Goal: Communication & Community: Answer question/provide support

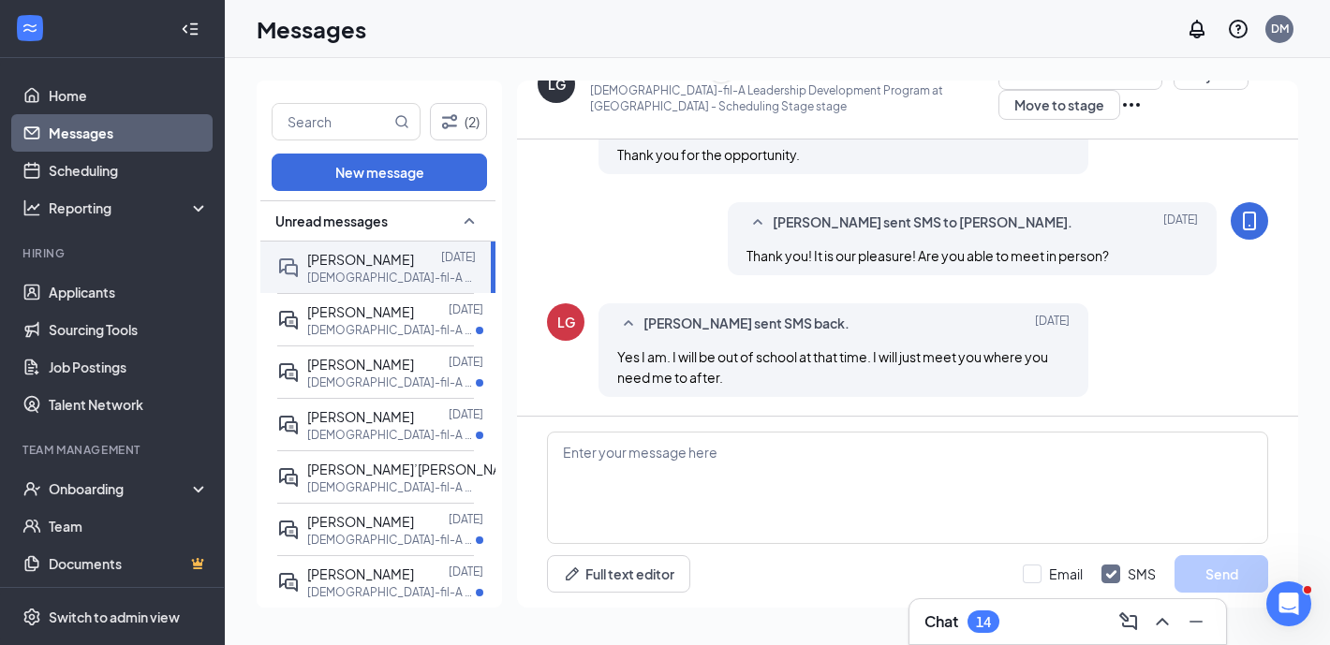
scroll to position [1409, 0]
click at [703, 462] on textarea at bounding box center [907, 488] width 721 height 112
type textarea "T"
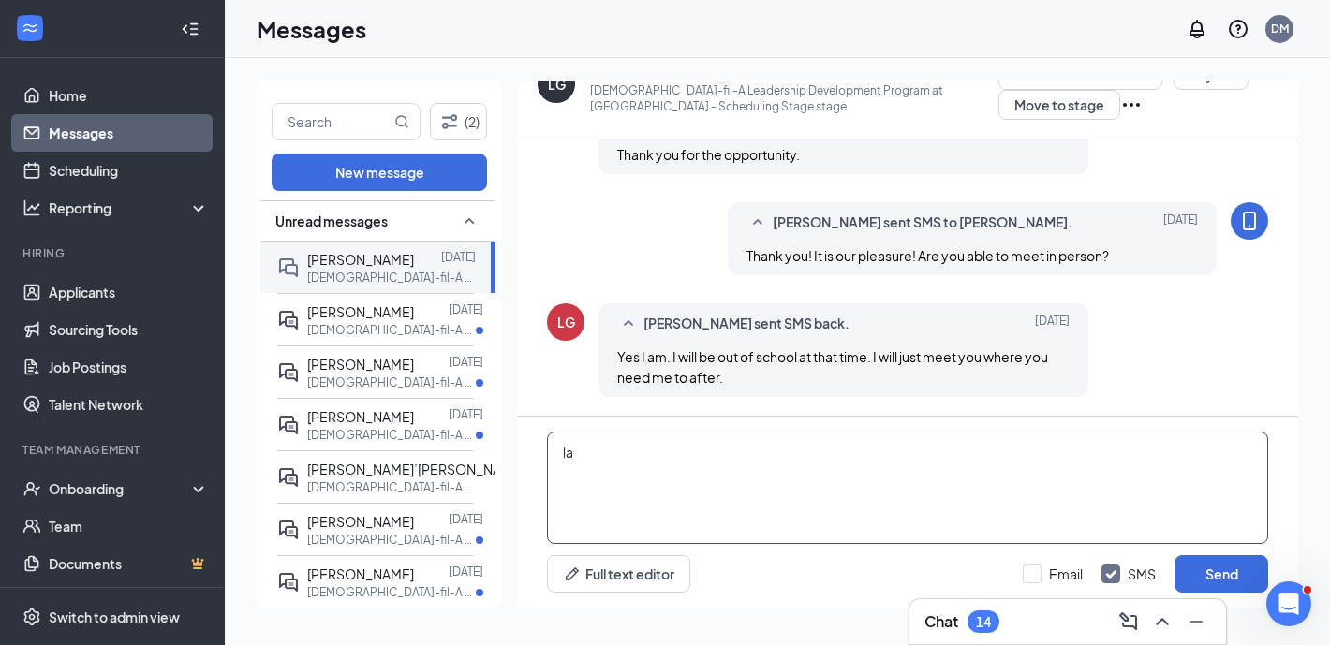
type textarea "l"
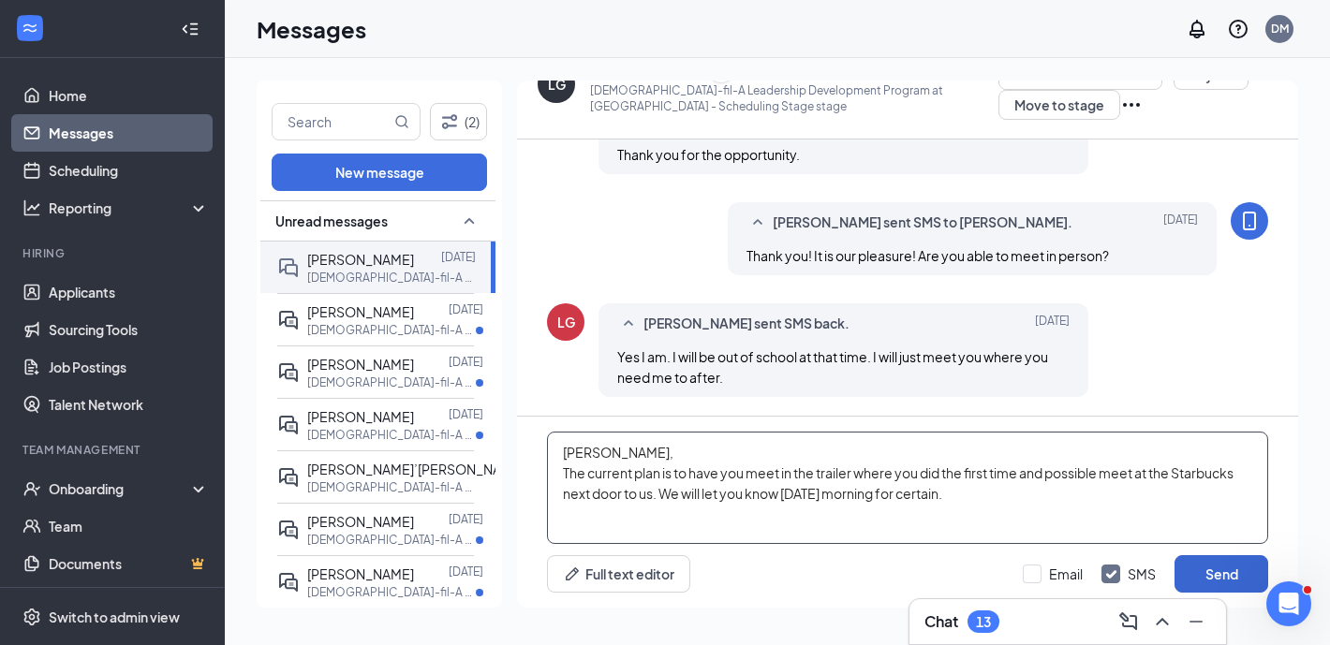
type textarea "[PERSON_NAME], The current plan is to have you meet in the trailer where you di…"
click at [1228, 578] on button "Send" at bounding box center [1221, 573] width 94 height 37
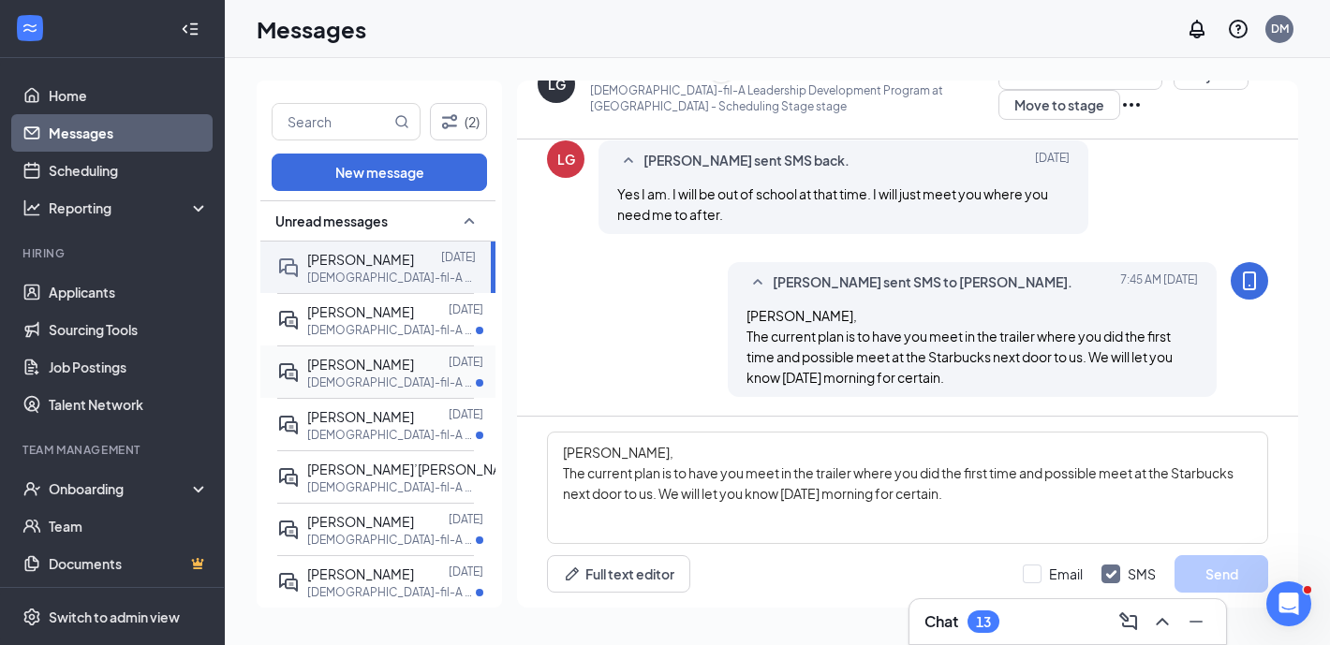
scroll to position [14, 0]
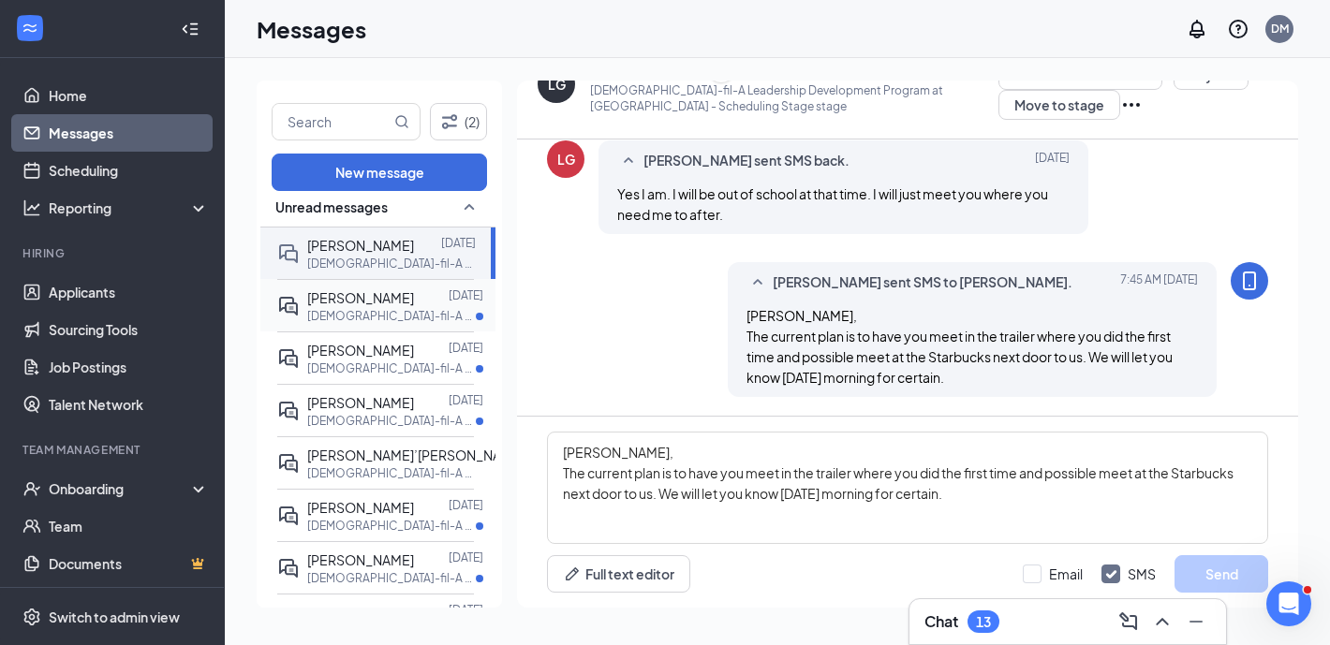
click at [405, 315] on p "[DEMOGRAPHIC_DATA]-fil-A Morning Shift Team Member at [GEOGRAPHIC_DATA]" at bounding box center [391, 316] width 169 height 16
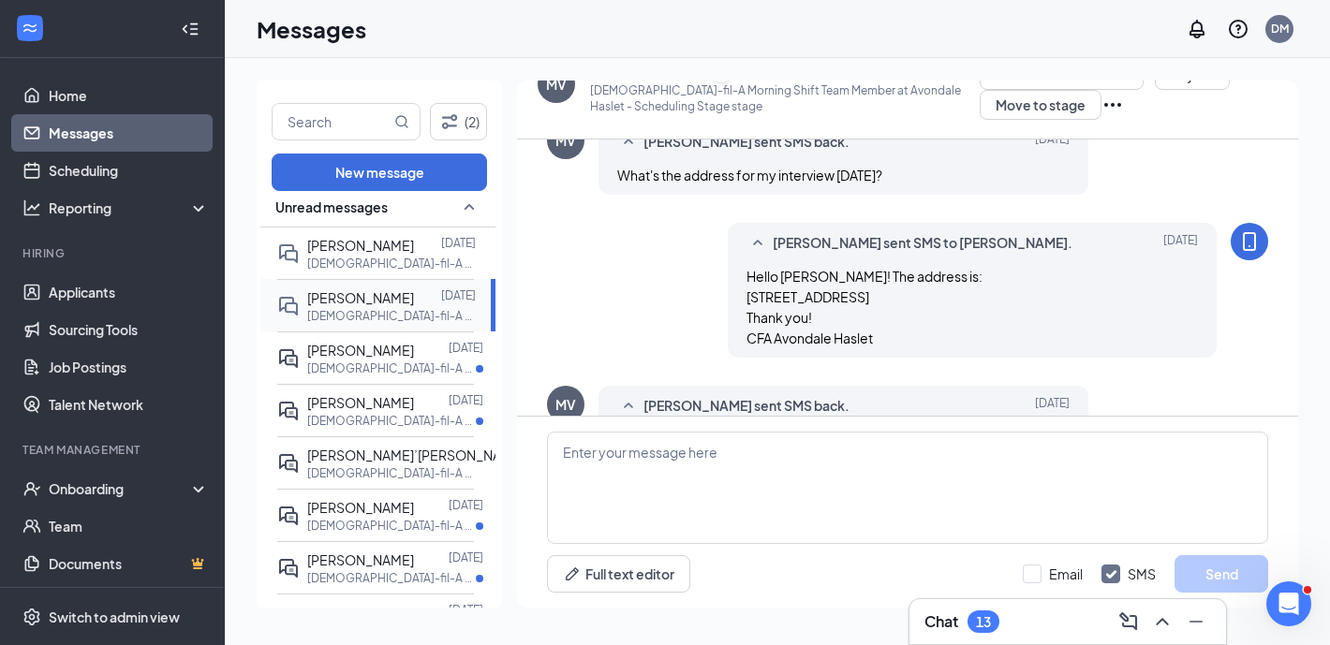
scroll to position [555, 0]
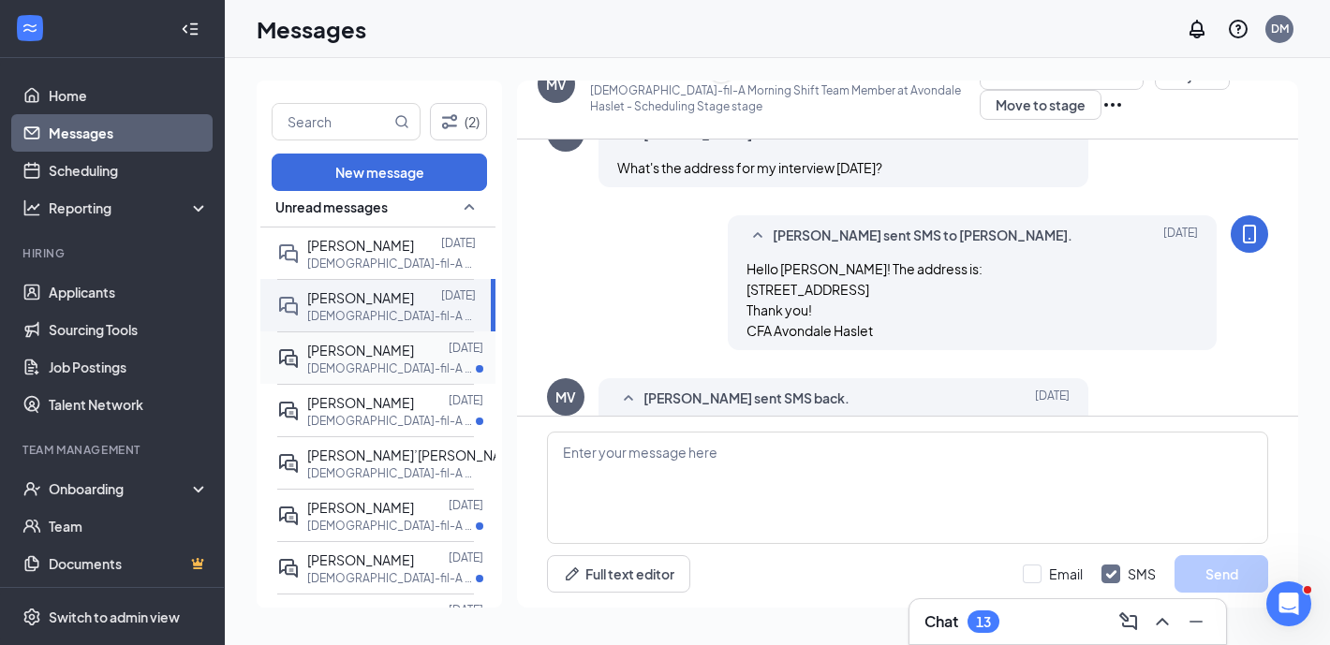
click at [408, 363] on p "[DEMOGRAPHIC_DATA]-fil-A Assistant Manager/Director at Avondale Haslet" at bounding box center [391, 369] width 169 height 16
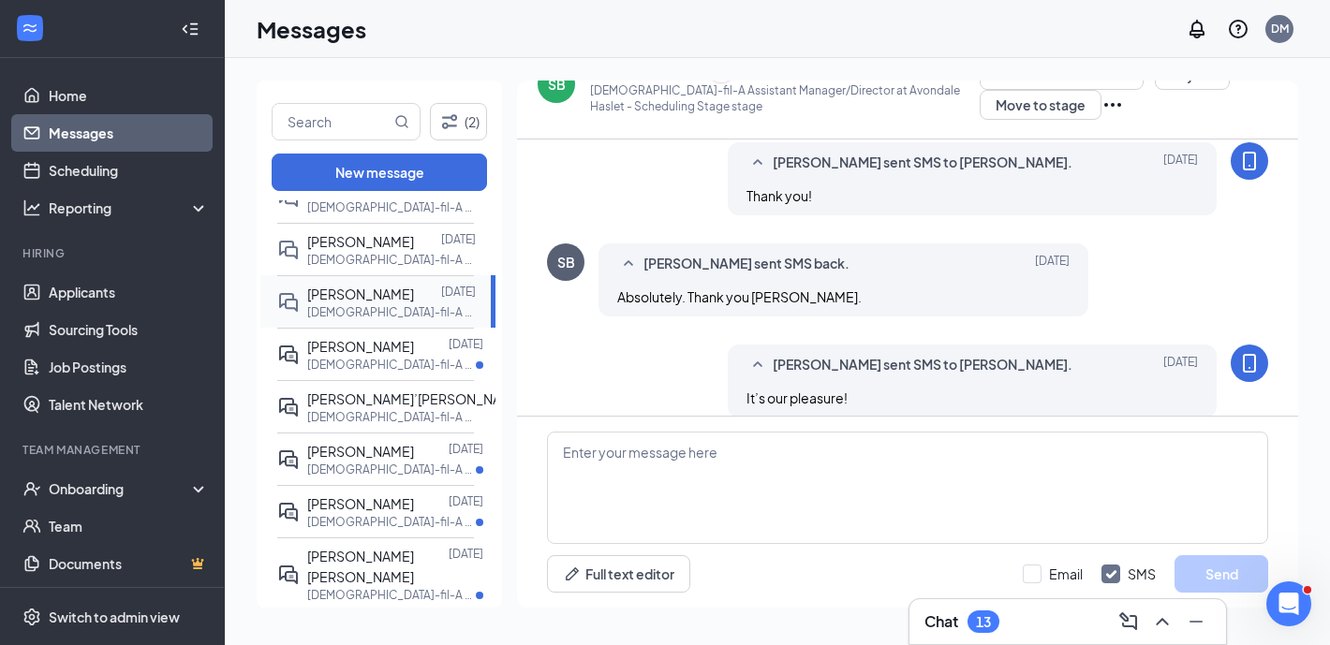
scroll to position [123, 0]
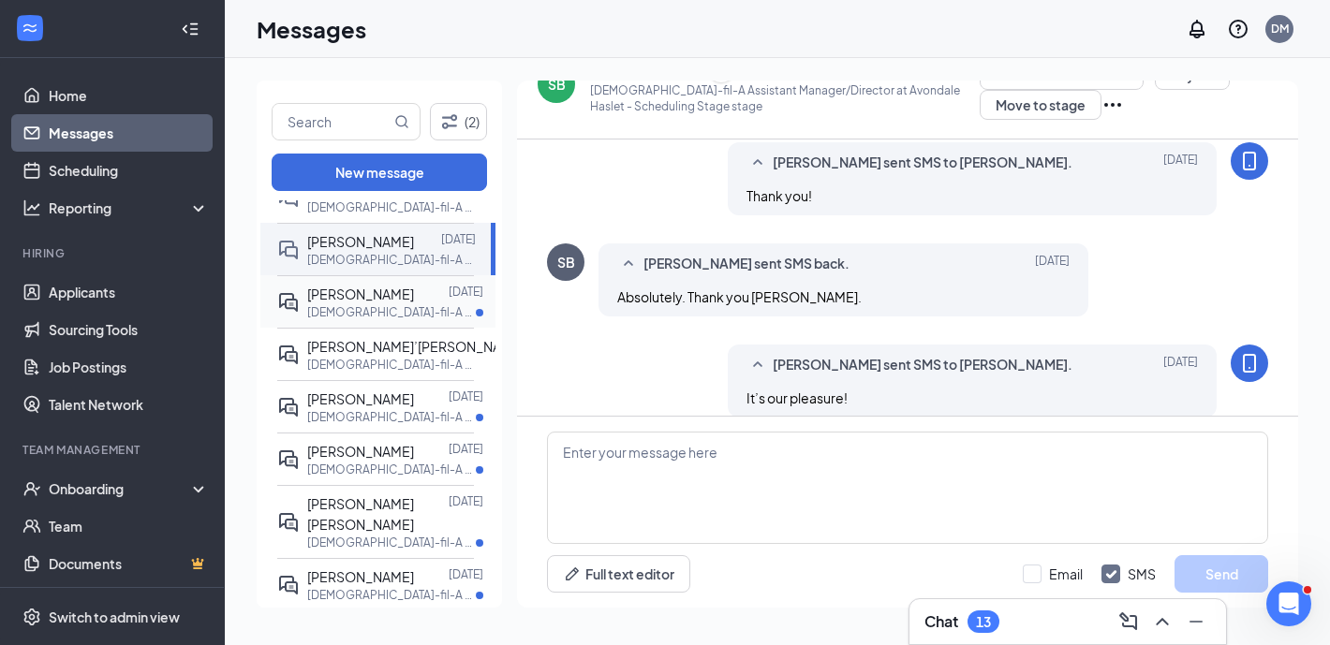
click at [414, 317] on p "[DEMOGRAPHIC_DATA]-fil-A Dining Room Host at [GEOGRAPHIC_DATA]" at bounding box center [391, 312] width 169 height 16
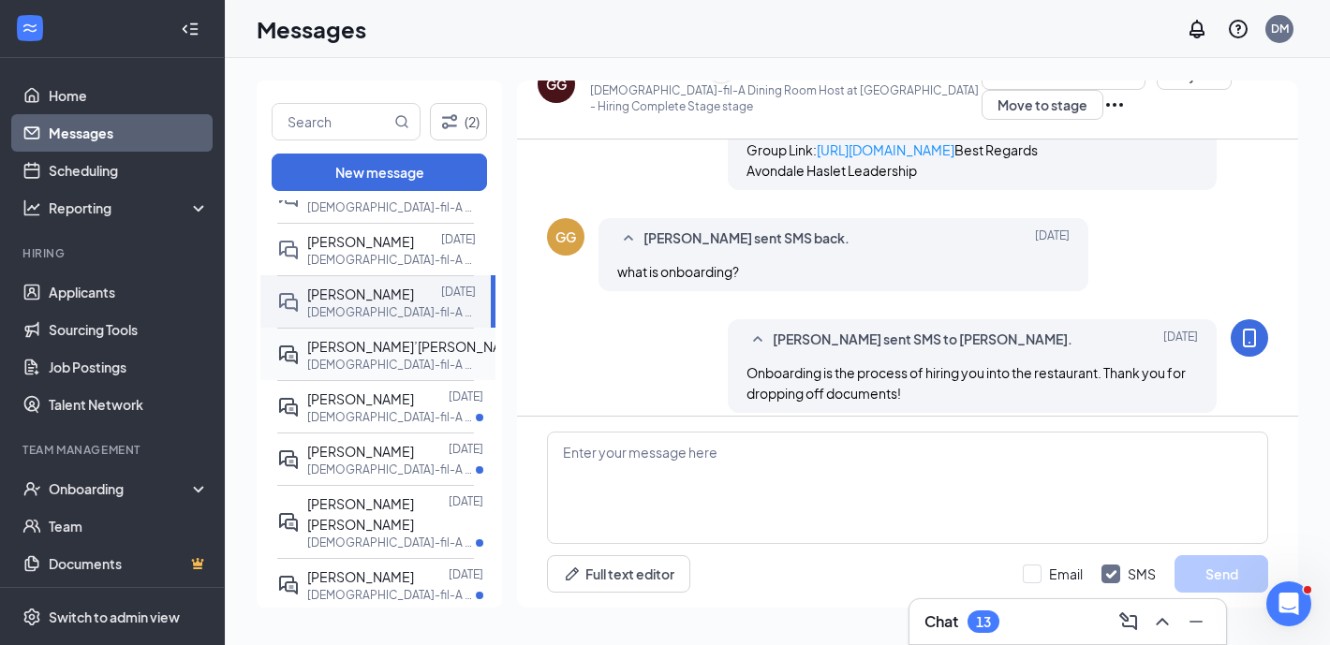
scroll to position [774, 0]
click at [524, 350] on div at bounding box center [524, 346] width 0 height 21
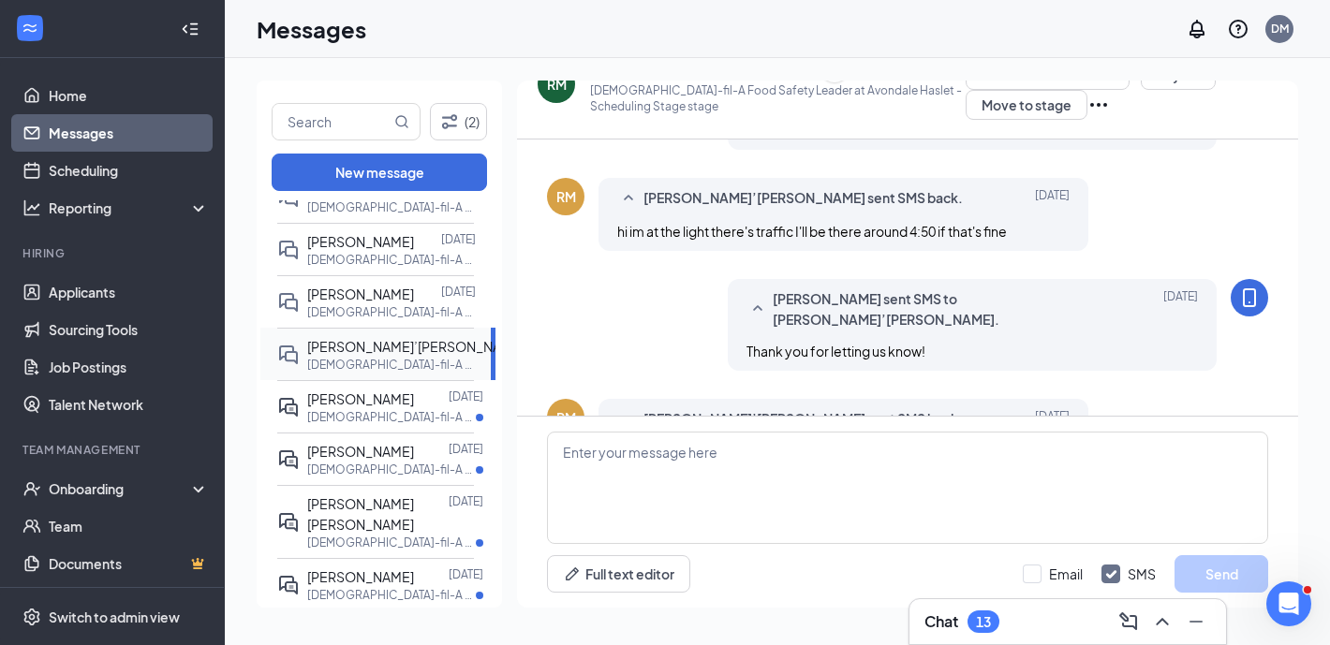
scroll to position [138, 0]
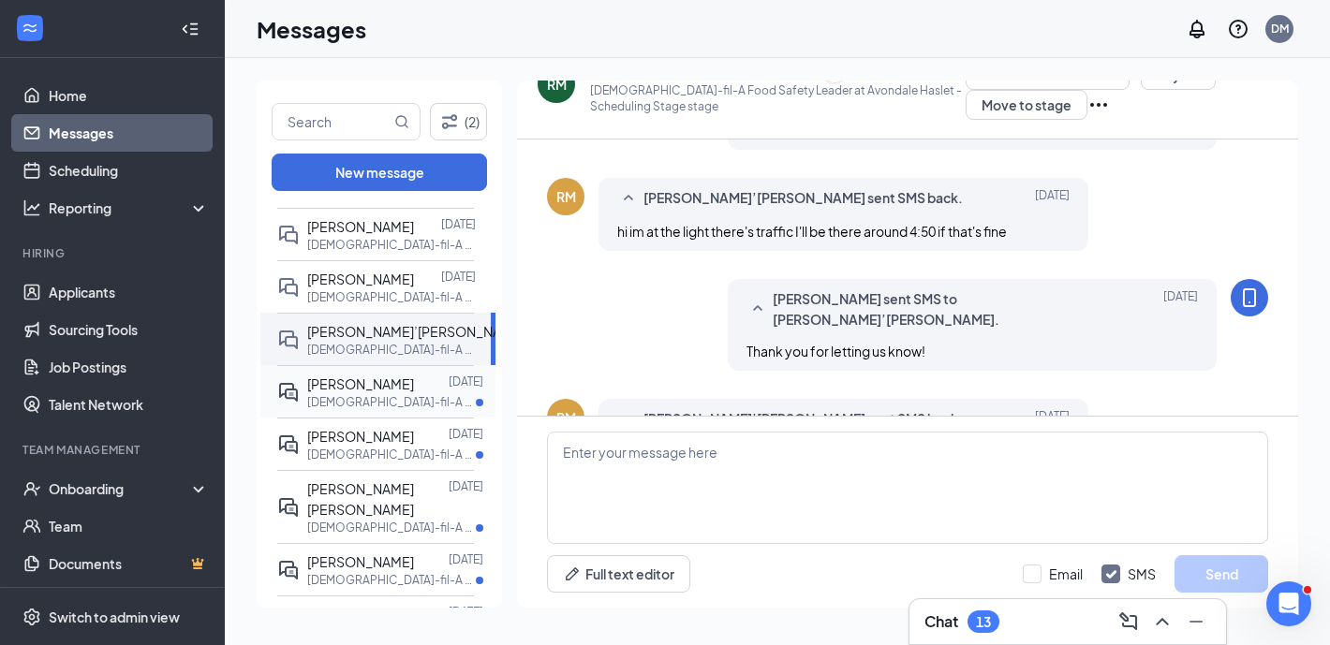
click at [408, 389] on span "[PERSON_NAME]" at bounding box center [360, 384] width 107 height 17
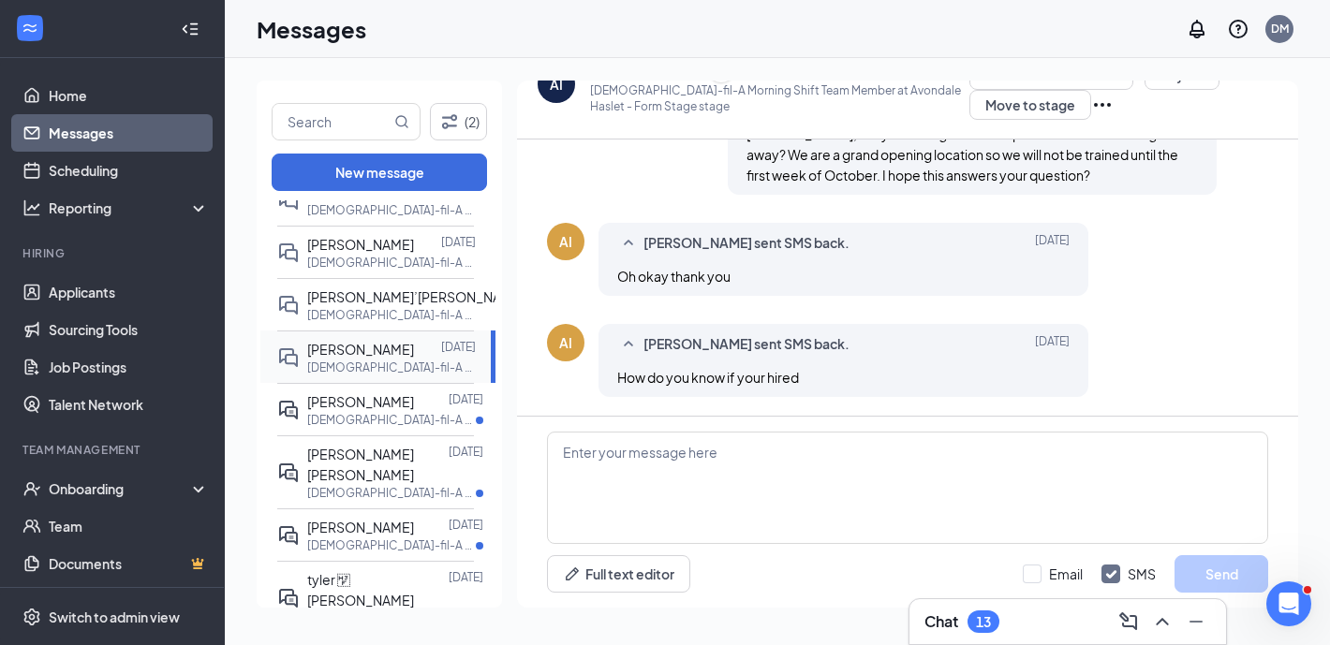
scroll to position [184, 0]
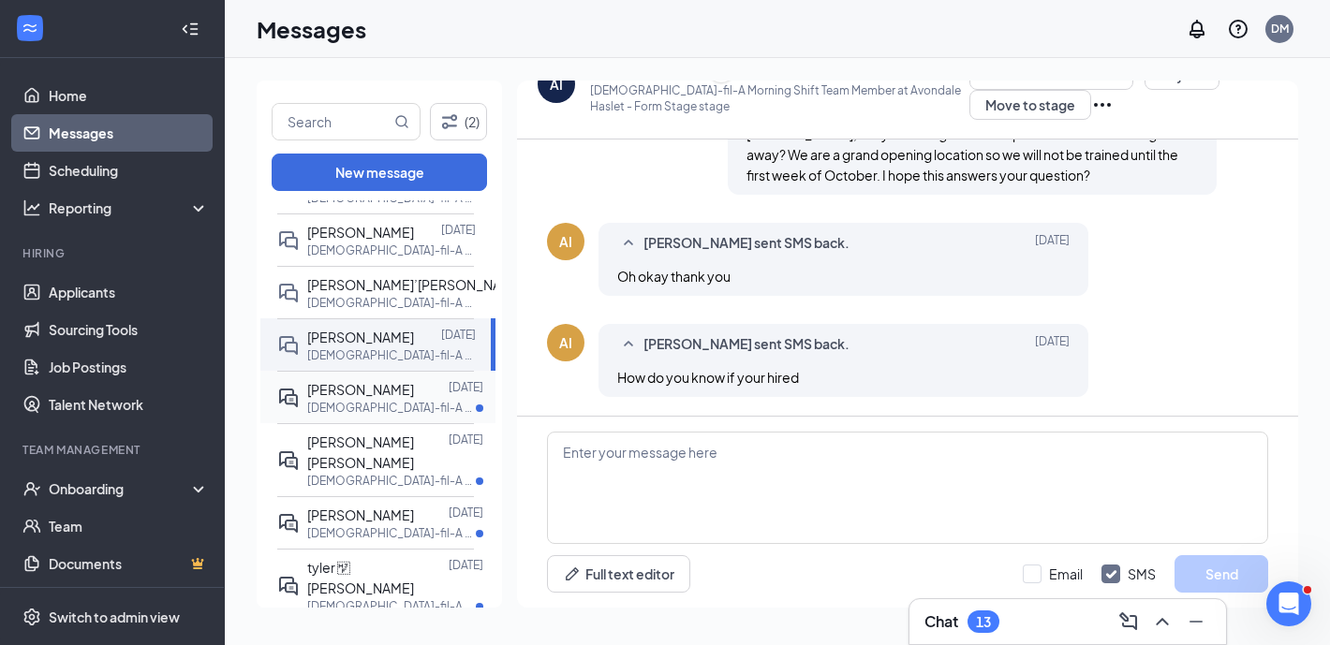
click at [407, 388] on span "Jonathon Villarreal" at bounding box center [360, 389] width 107 height 17
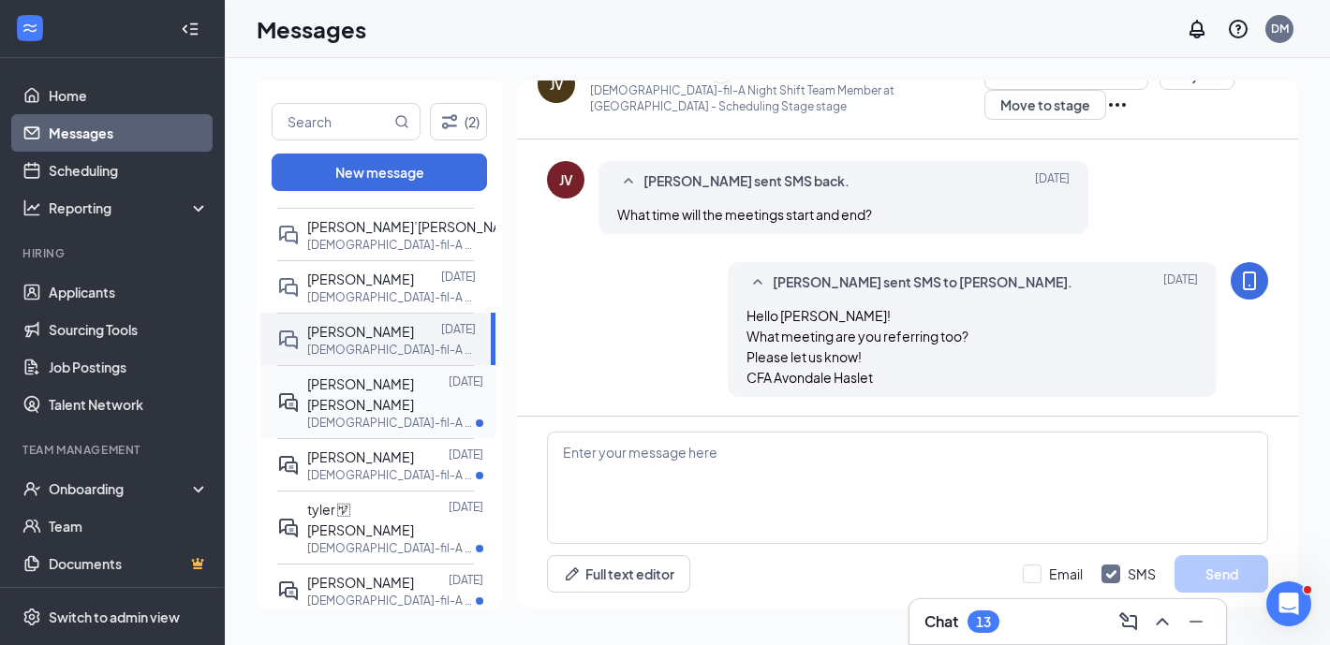
click at [405, 398] on div "Marcelina Magdalena Galban Torrez" at bounding box center [377, 394] width 141 height 41
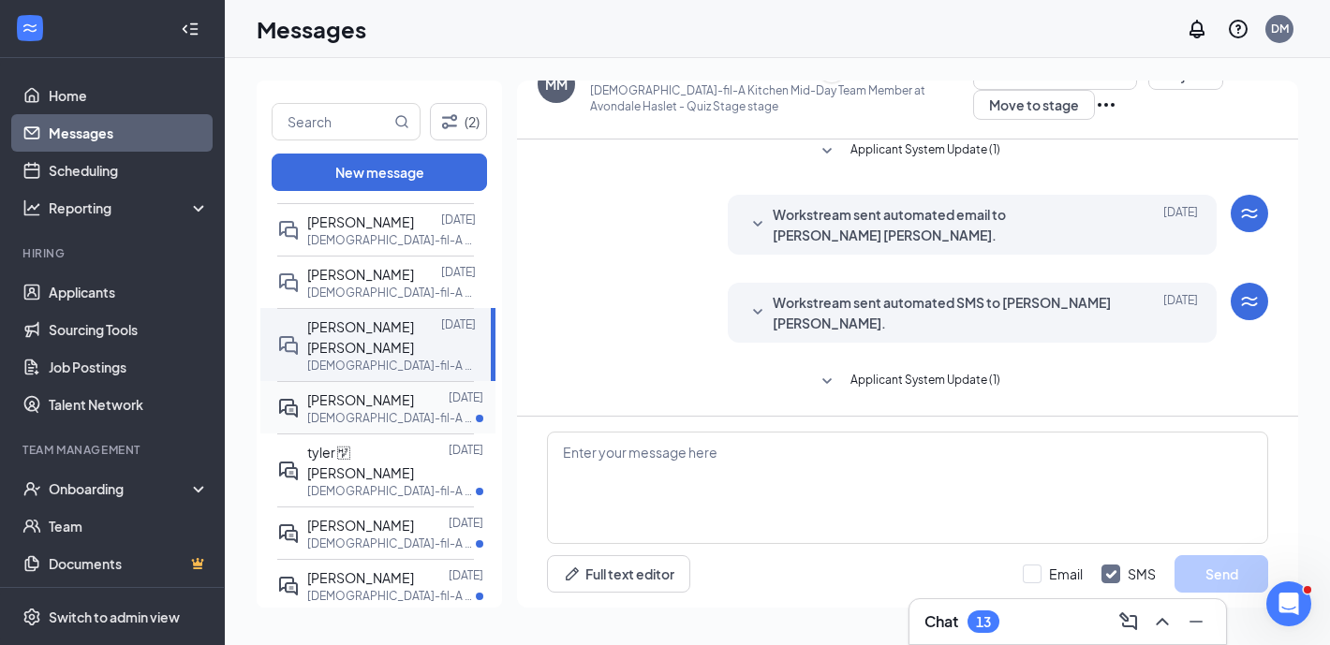
click at [414, 410] on div at bounding box center [431, 400] width 35 height 21
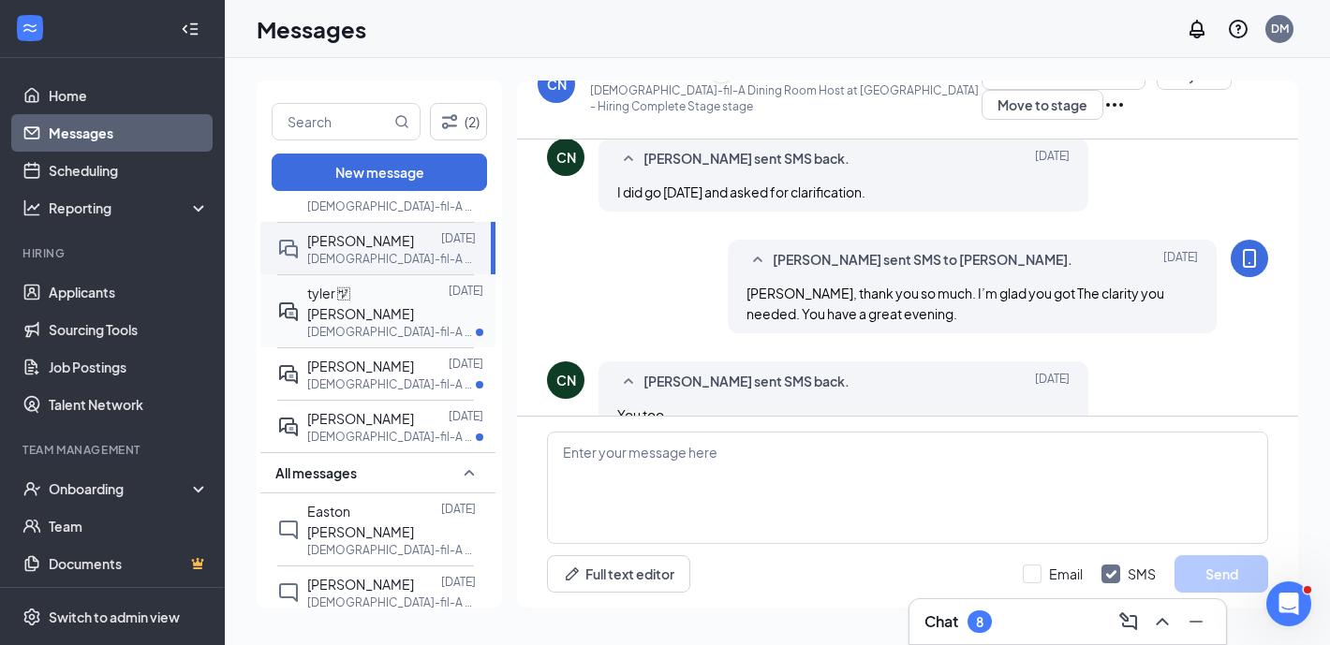
click at [419, 328] on p "[DEMOGRAPHIC_DATA]-fil-A Mid-Day Shift Team Member at [GEOGRAPHIC_DATA]" at bounding box center [391, 332] width 169 height 16
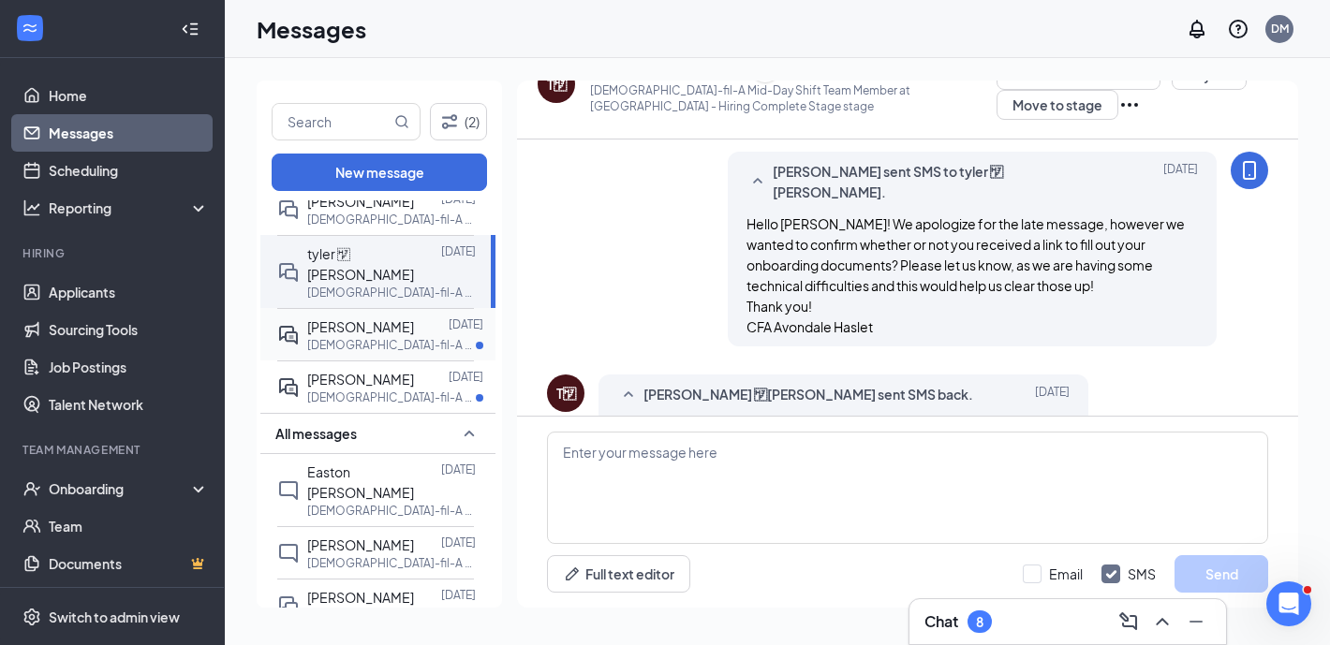
click at [382, 338] on p "[DEMOGRAPHIC_DATA]-fil-A Dining Room Host at [GEOGRAPHIC_DATA]" at bounding box center [391, 345] width 169 height 16
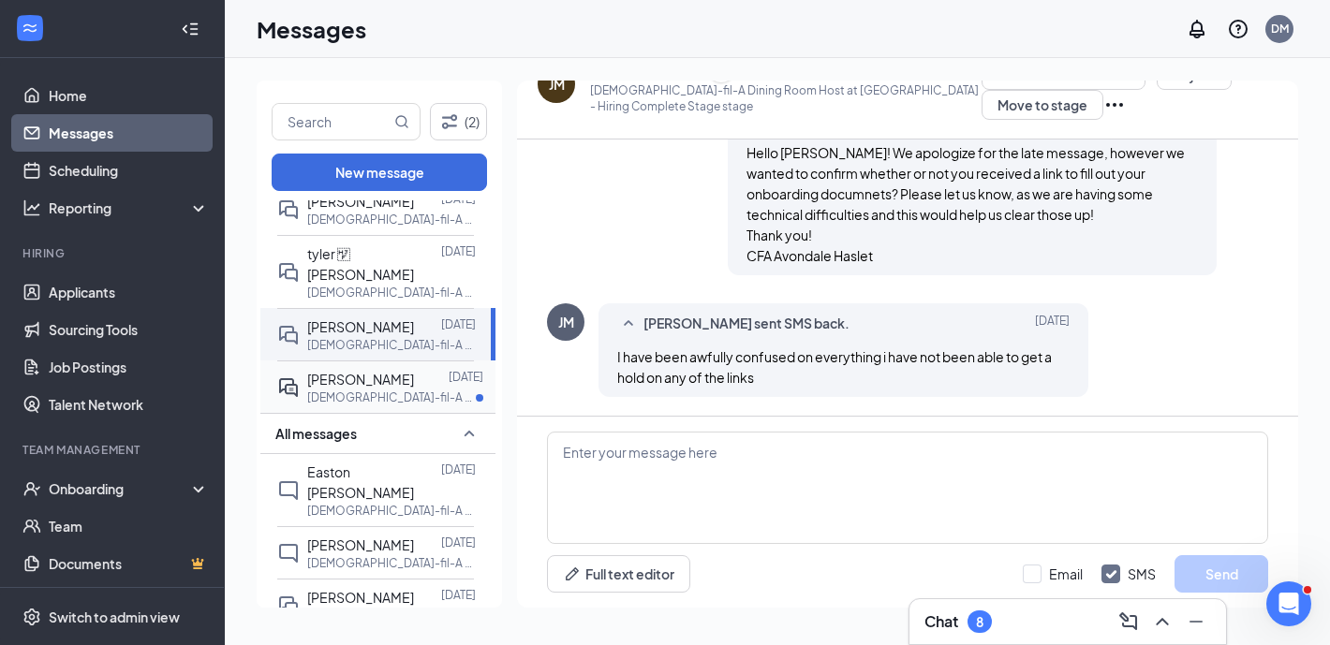
click at [395, 393] on p "Chick-fil-A Kitchen Leader at Avondale Haslet" at bounding box center [391, 398] width 169 height 16
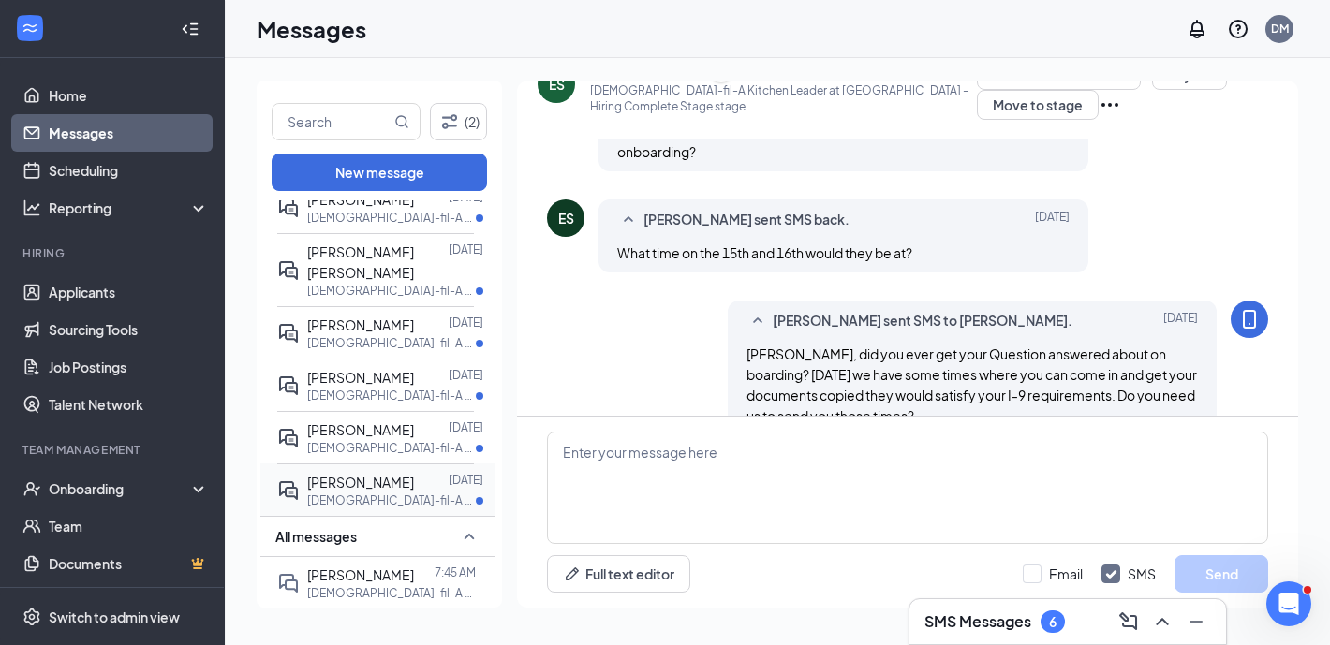
scroll to position [626, 0]
click at [414, 472] on div at bounding box center [431, 482] width 35 height 21
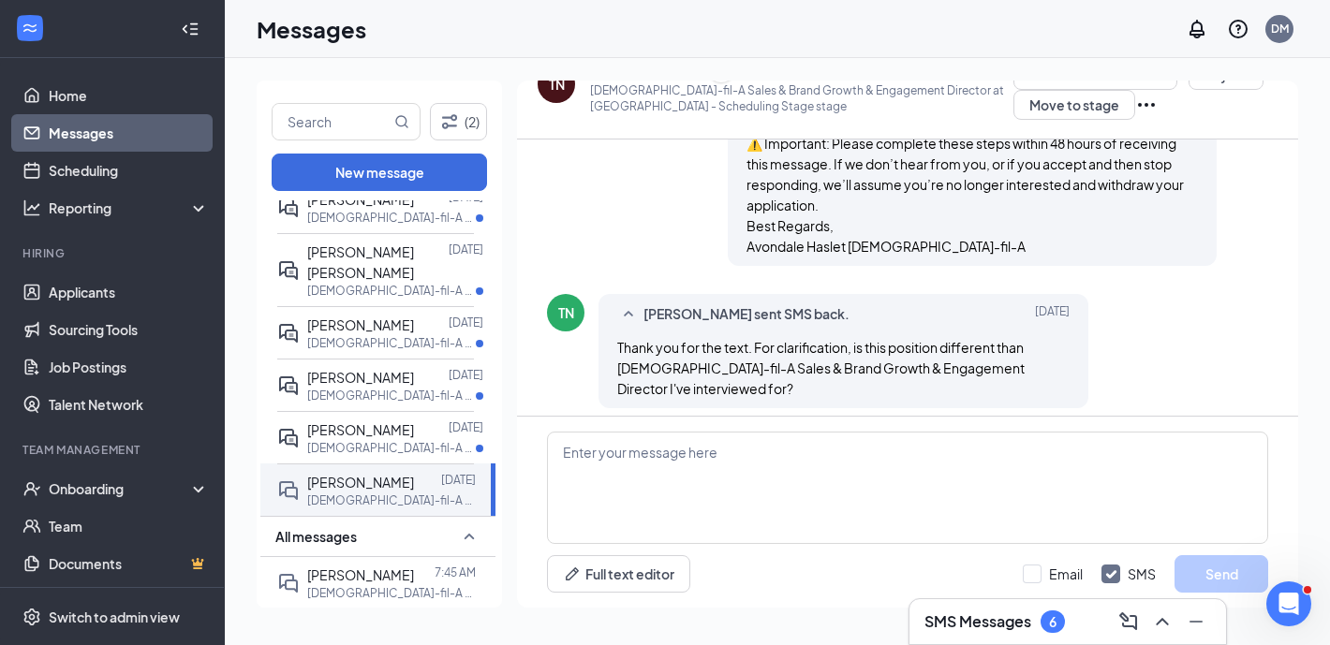
scroll to position [1321, 0]
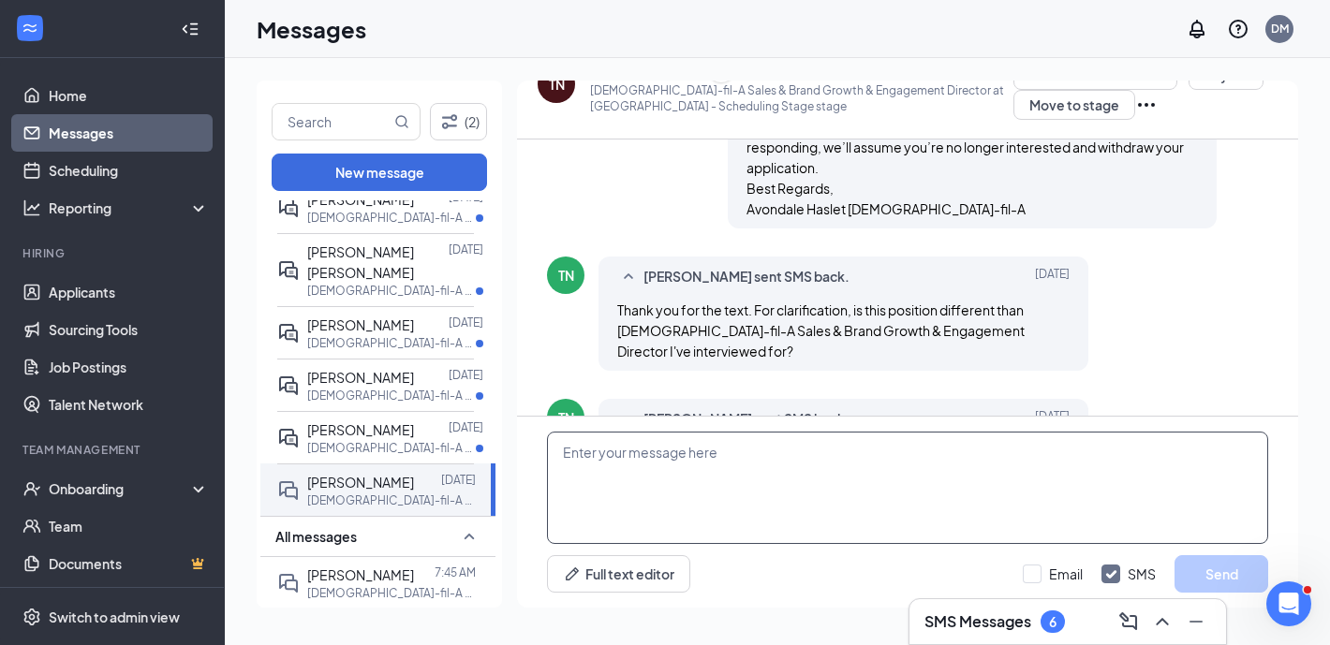
click at [712, 490] on textarea at bounding box center [907, 488] width 721 height 112
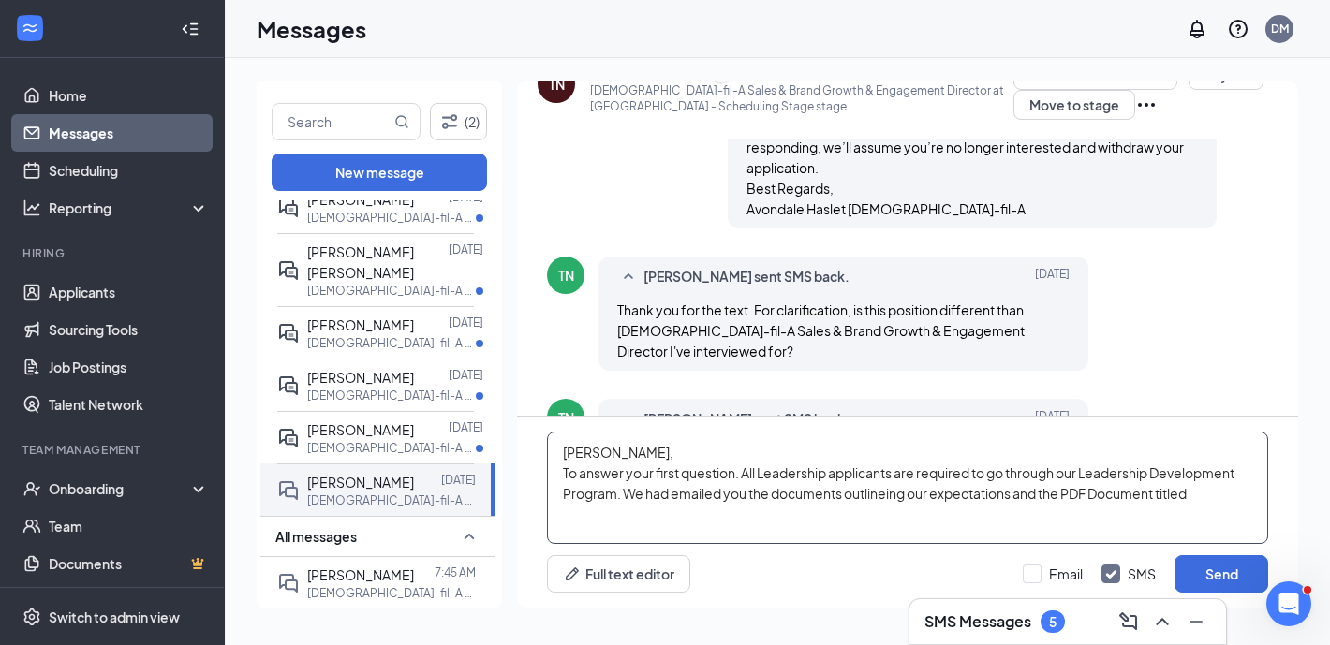
click at [862, 494] on textarea "[PERSON_NAME], To answer your first question. All Leadership applicants are req…" at bounding box center [907, 488] width 721 height 112
click at [1191, 494] on textarea "[PERSON_NAME], To answer your first question. All Leadership applicants are req…" at bounding box center [907, 488] width 721 height 112
paste textarea "Leadership Development Program Commitment 2025"
click at [618, 493] on textarea "[PERSON_NAME], To answer your first question. All Leadership applicants are req…" at bounding box center [907, 488] width 721 height 112
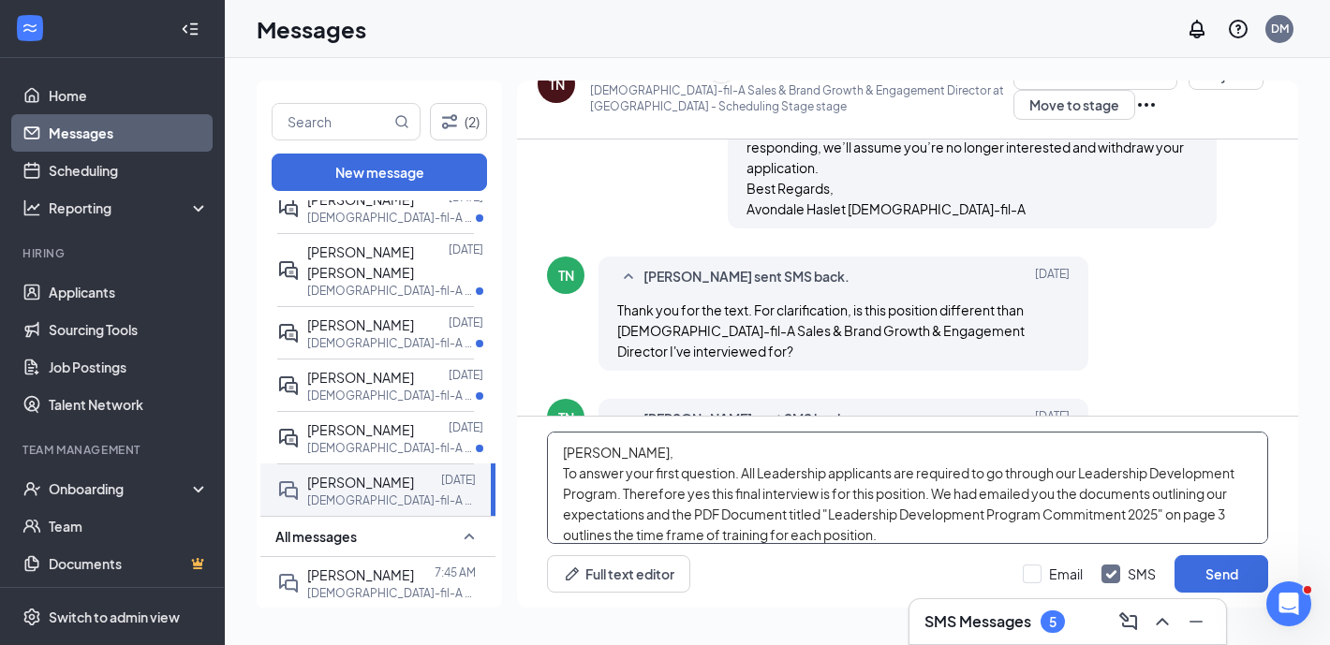
scroll to position [11, 0]
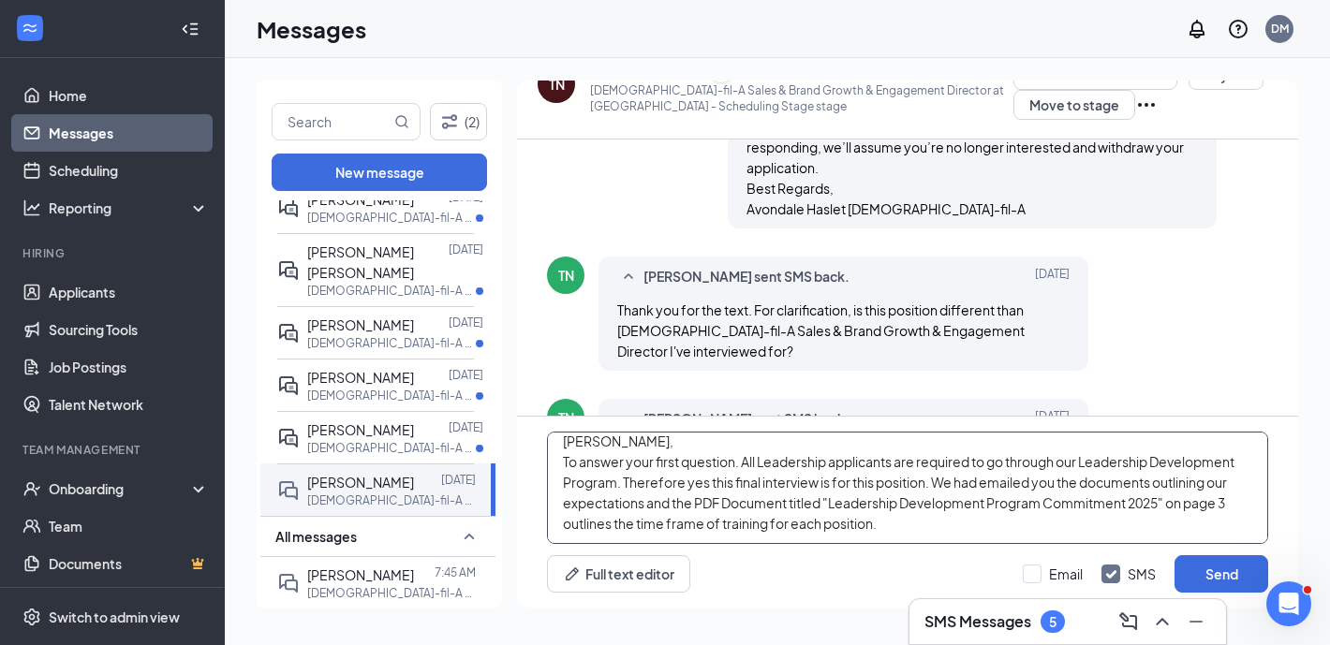
click at [912, 525] on textarea "[PERSON_NAME], To answer your first question. All Leadership applicants are req…" at bounding box center [907, 488] width 721 height 112
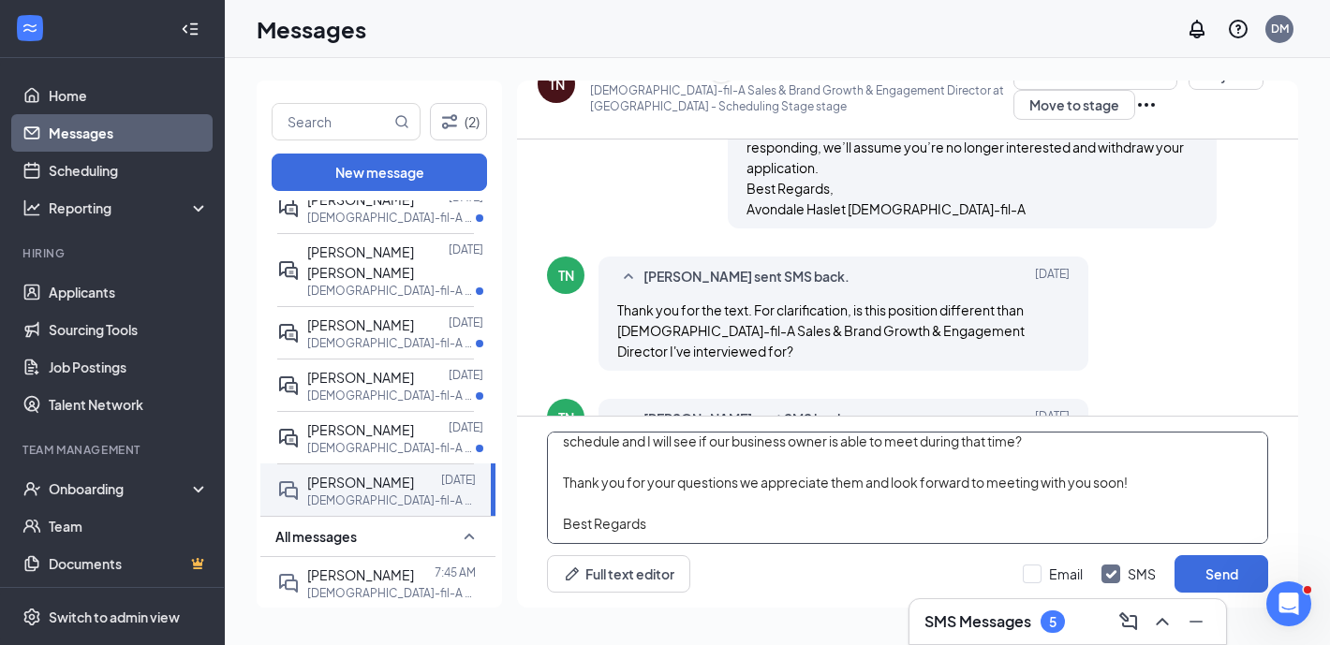
scroll to position [176, 0]
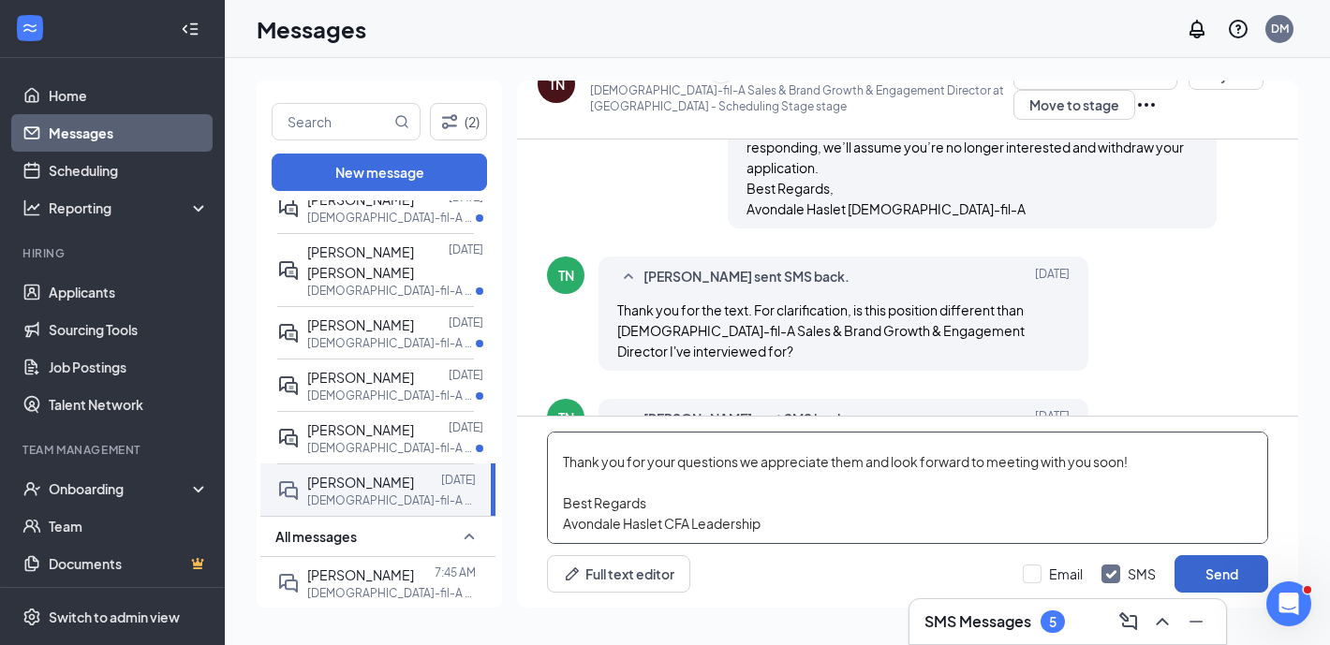
type textarea "[PERSON_NAME], To answer your first question. All Leadership applicants are req…"
click at [1210, 573] on button "Send" at bounding box center [1221, 573] width 94 height 37
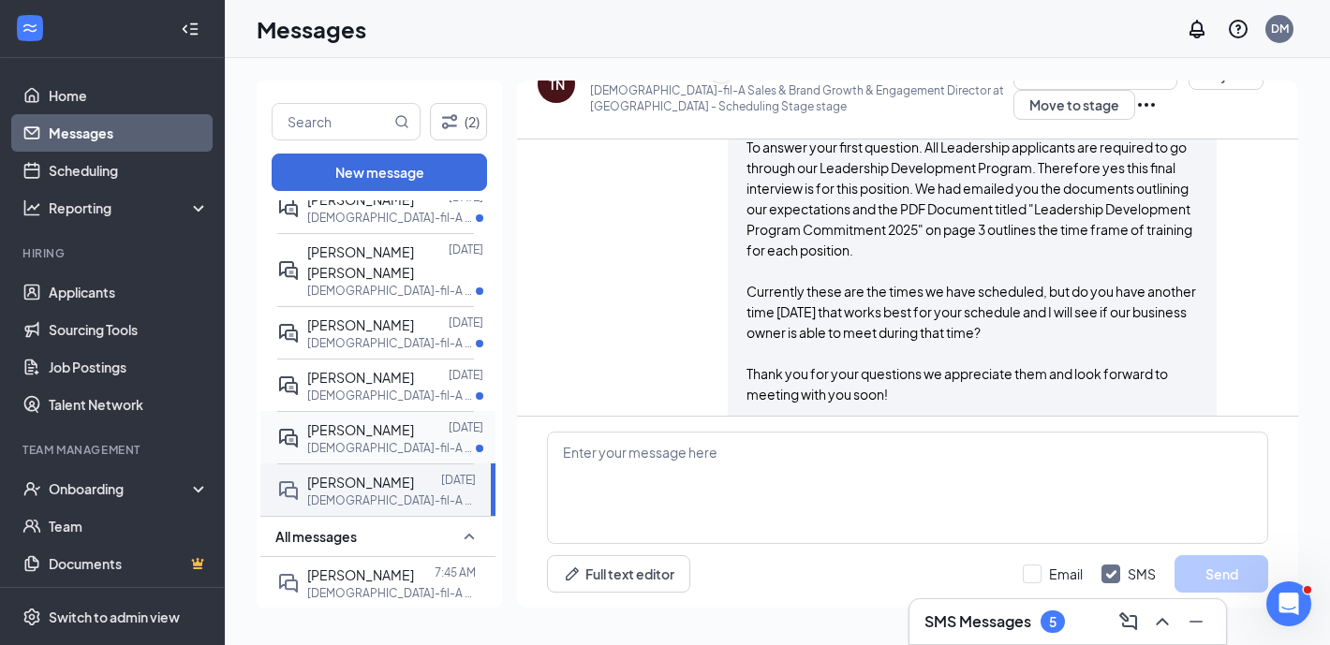
scroll to position [1752, 0]
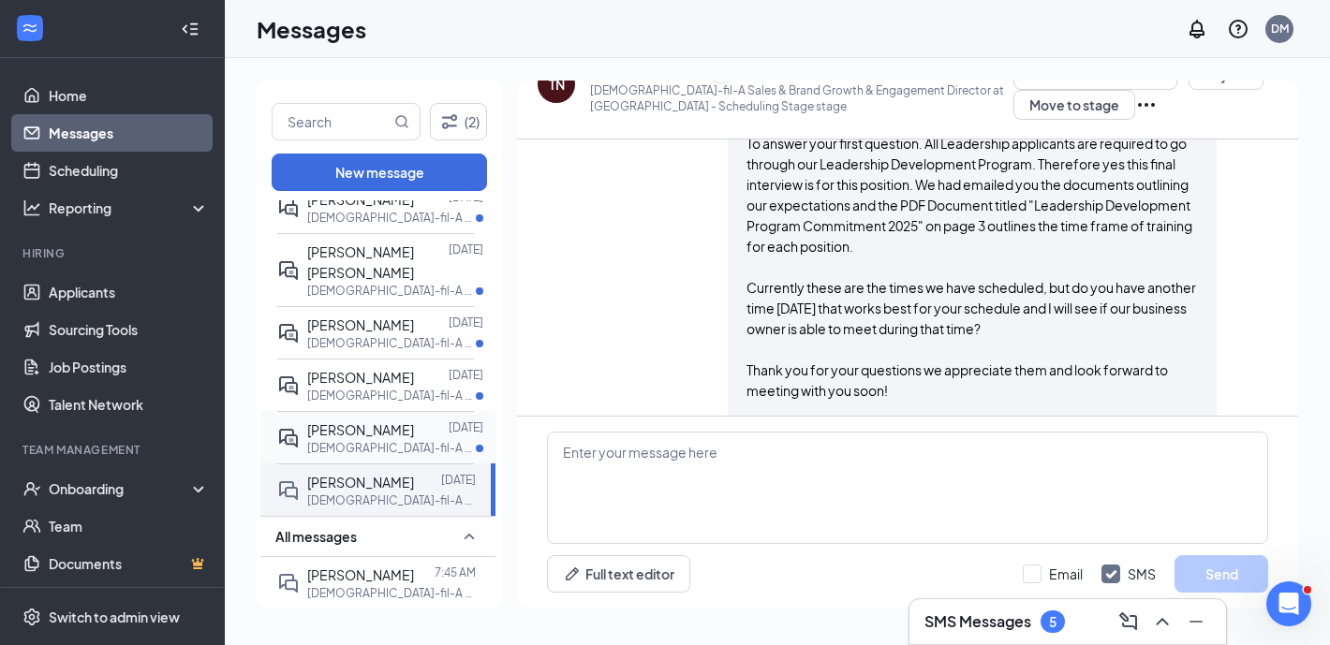
click at [405, 440] on p "[DEMOGRAPHIC_DATA]-fil-A Kitchen Mid-Day Team Member at [GEOGRAPHIC_DATA]" at bounding box center [391, 448] width 169 height 16
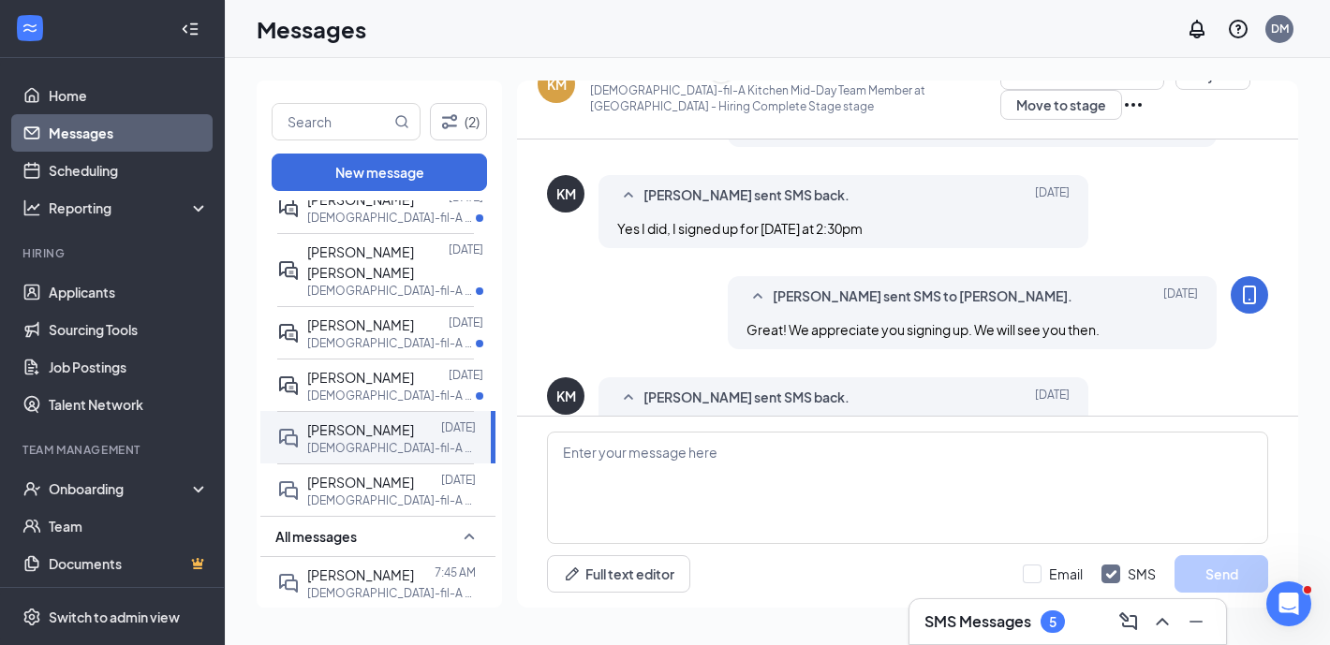
scroll to position [934, 0]
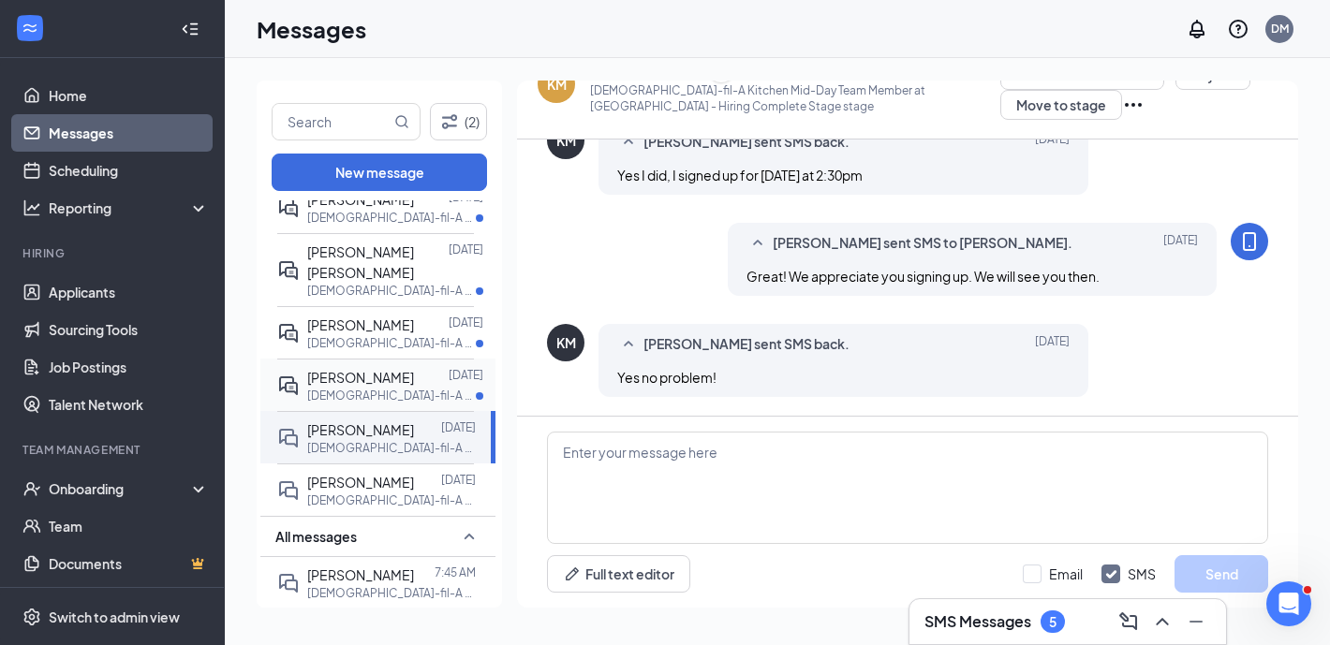
click at [414, 367] on div at bounding box center [431, 377] width 35 height 21
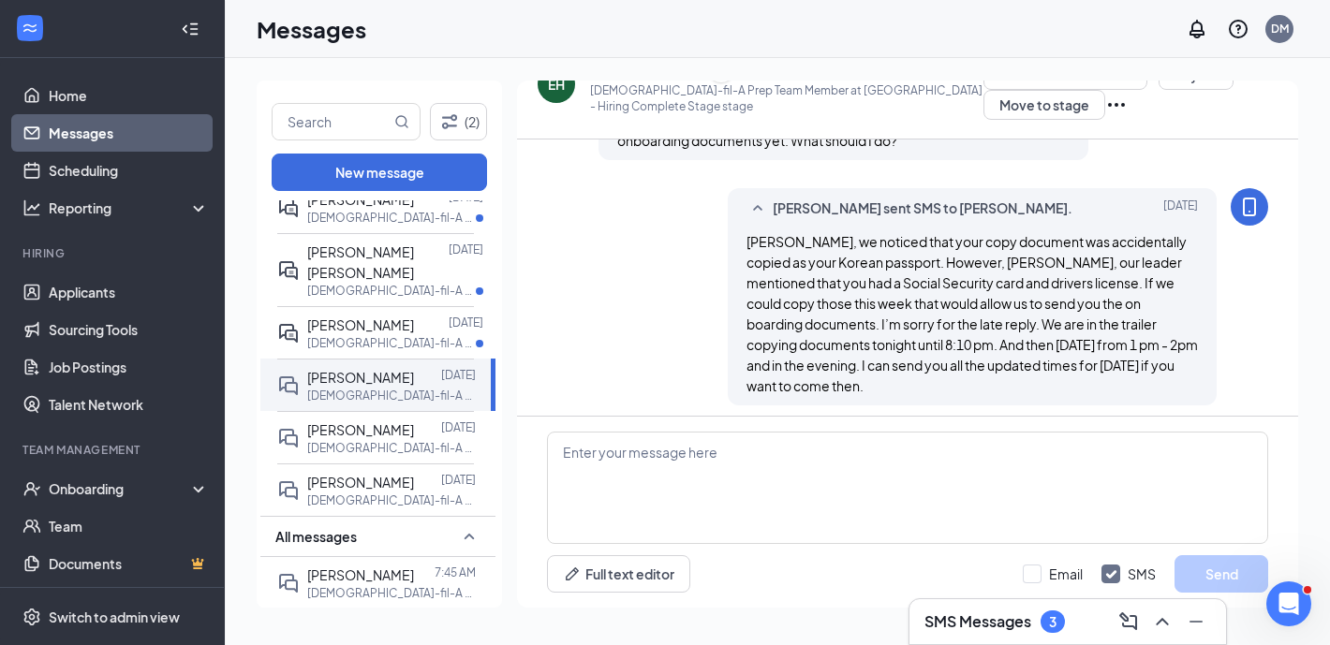
scroll to position [1053, 0]
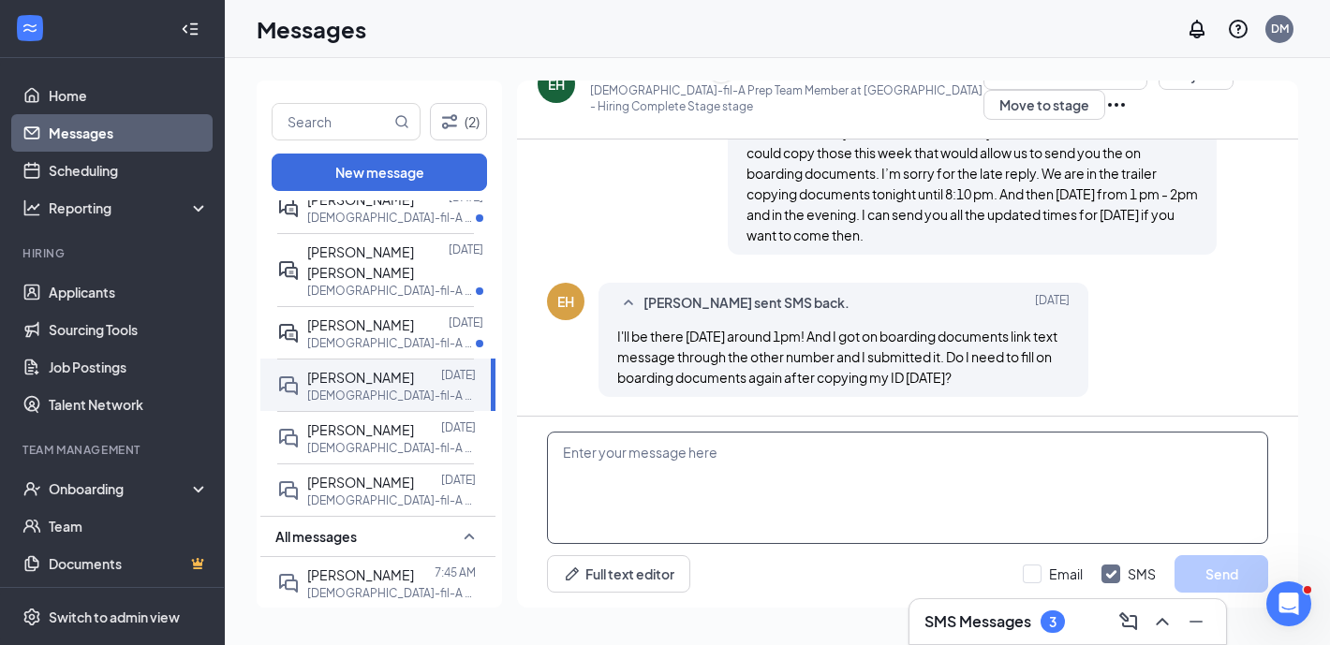
click at [753, 512] on textarea at bounding box center [907, 488] width 721 height 112
click at [814, 488] on textarea at bounding box center [907, 488] width 721 height 112
click at [613, 475] on textarea "[PERSON_NAME], Yes tomrorrow after" at bounding box center [907, 488] width 721 height 112
click at [708, 472] on textarea "[PERSON_NAME], [PERSON_NAME] after" at bounding box center [907, 488] width 721 height 112
click at [626, 474] on textarea "[PERSON_NAME], [PERSON_NAME] after y" at bounding box center [907, 488] width 721 height 112
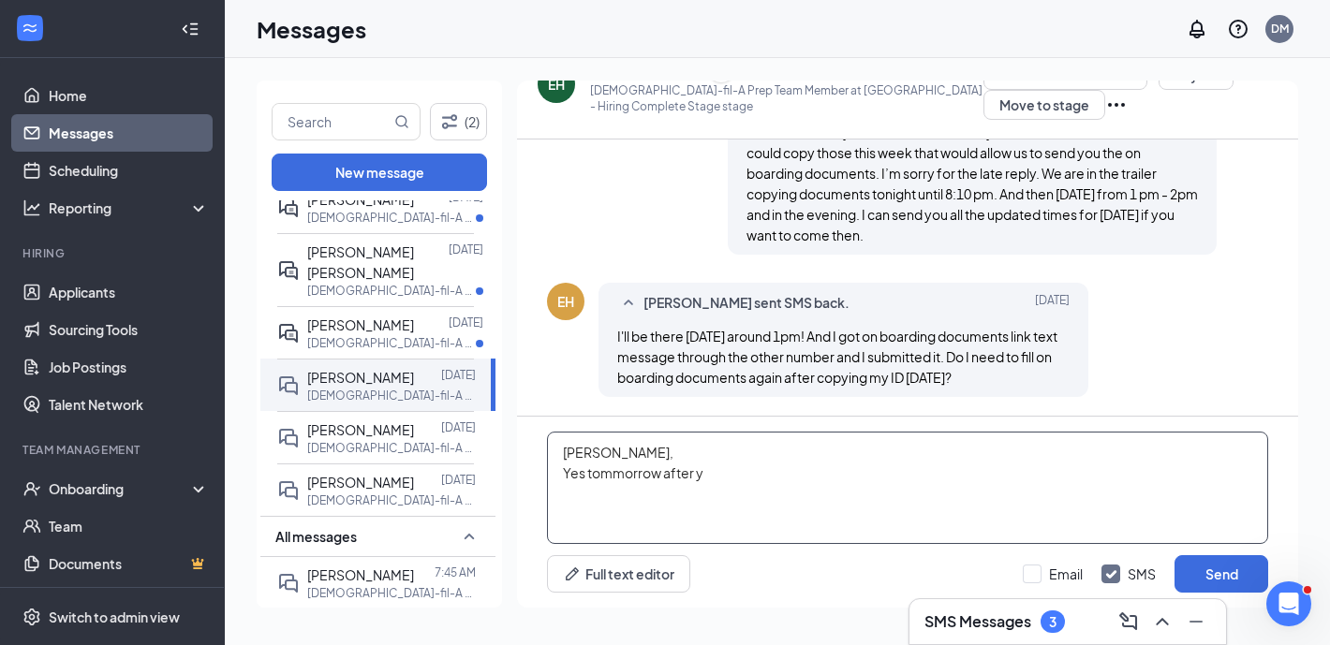
click at [733, 472] on textarea "[PERSON_NAME], Yes tommorrow after y" at bounding box center [907, 488] width 721 height 112
click at [616, 477] on textarea "[PERSON_NAME], Yes tommorrow after y" at bounding box center [907, 488] width 721 height 112
click at [733, 482] on textarea "[PERSON_NAME], Yes [DATE] after y" at bounding box center [907, 488] width 721 height 112
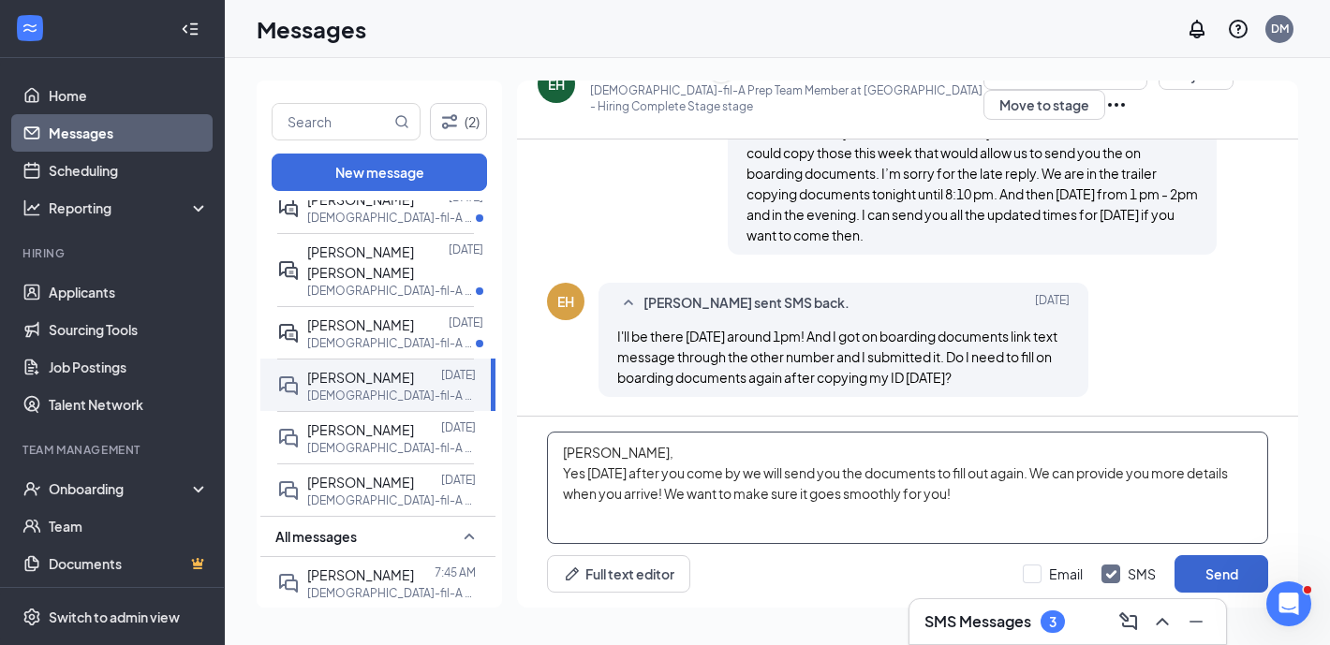
type textarea "[PERSON_NAME], Yes [DATE] after you come by we will send you the documents to f…"
click at [1224, 568] on button "Send" at bounding box center [1221, 573] width 94 height 37
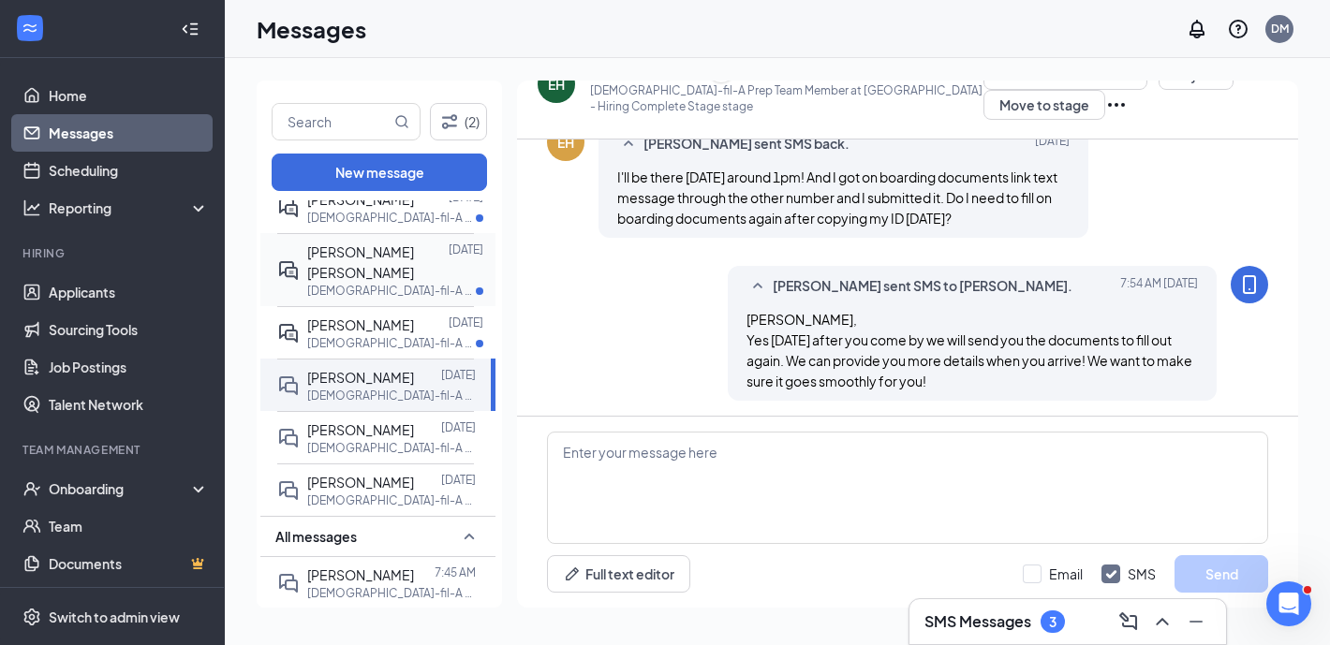
scroll to position [1216, 0]
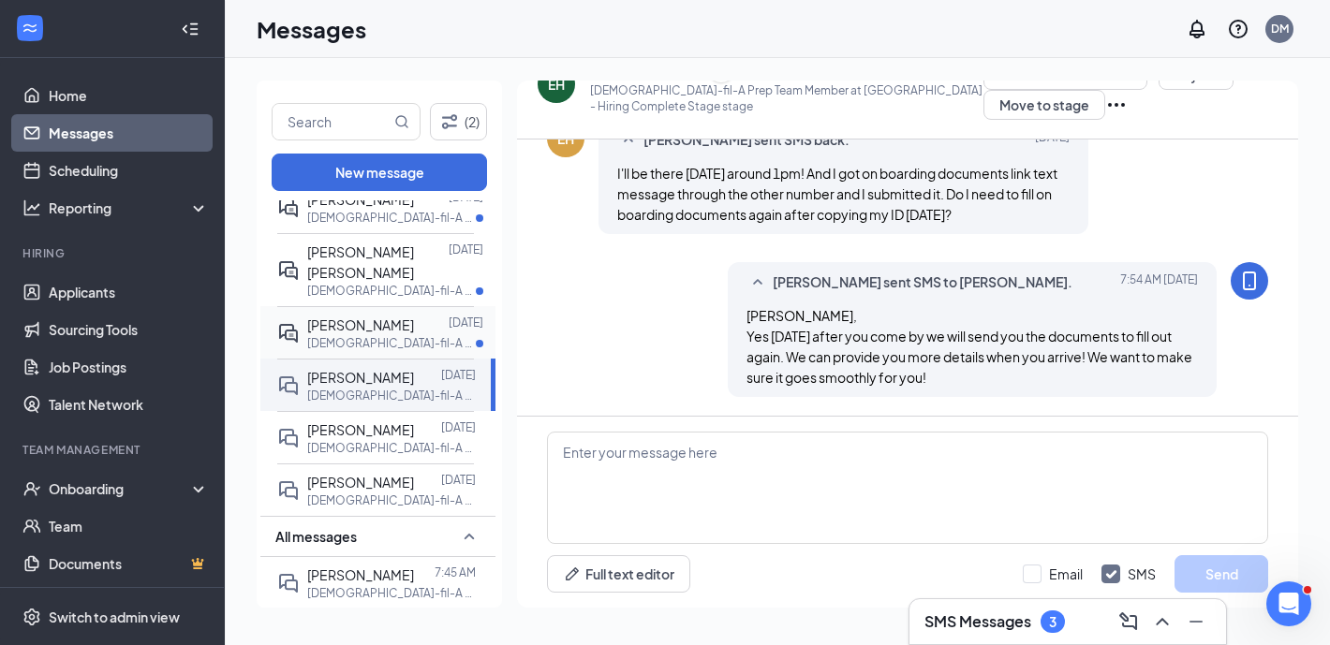
click at [419, 335] on p "[DEMOGRAPHIC_DATA]-fil-A Leadership Development Program at [GEOGRAPHIC_DATA]" at bounding box center [391, 343] width 169 height 16
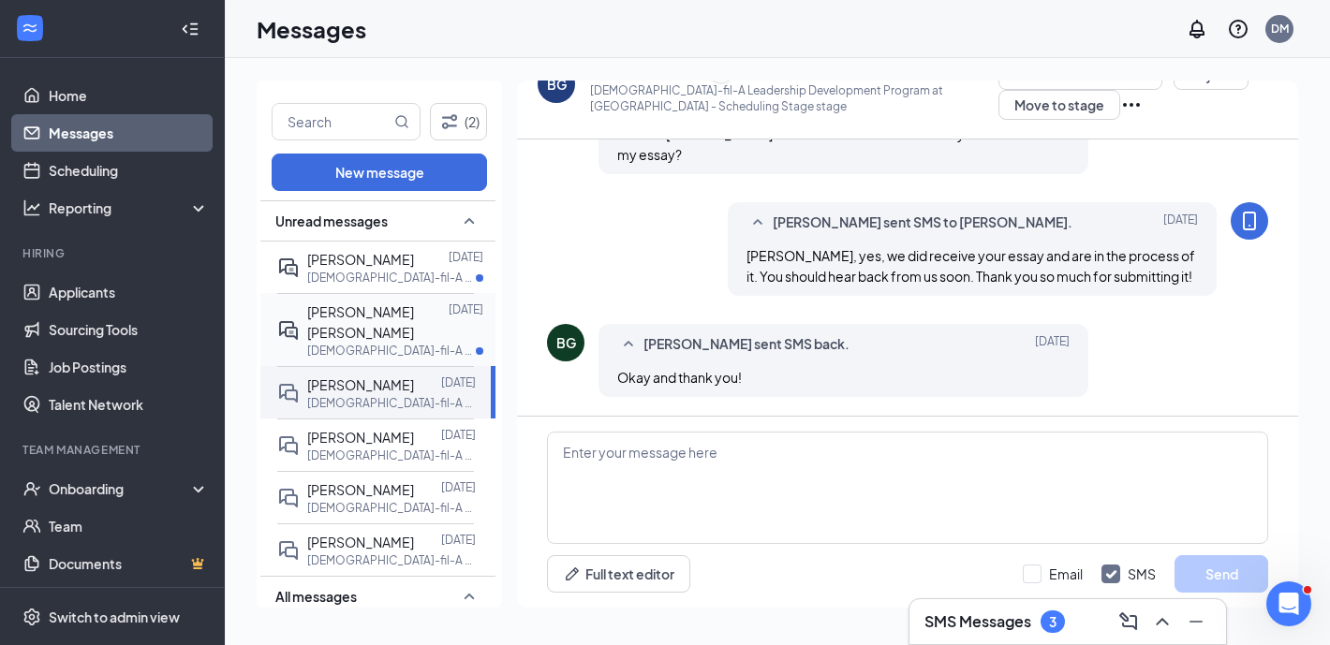
click at [414, 343] on p "[DEMOGRAPHIC_DATA]-fil-A Night Shift Team Member at [GEOGRAPHIC_DATA]" at bounding box center [391, 351] width 169 height 16
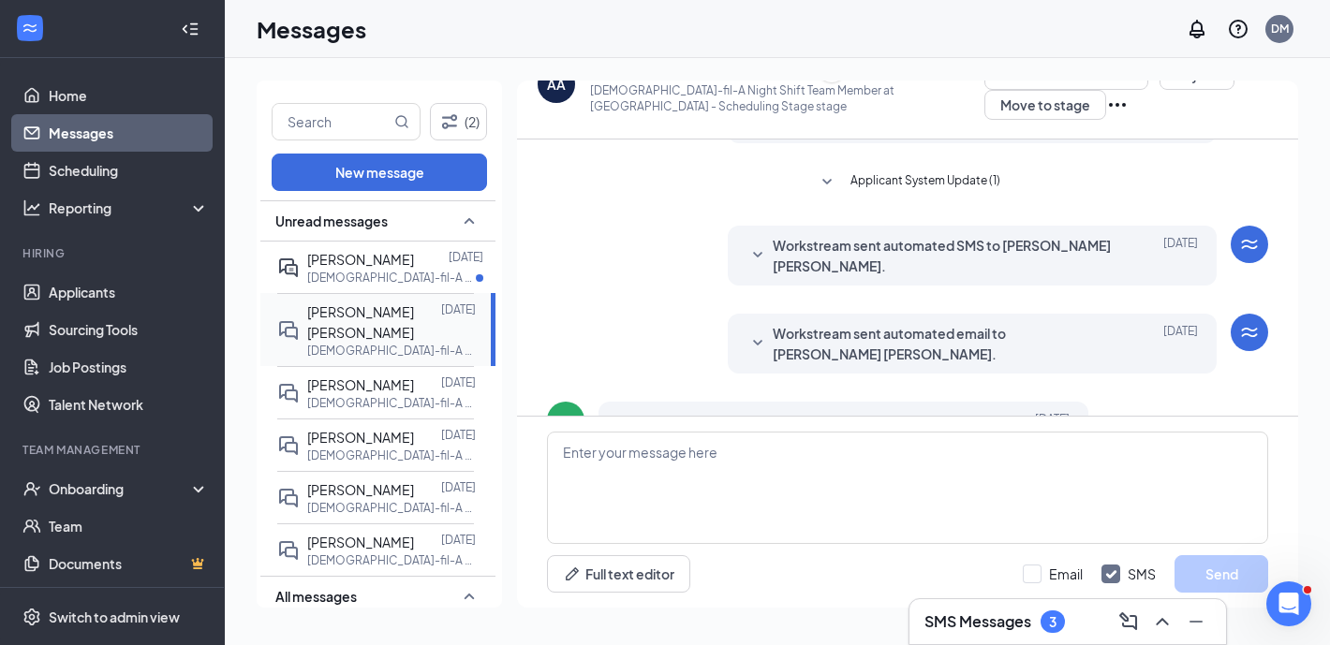
scroll to position [450, 0]
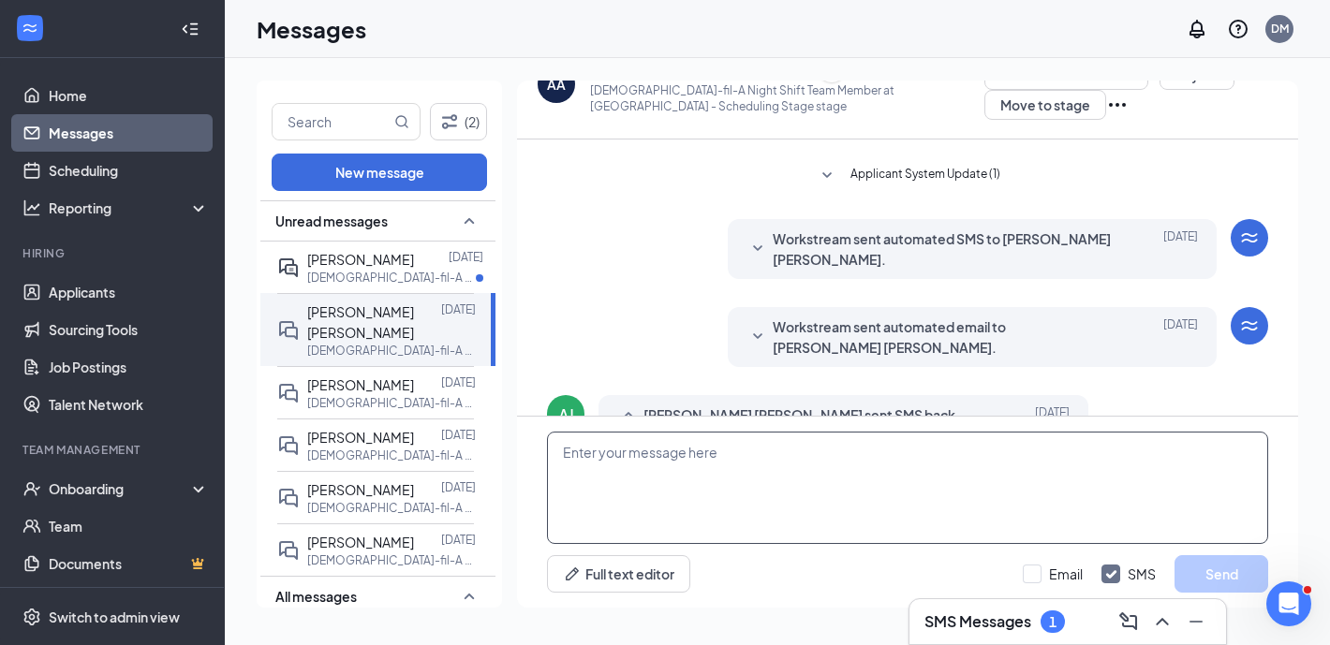
click at [685, 497] on textarea at bounding box center [907, 488] width 721 height 112
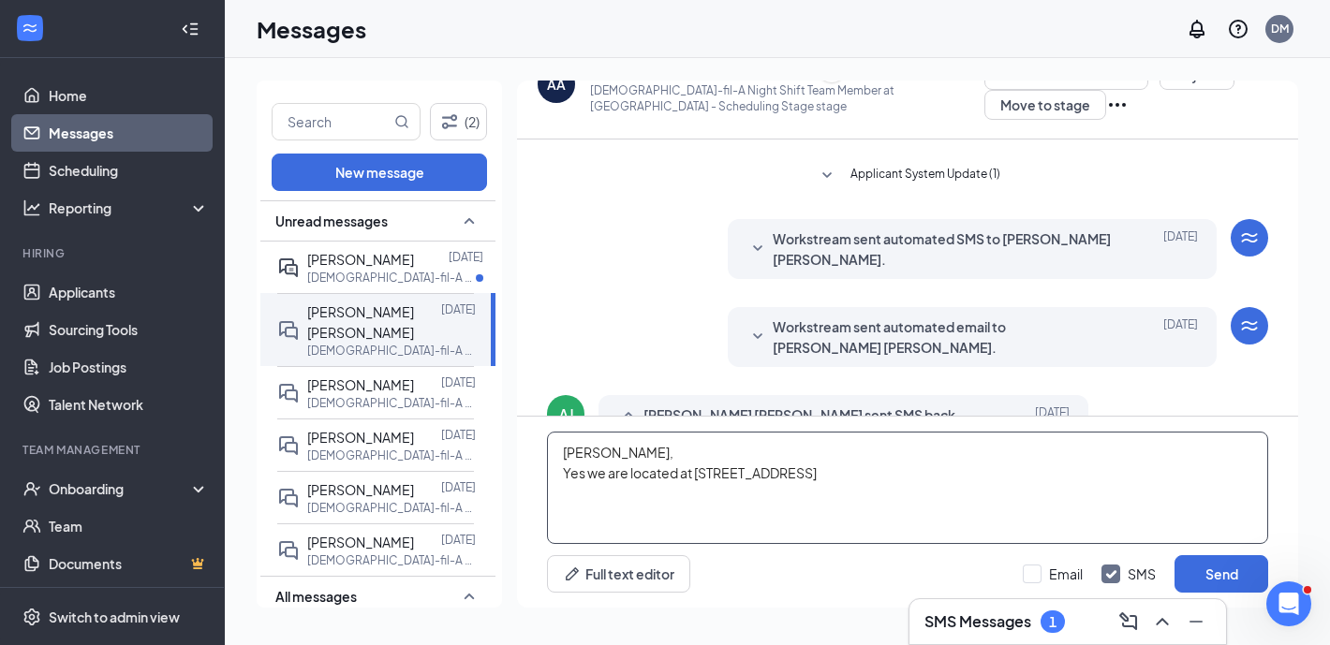
click at [759, 479] on textarea "[PERSON_NAME], Yes we are located at [STREET_ADDRESS]" at bounding box center [907, 488] width 721 height 112
click at [820, 467] on textarea "[PERSON_NAME], Yes we are located at [STREET_ADDRESS]" at bounding box center [907, 488] width 721 height 112
click at [626, 477] on textarea "[PERSON_NAME], Yes we are located at [STREET_ADDRESS]" at bounding box center [907, 488] width 721 height 112
click at [1160, 474] on textarea "[PERSON_NAME], Yes we are in the [GEOGRAPHIC_DATA] area and located at [STREET_…" at bounding box center [907, 488] width 721 height 112
type textarea "[PERSON_NAME], Yes we are in the [GEOGRAPHIC_DATA] area and located at [STREET_…"
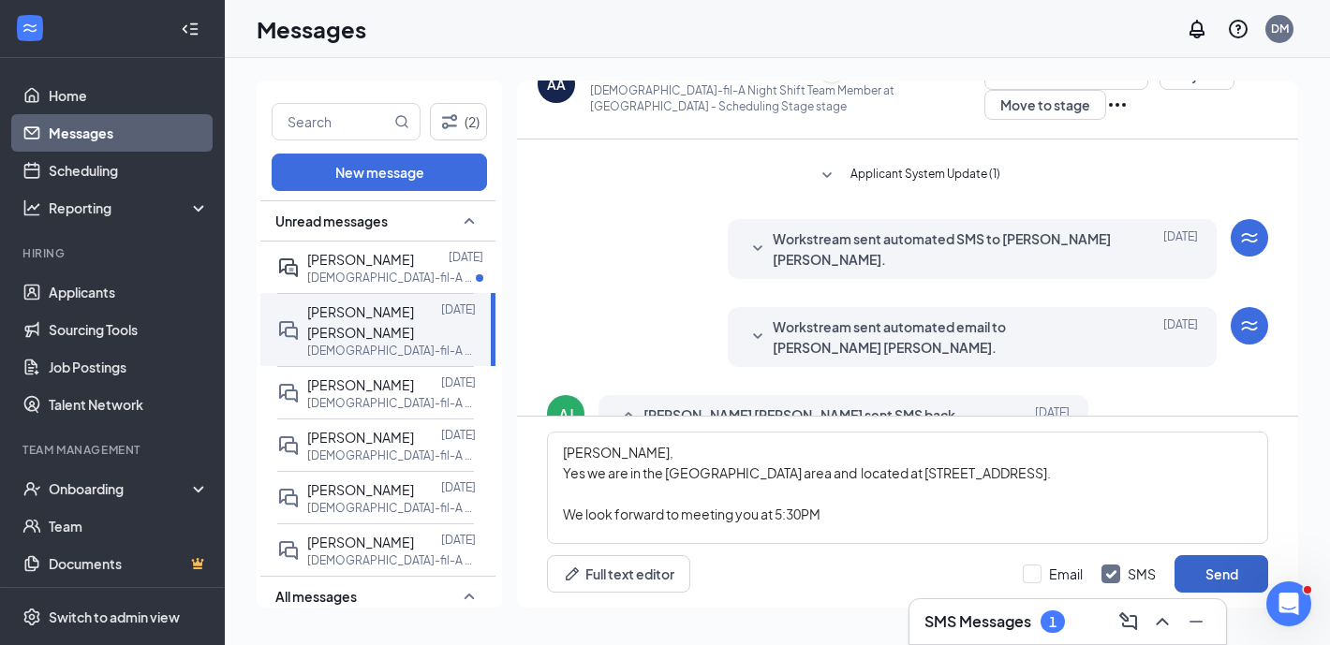
click at [1215, 584] on button "Send" at bounding box center [1221, 573] width 94 height 37
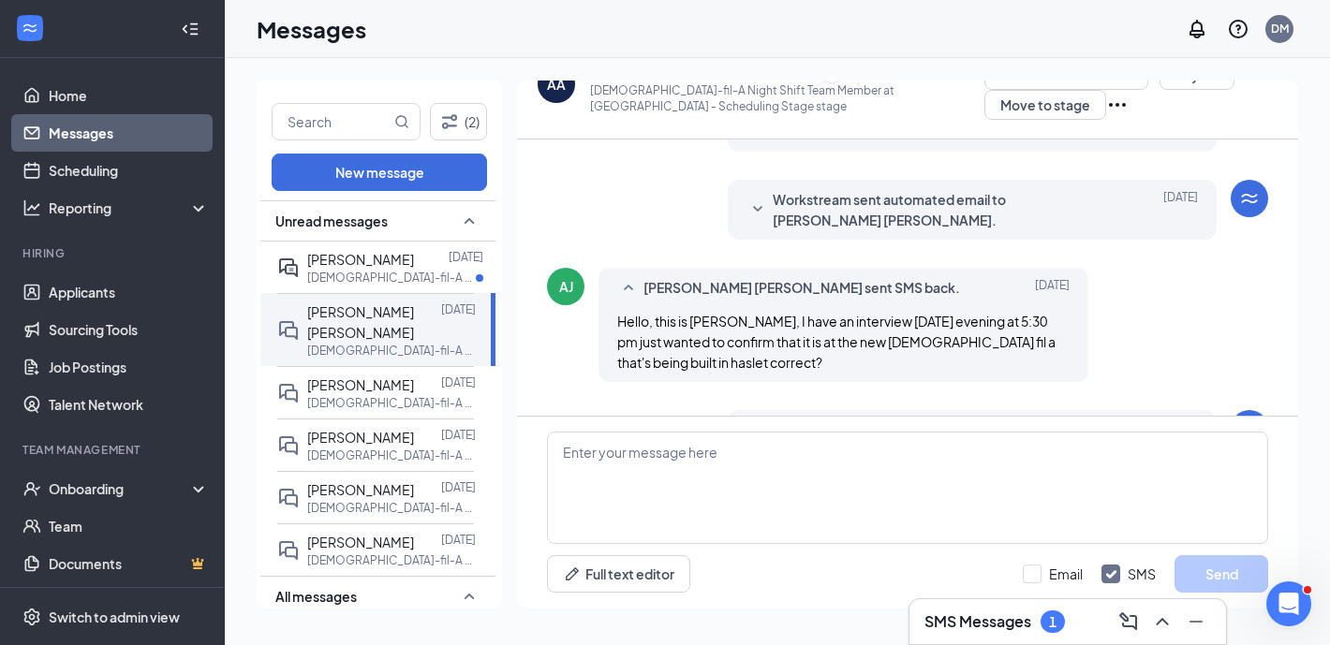
scroll to position [634, 0]
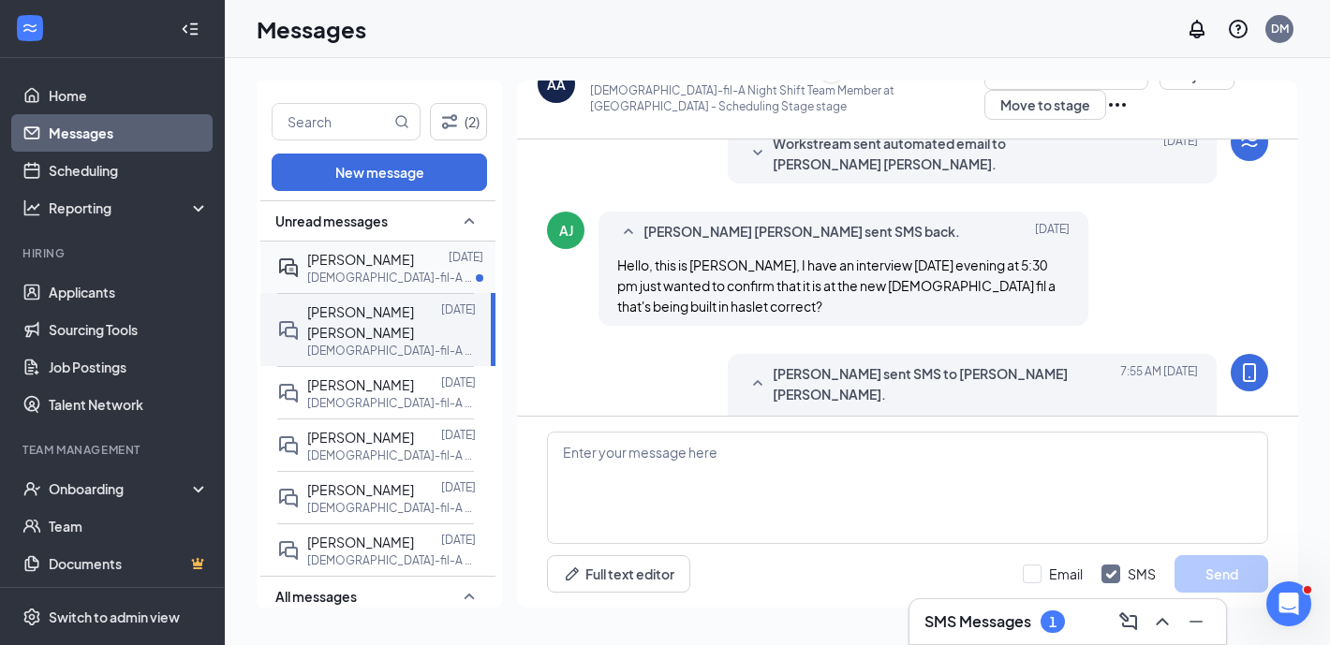
click at [425, 270] on p "[DEMOGRAPHIC_DATA]-fil-A Kitchen Mid-Day Team Member at [GEOGRAPHIC_DATA]" at bounding box center [391, 278] width 169 height 16
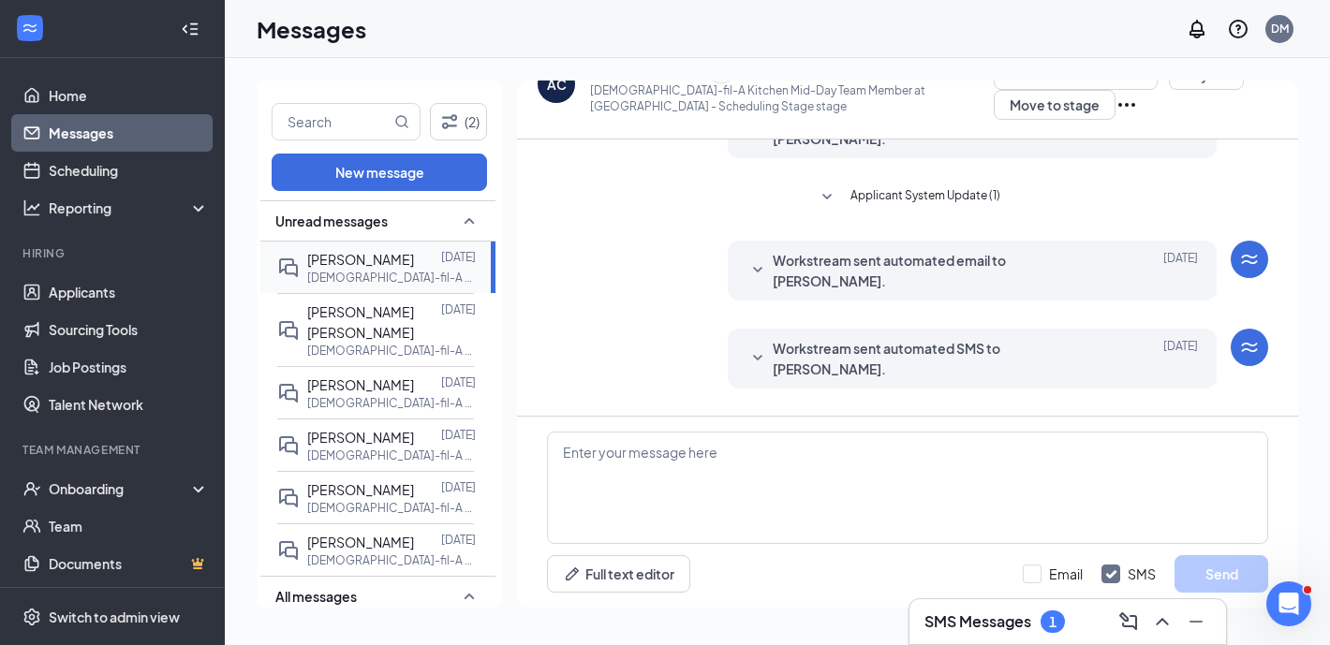
scroll to position [430, 0]
click at [742, 328] on div "Workstream sent automated SMS to [PERSON_NAME]. [DATE] Hi Amelina. Congratulati…" at bounding box center [973, 358] width 490 height 60
click at [753, 346] on icon "SmallChevronDown" at bounding box center [757, 357] width 22 height 22
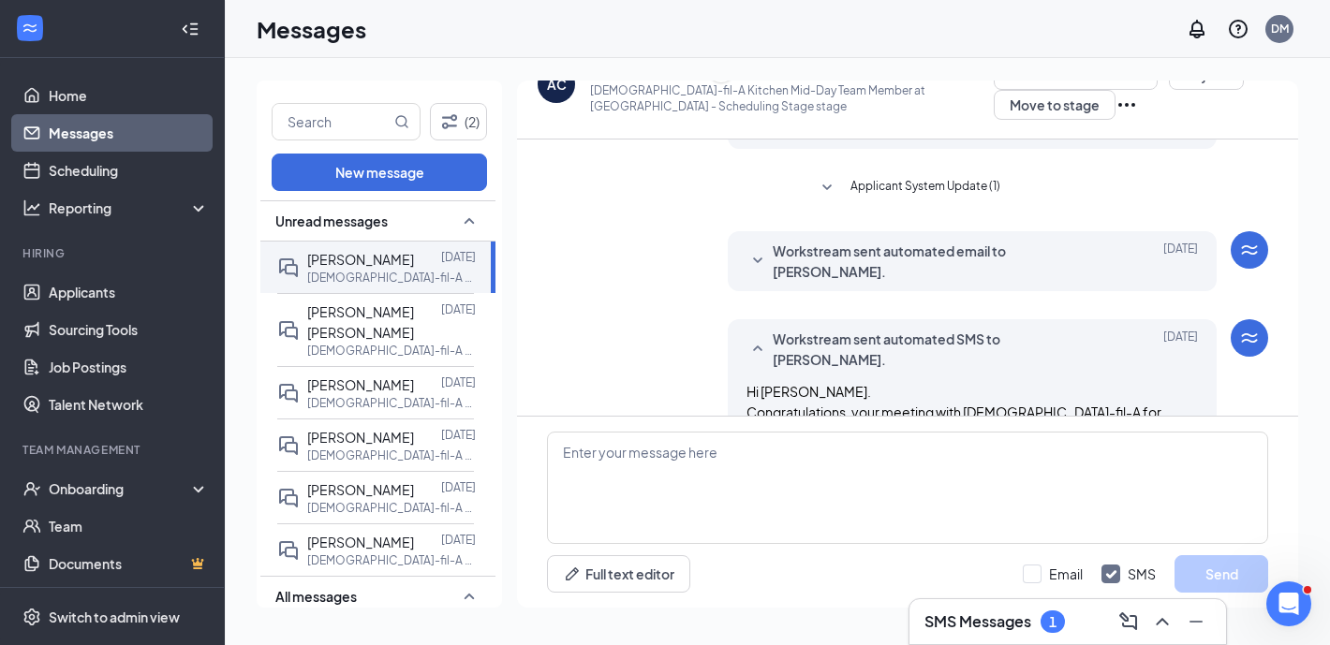
click at [760, 250] on icon "SmallChevronDown" at bounding box center [757, 261] width 22 height 22
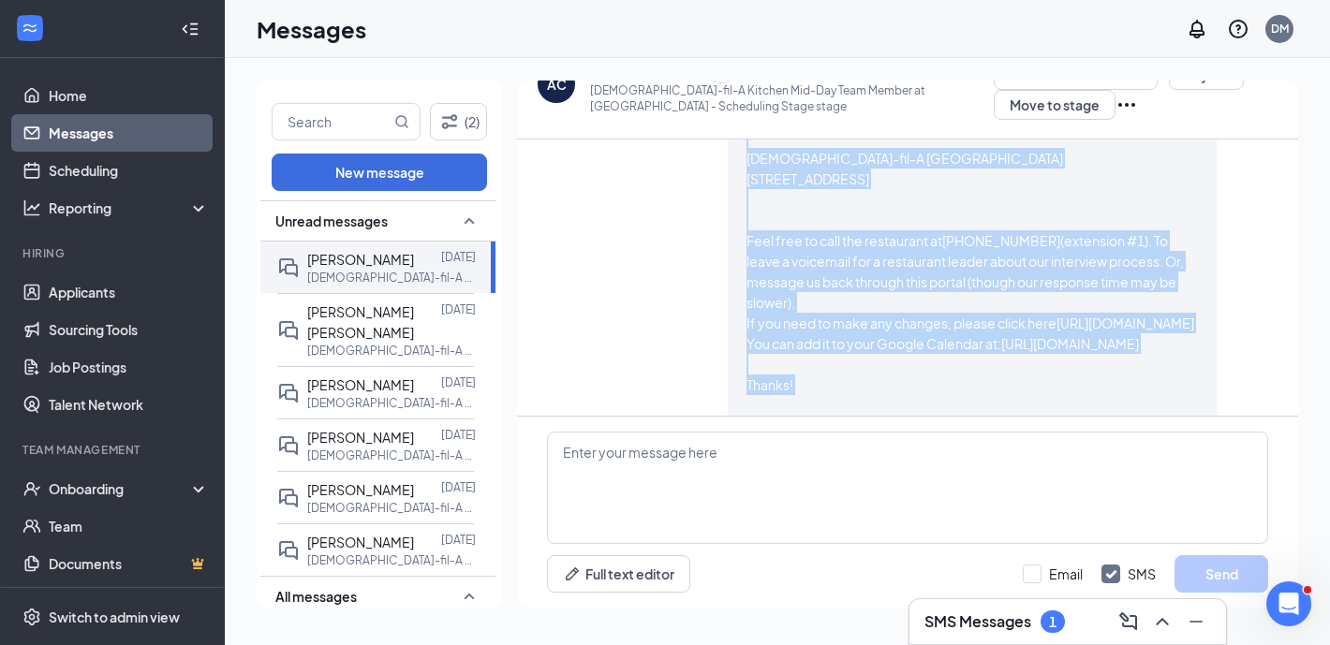
scroll to position [879, 0]
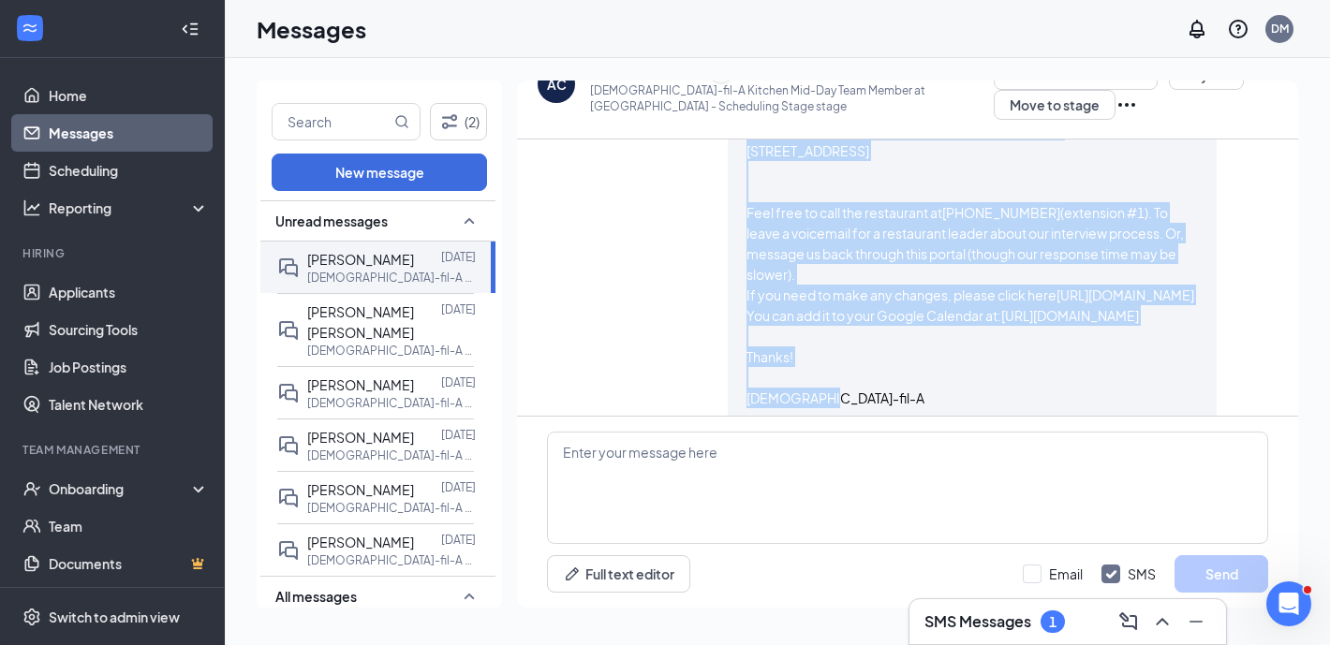
drag, startPoint x: 745, startPoint y: 187, endPoint x: 947, endPoint y: 338, distance: 251.5
click at [947, 338] on span "Hi [PERSON_NAME], Congratulations, your meeting with [DEMOGRAPHIC_DATA]-fil-A f…" at bounding box center [972, 140] width 452 height 577
copy span "Hi [PERSON_NAME], Congratulations, your meeting with [DEMOGRAPHIC_DATA]-fil-A f…"
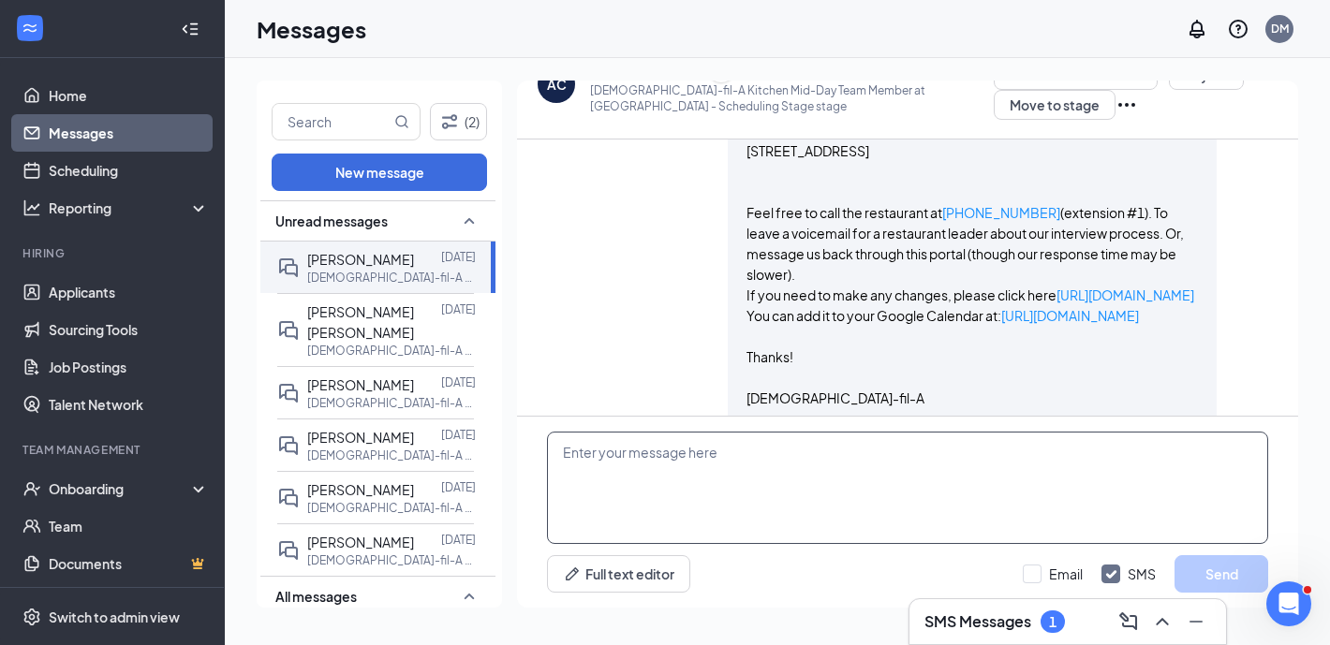
click at [717, 479] on textarea at bounding box center [907, 488] width 721 height 112
paste textarea "Hi [PERSON_NAME], Congratulations, your meeting with [DEMOGRAPHIC_DATA]-fil-A f…"
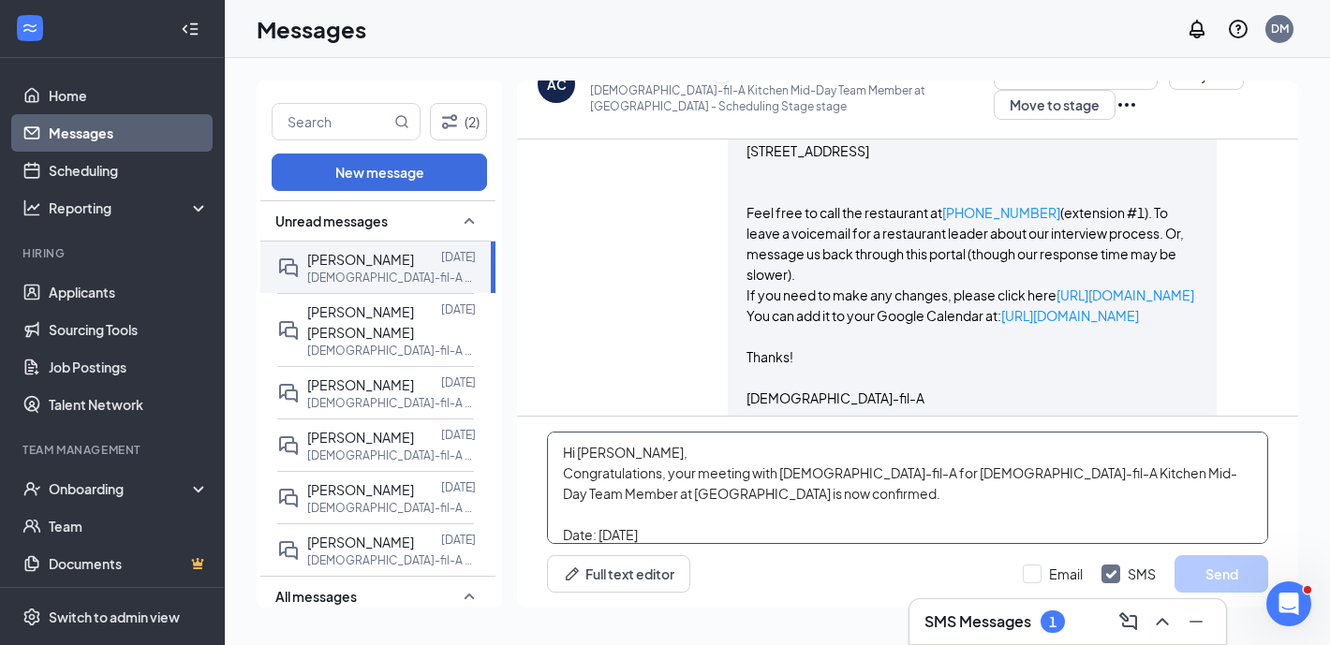
scroll to position [576, 0]
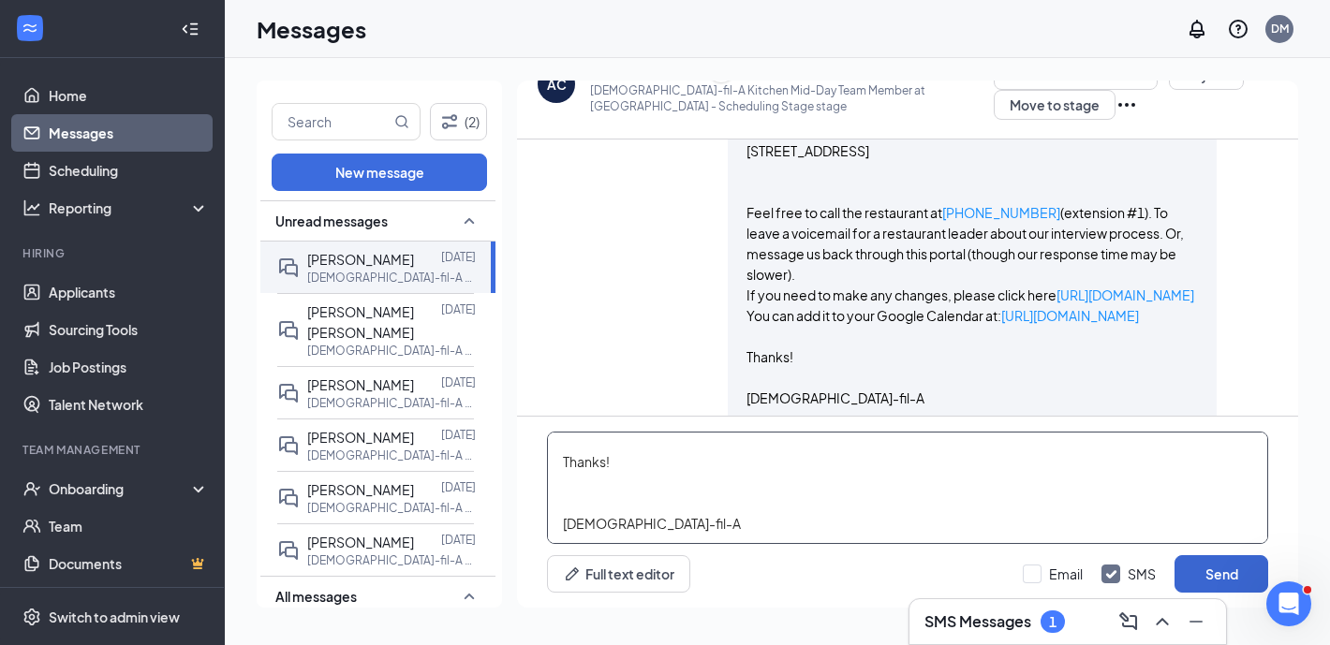
type textarea "Hi [PERSON_NAME], Congratulations, your meeting with [DEMOGRAPHIC_DATA]-fil-A f…"
click at [1221, 584] on button "Send" at bounding box center [1221, 573] width 94 height 37
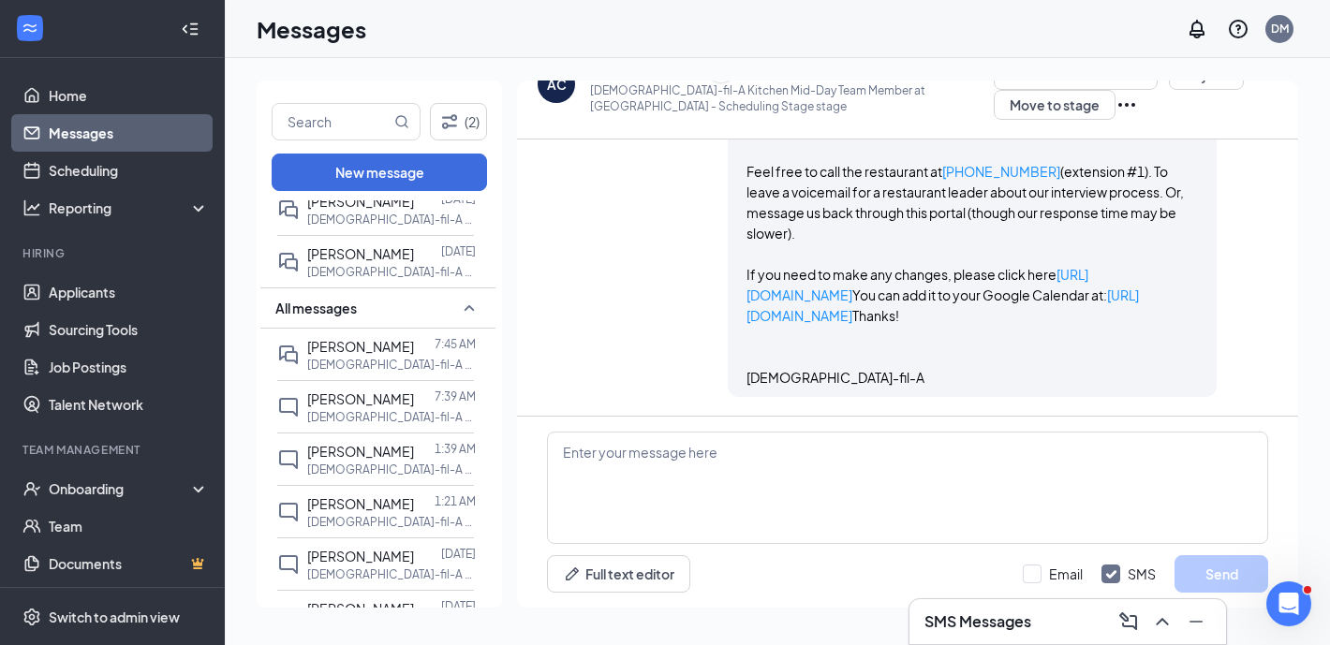
scroll to position [307, 0]
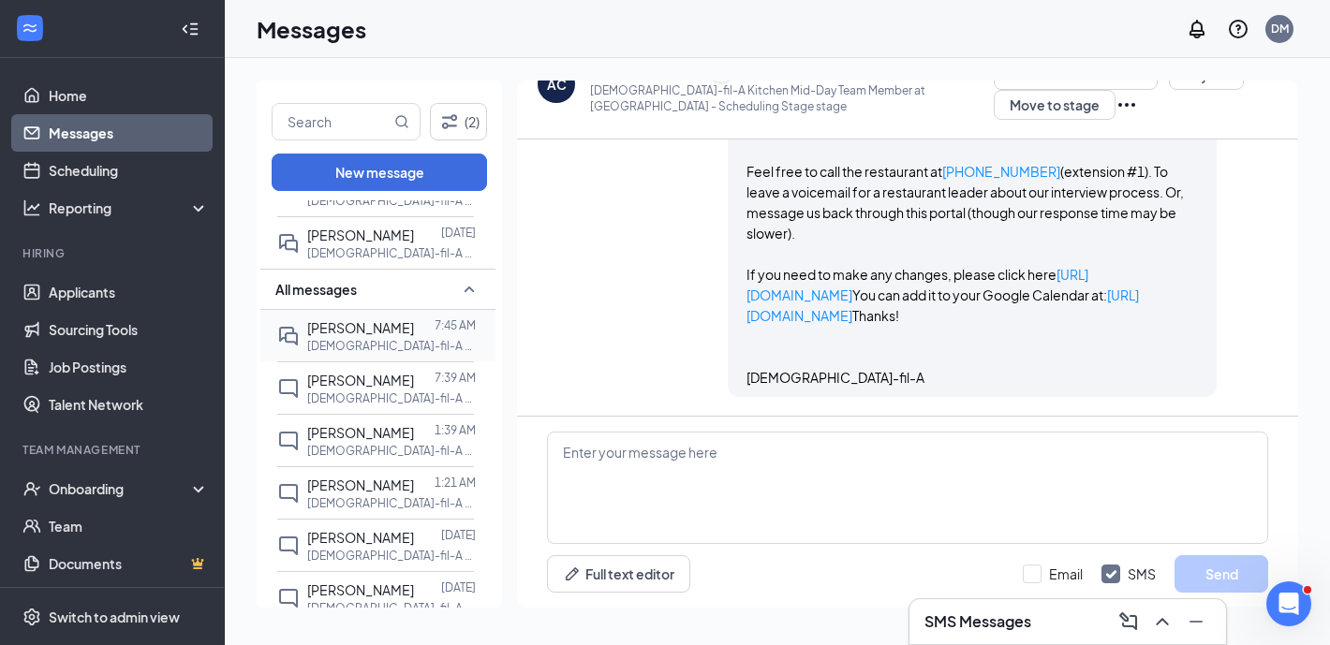
click at [428, 338] on p "[DEMOGRAPHIC_DATA]-fil-A Leadership Development Program at [GEOGRAPHIC_DATA]" at bounding box center [391, 346] width 169 height 16
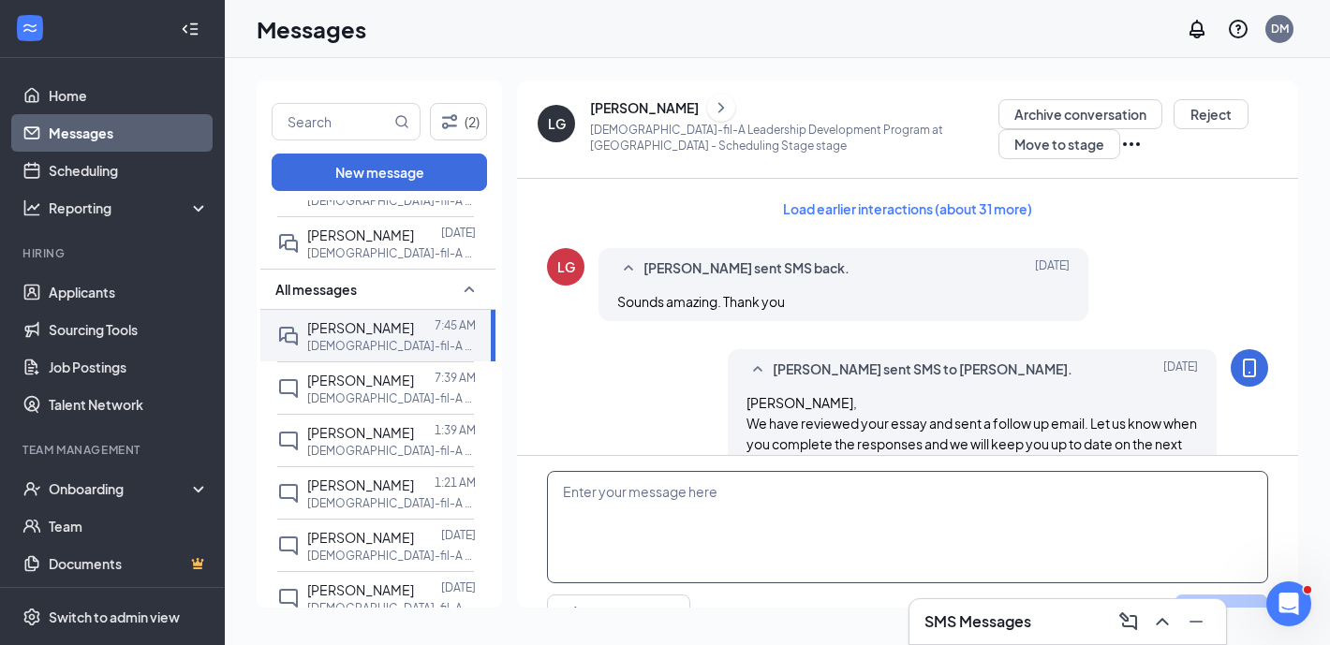
scroll to position [39, 0]
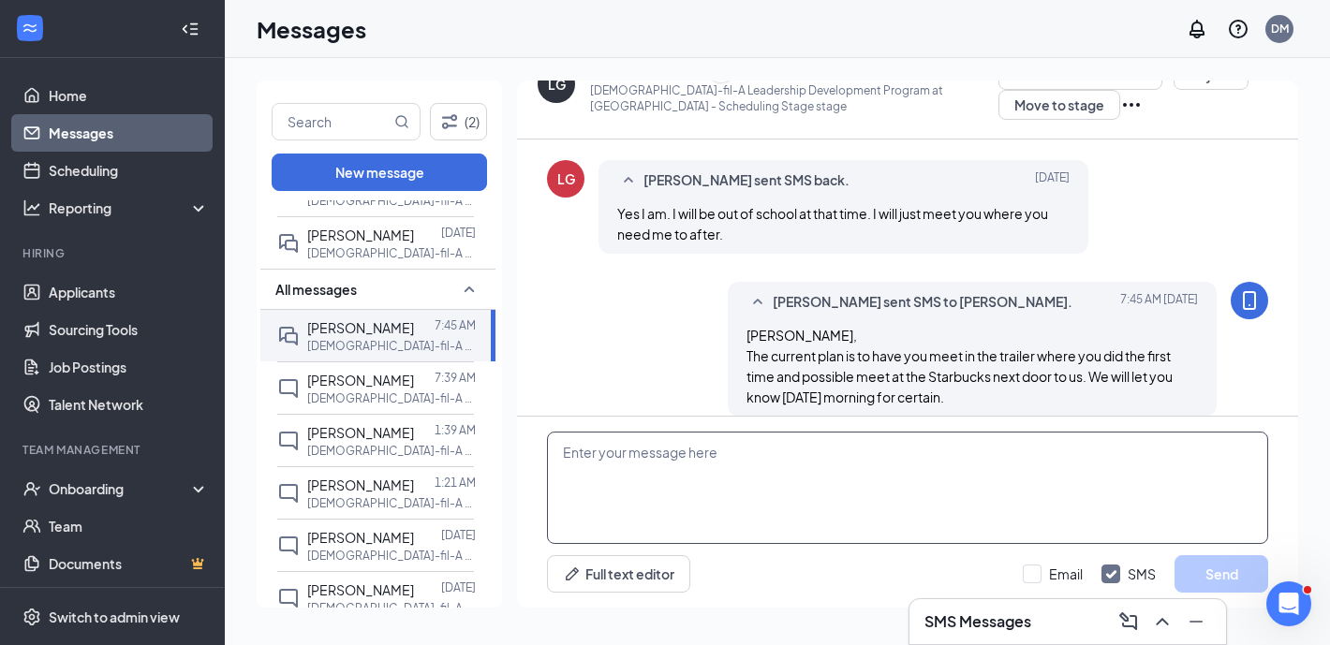
click at [658, 499] on textarea at bounding box center [907, 488] width 721 height 112
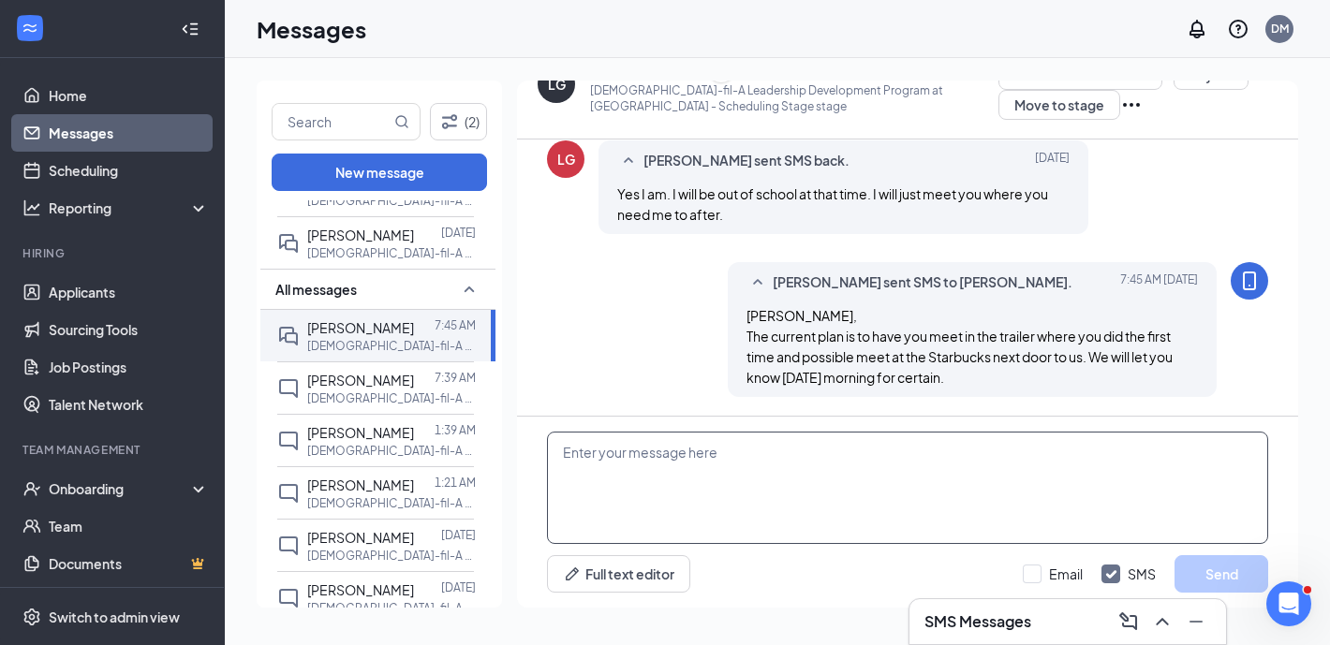
scroll to position [1228, 0]
type textarea "F"
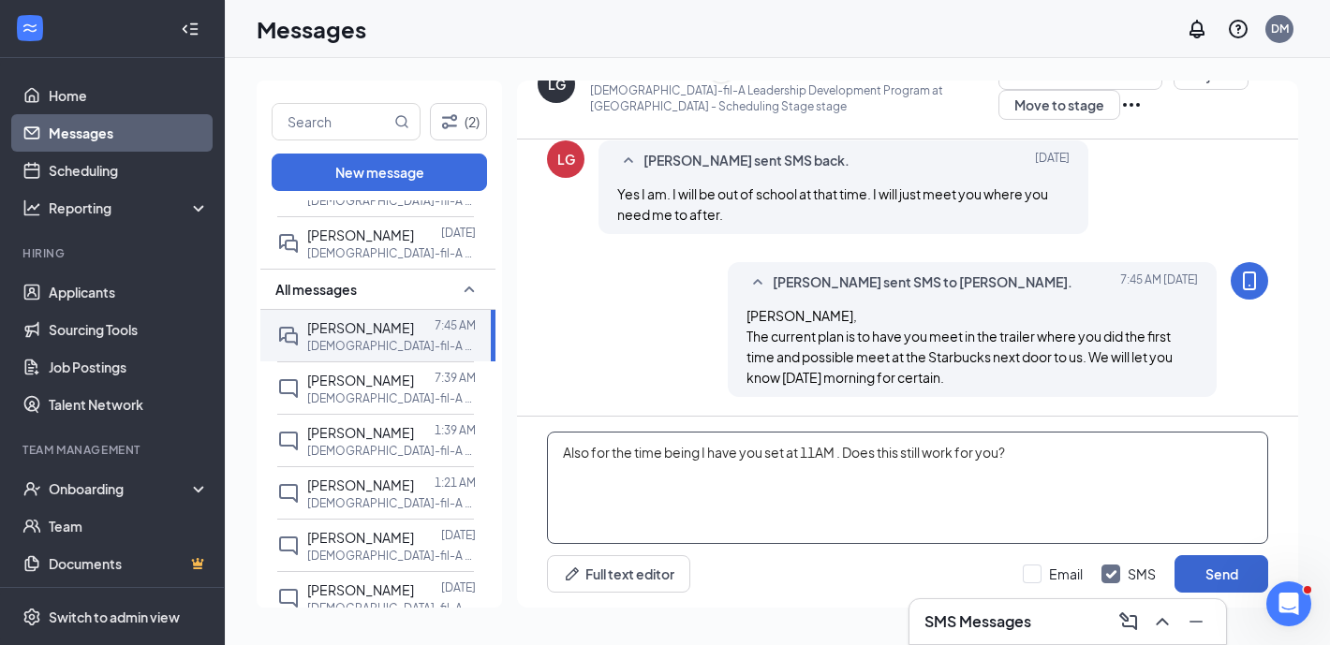
type textarea "Also for the time being I have you set at 11AM . Does this still work for you?"
click at [1210, 582] on button "Send" at bounding box center [1221, 573] width 94 height 37
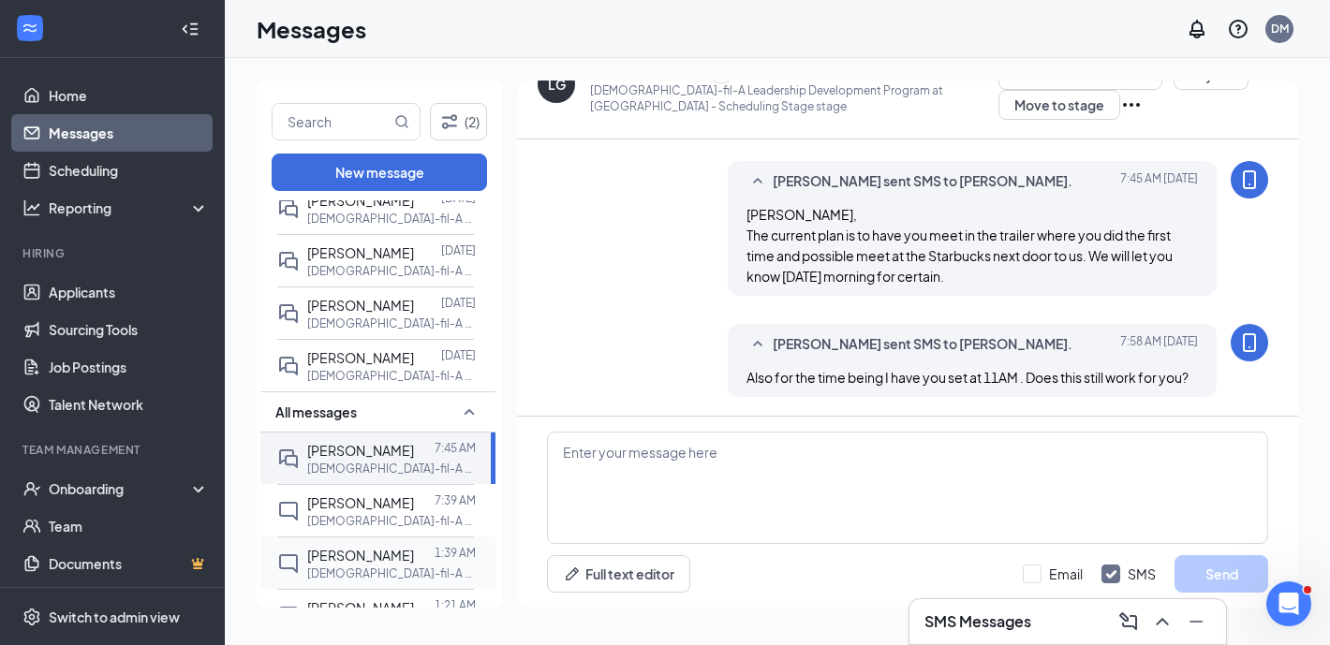
scroll to position [0, 0]
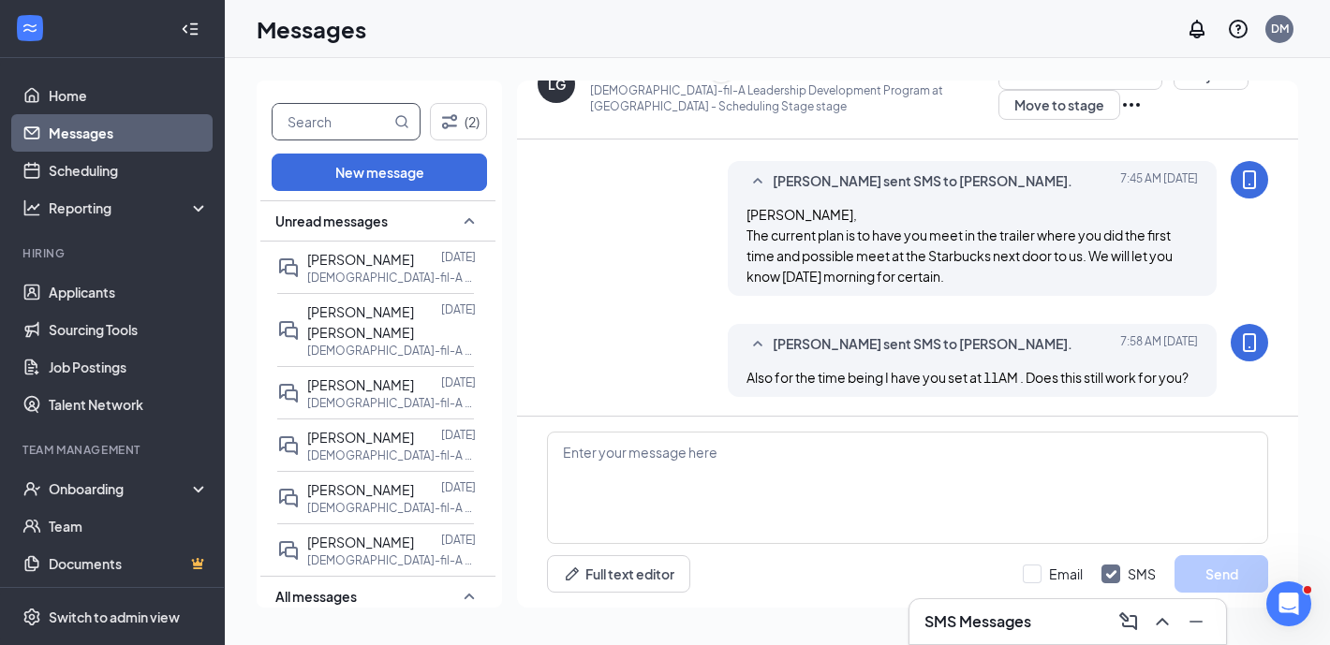
click at [356, 119] on input "text" at bounding box center [332, 122] width 118 height 36
click at [356, 120] on input "text" at bounding box center [332, 122] width 118 height 36
type input "vic"
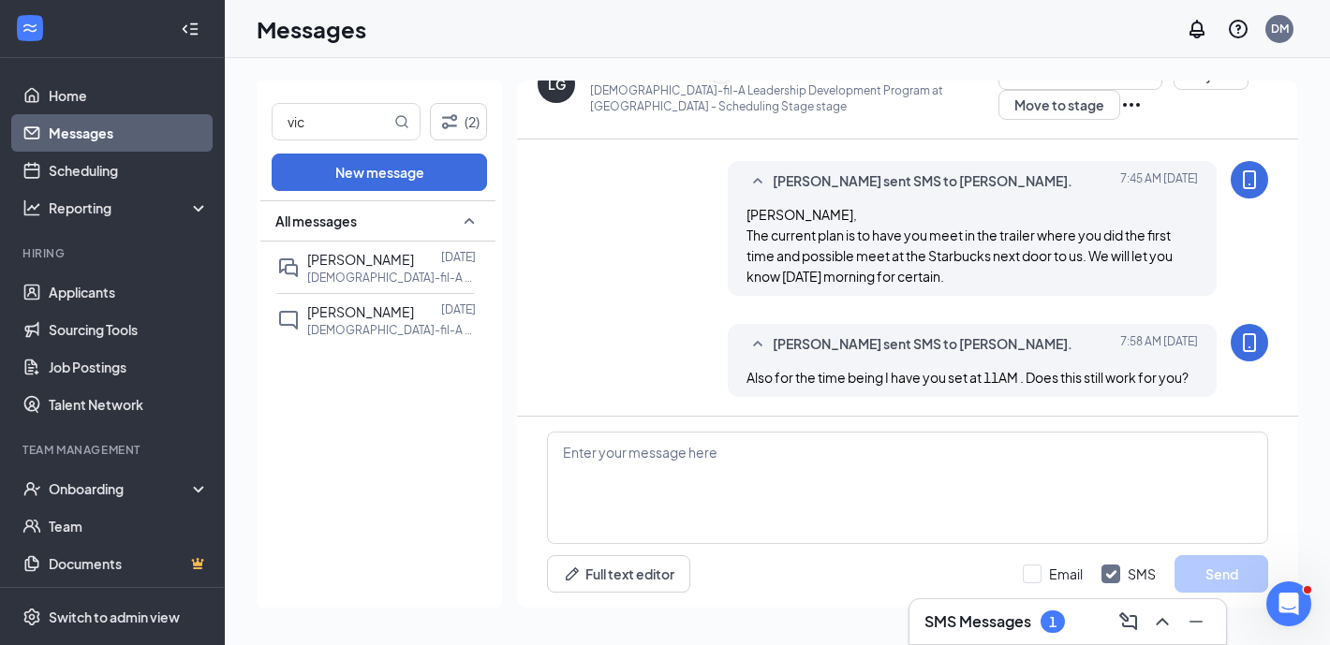
click at [388, 263] on span "[PERSON_NAME]" at bounding box center [360, 259] width 107 height 17
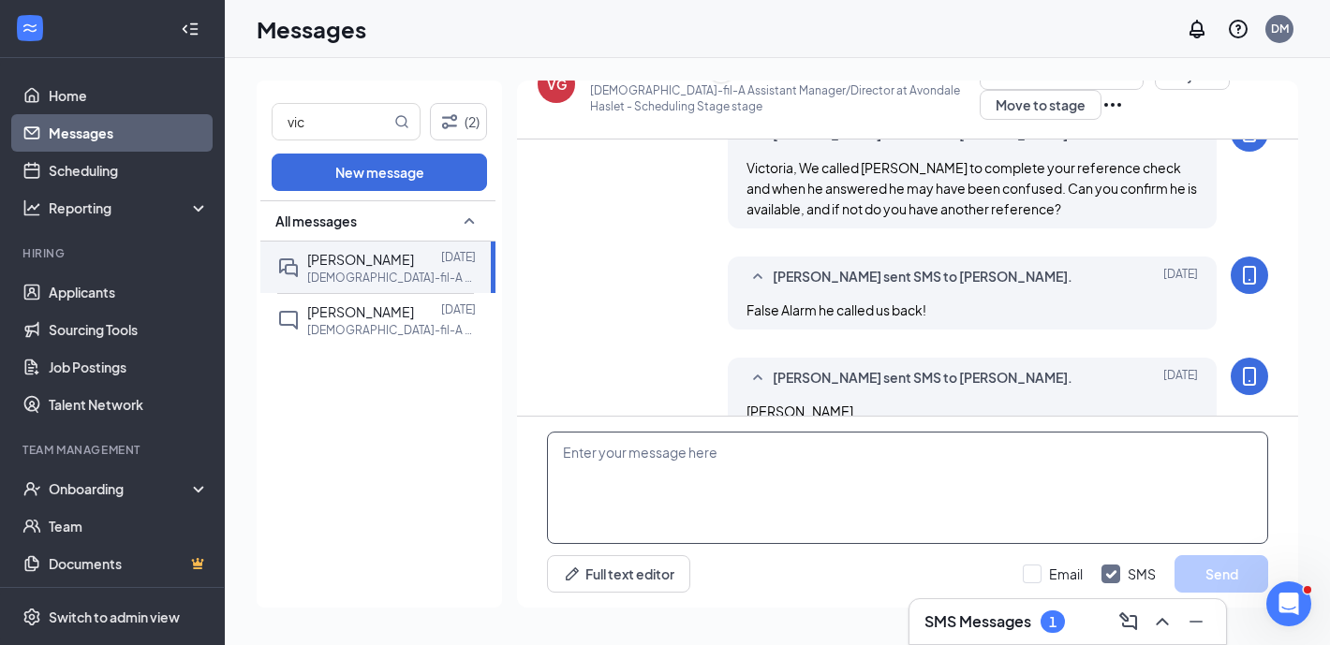
scroll to position [795, 0]
click at [679, 463] on textarea at bounding box center [907, 488] width 721 height 112
paste textarea "You are being considered for the final interview for the Assistant Manager/Dire…"
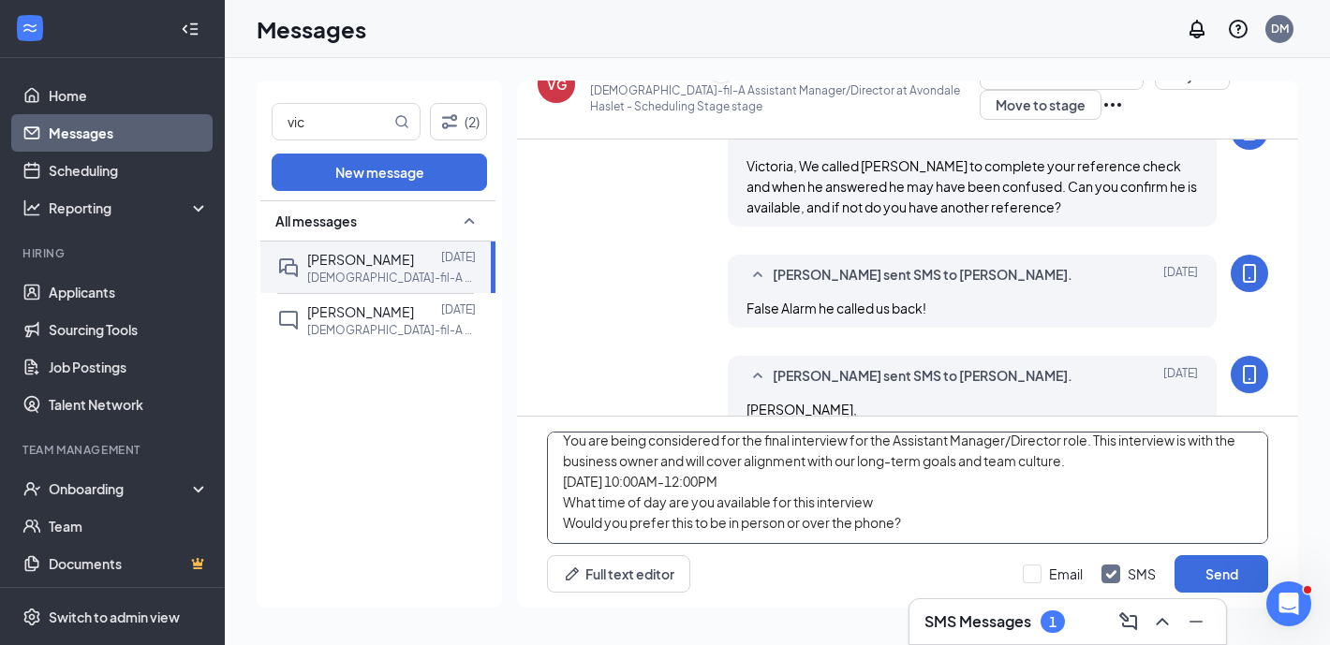
scroll to position [0, 0]
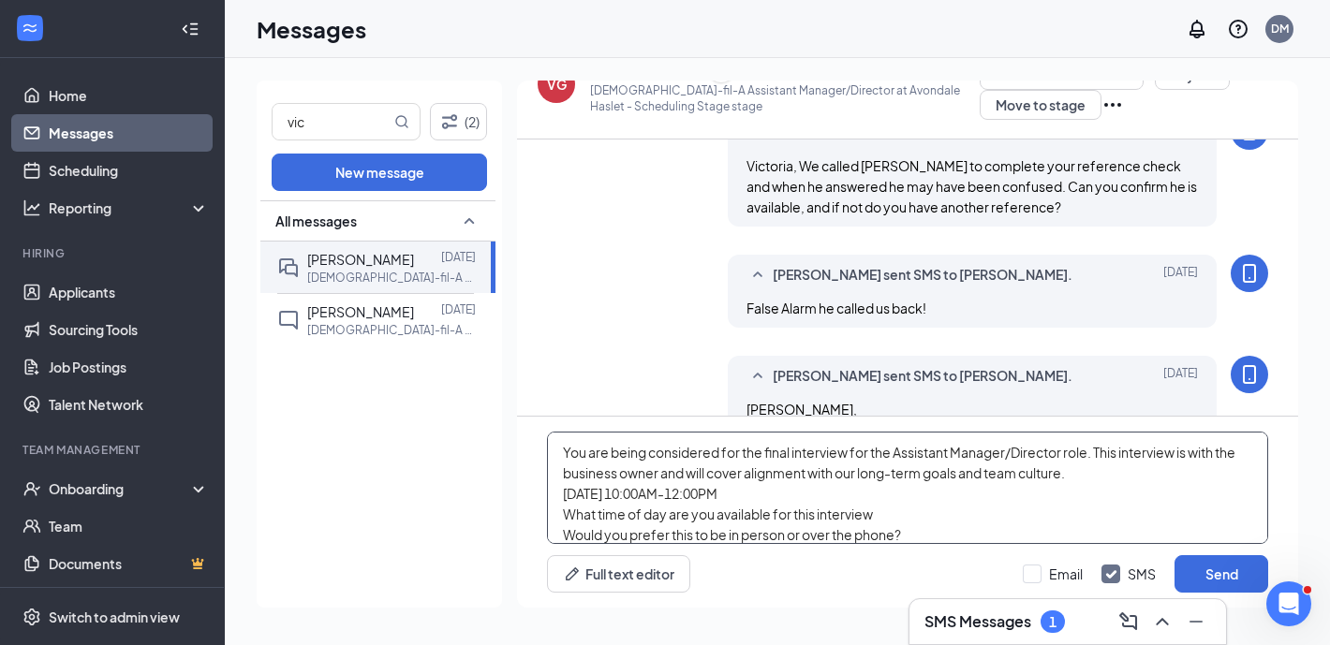
click at [566, 454] on textarea "You are being considered for the final interview for the Assistant Manager/Dire…" at bounding box center [907, 488] width 721 height 112
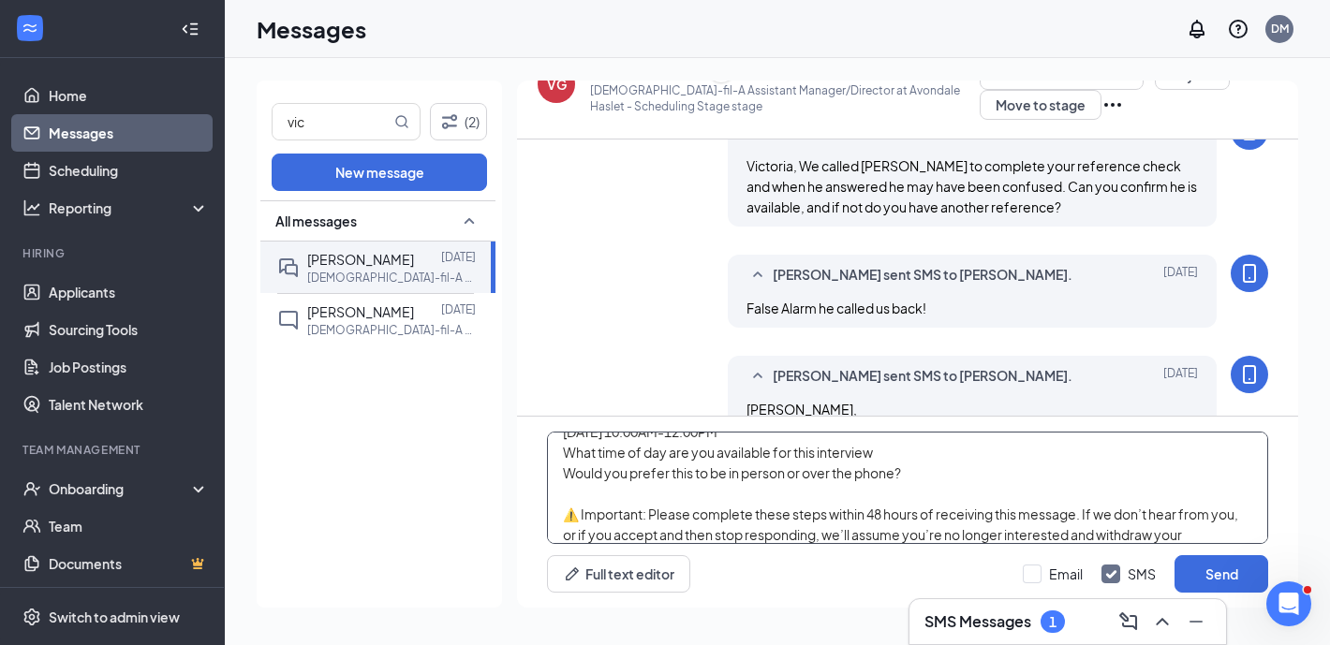
scroll to position [67, 0]
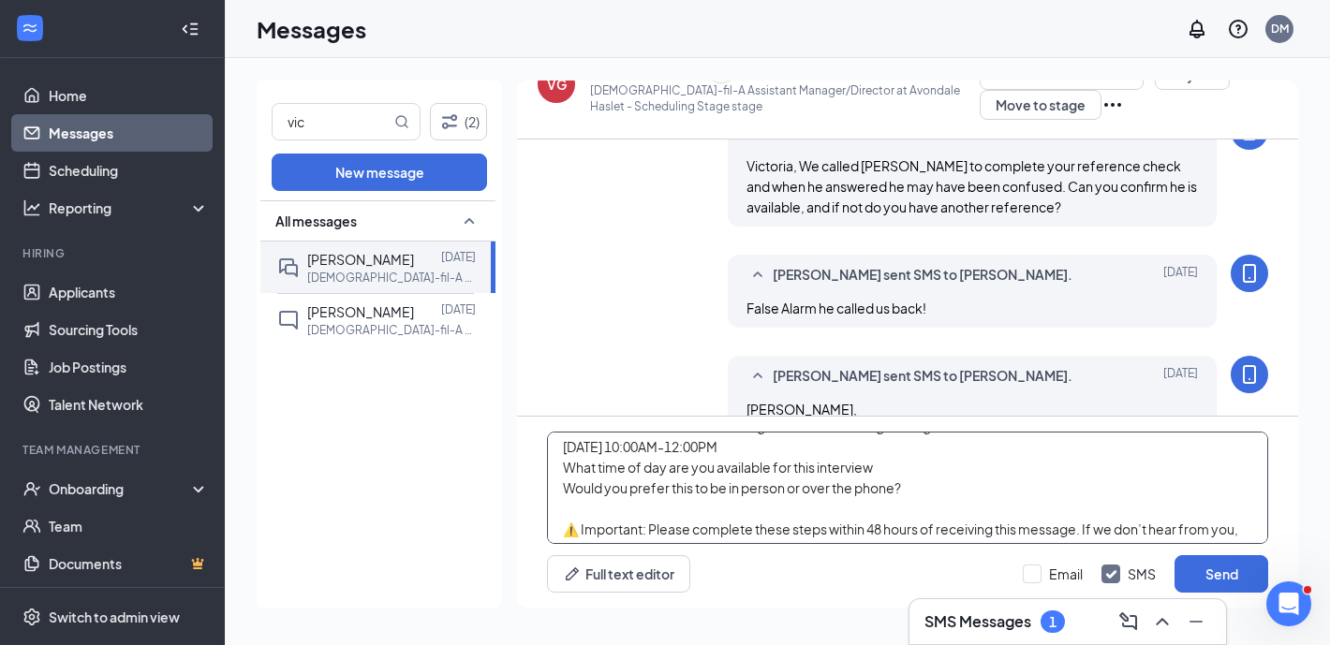
click at [846, 444] on textarea "Victoria, You are being considered for the final interview for the Assistant Ma…" at bounding box center [907, 488] width 721 height 112
type textarea "Victoria, You are being considered for the final interview for the Assistant Ma…"
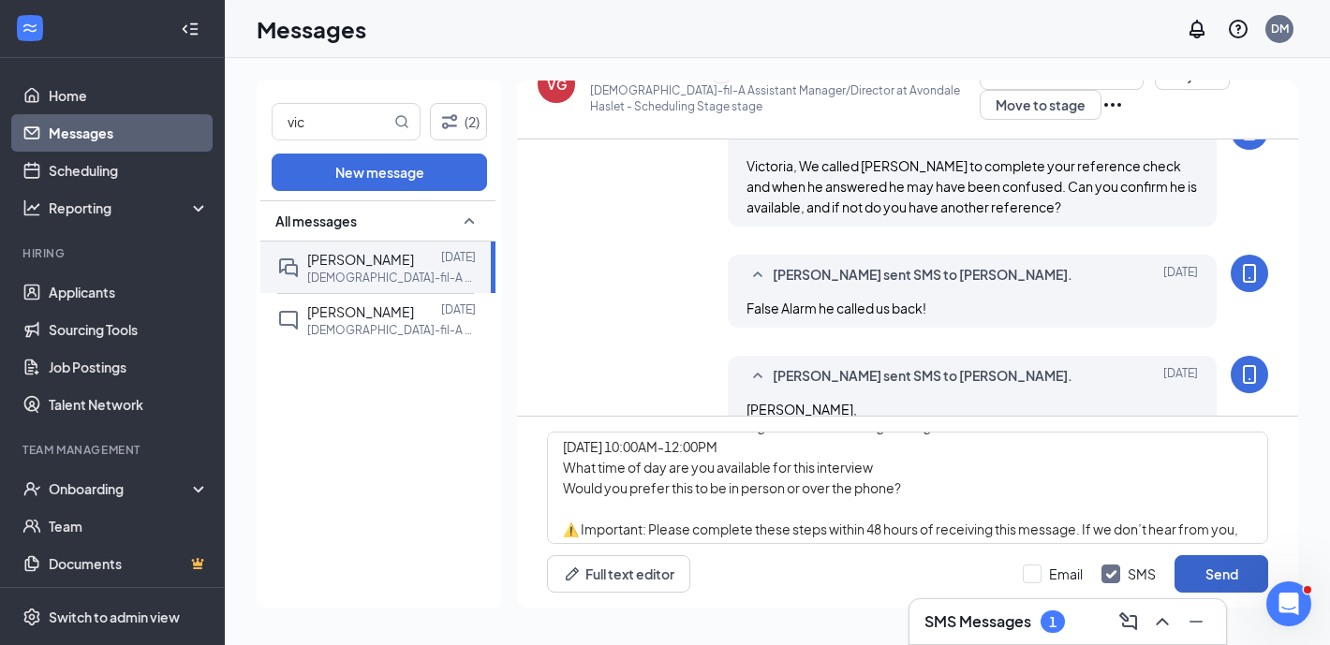
click at [1207, 567] on button "Send" at bounding box center [1221, 573] width 94 height 37
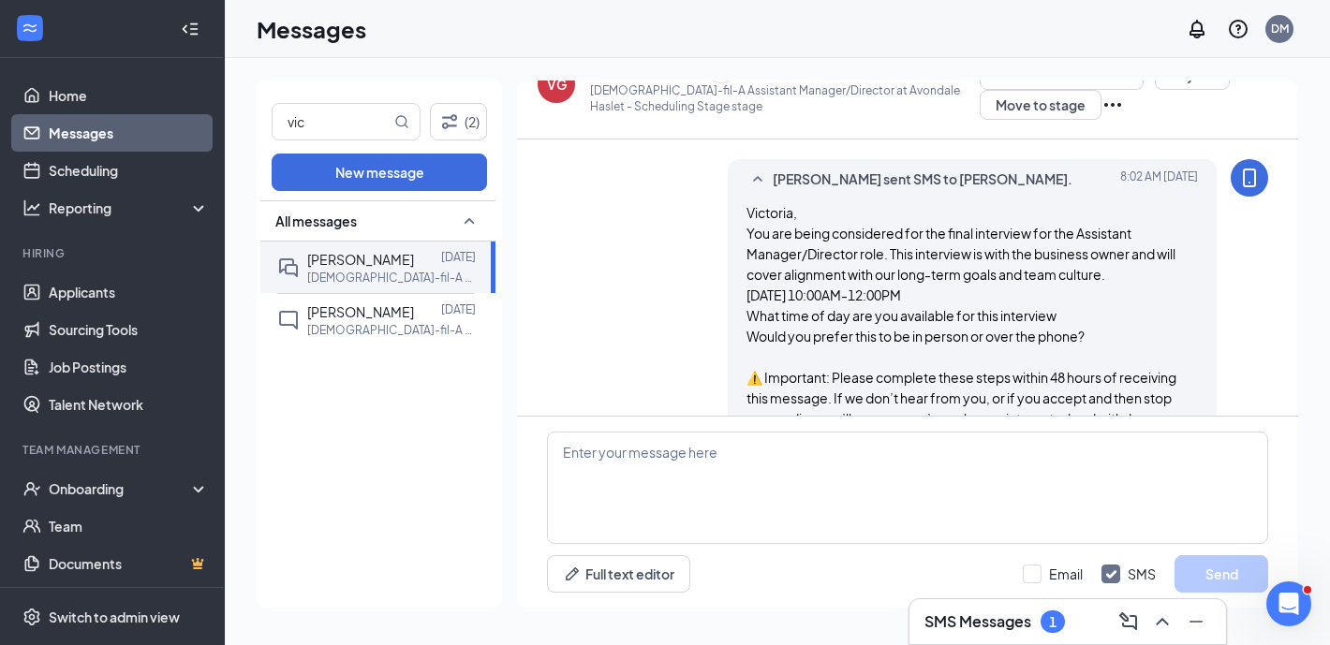
scroll to position [1164, 0]
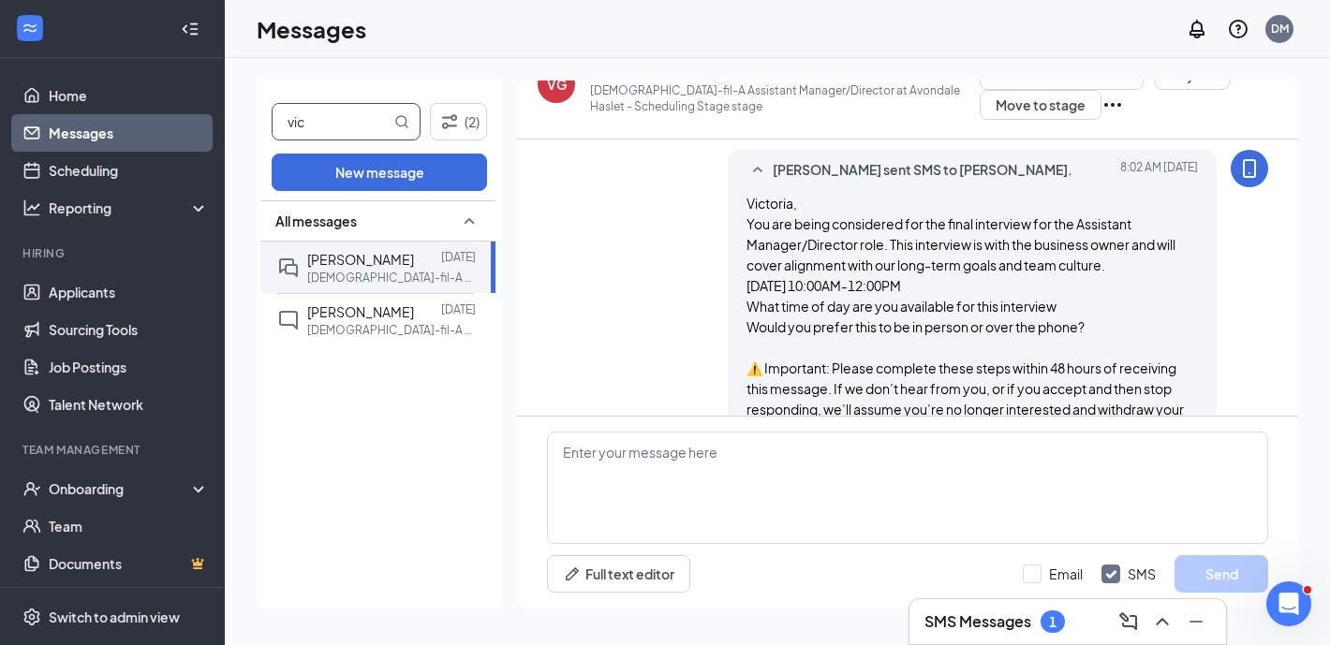
click at [353, 121] on input "vic" at bounding box center [332, 122] width 118 height 36
click at [262, 123] on div "vic (2) New message All messages [PERSON_NAME] [DATE] [DEMOGRAPHIC_DATA]-fil-A …" at bounding box center [379, 344] width 245 height 527
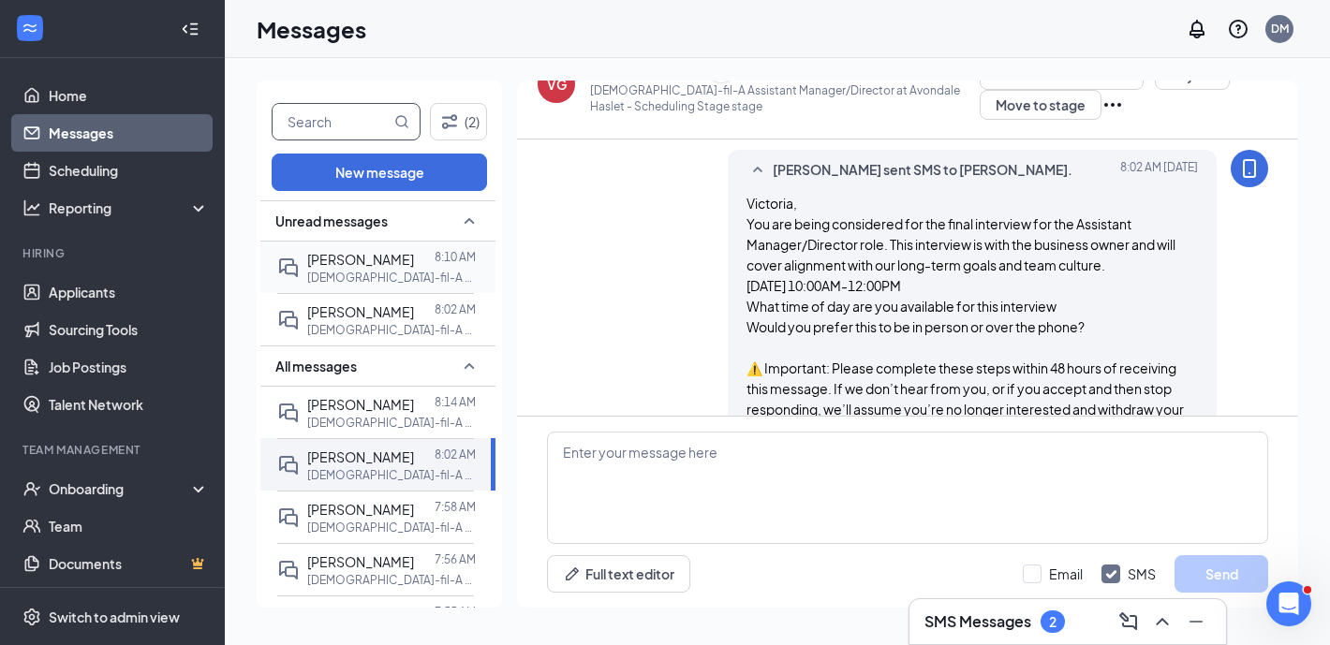
click at [425, 272] on p "[DEMOGRAPHIC_DATA]-fil-A Sales & Brand Growth & Engagement Director at [GEOGRAP…" at bounding box center [391, 278] width 169 height 16
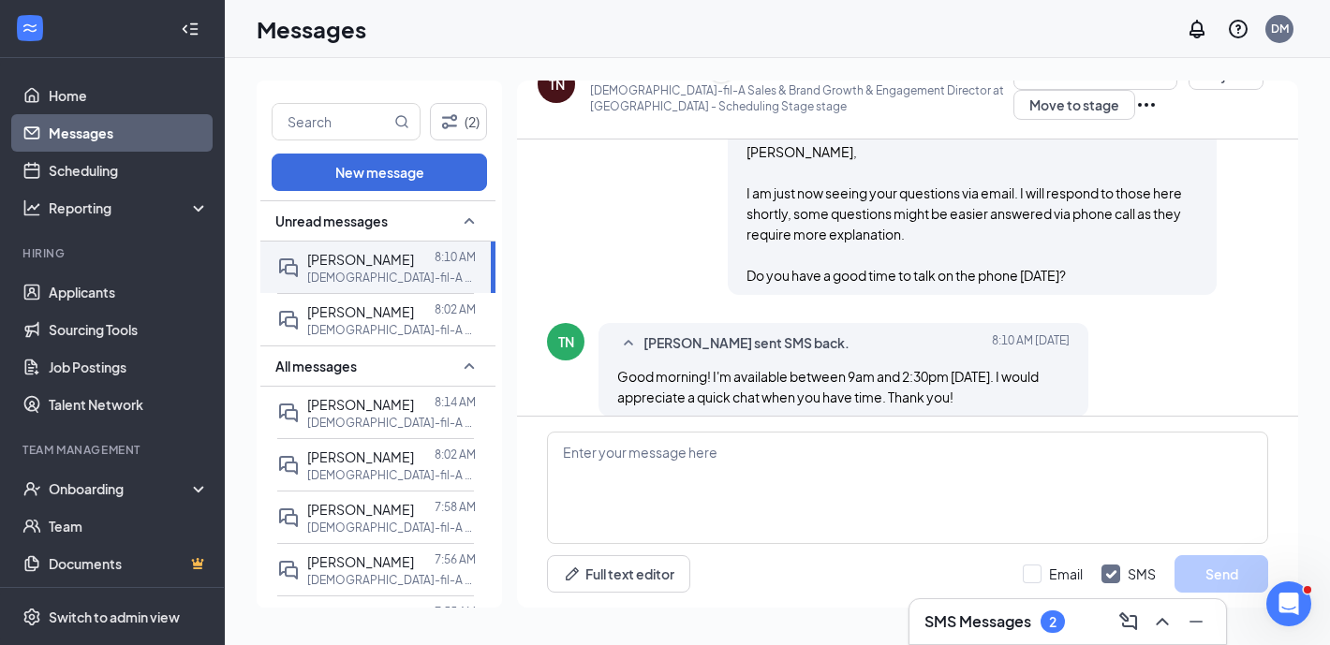
scroll to position [2061, 0]
click at [789, 491] on textarea at bounding box center [907, 488] width 721 height 112
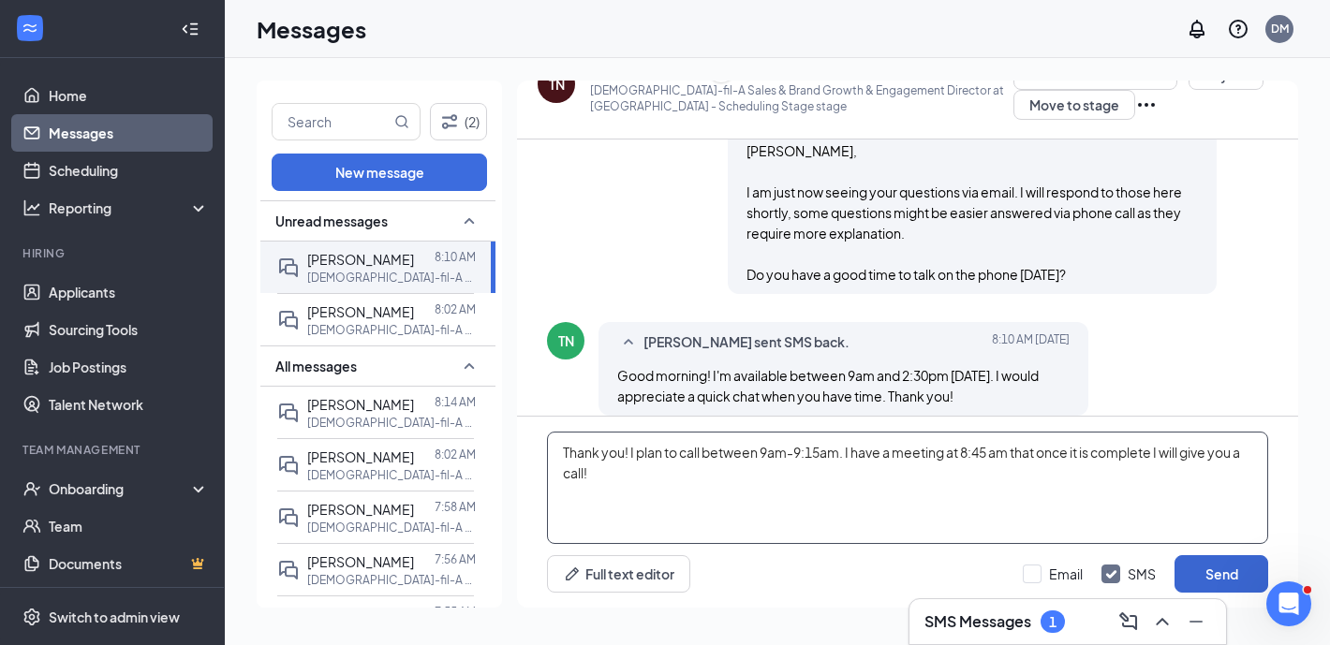
type textarea "Thank you! I plan to call between 9am-9:15am. I have a meeting at 8:45 am that …"
click at [1232, 571] on button "Send" at bounding box center [1221, 573] width 94 height 37
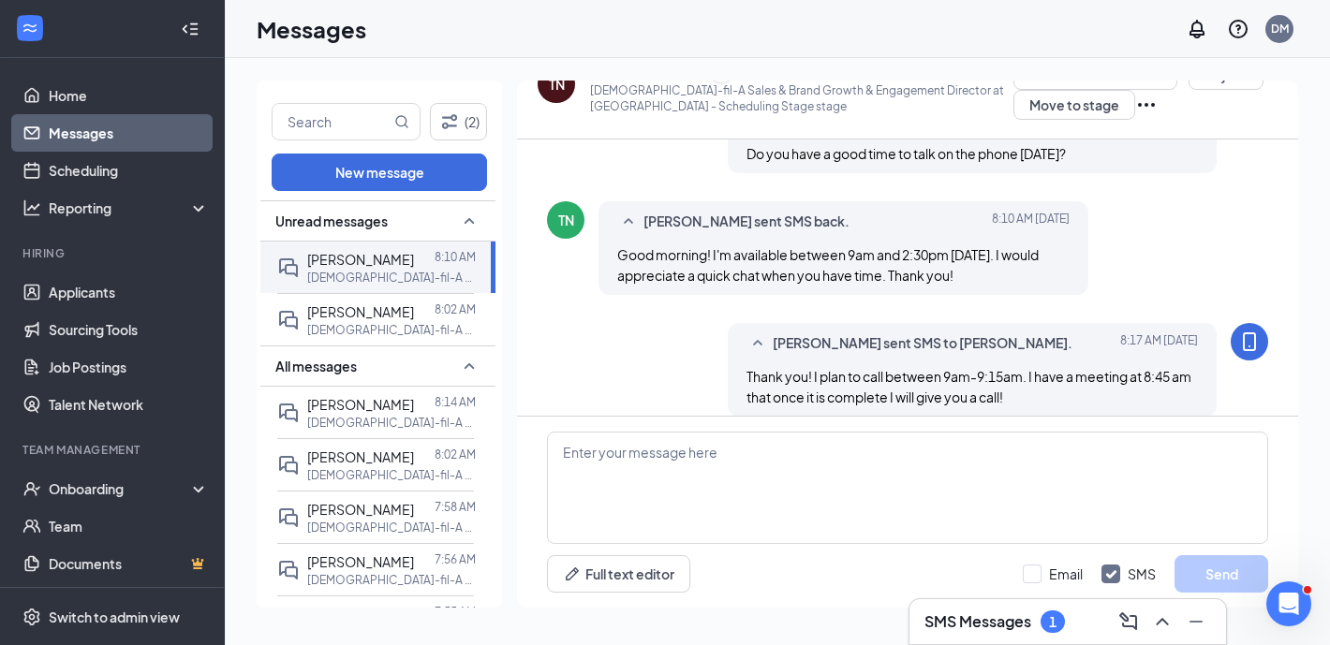
scroll to position [2183, 0]
click at [337, 113] on input "text" at bounding box center [332, 122] width 118 height 36
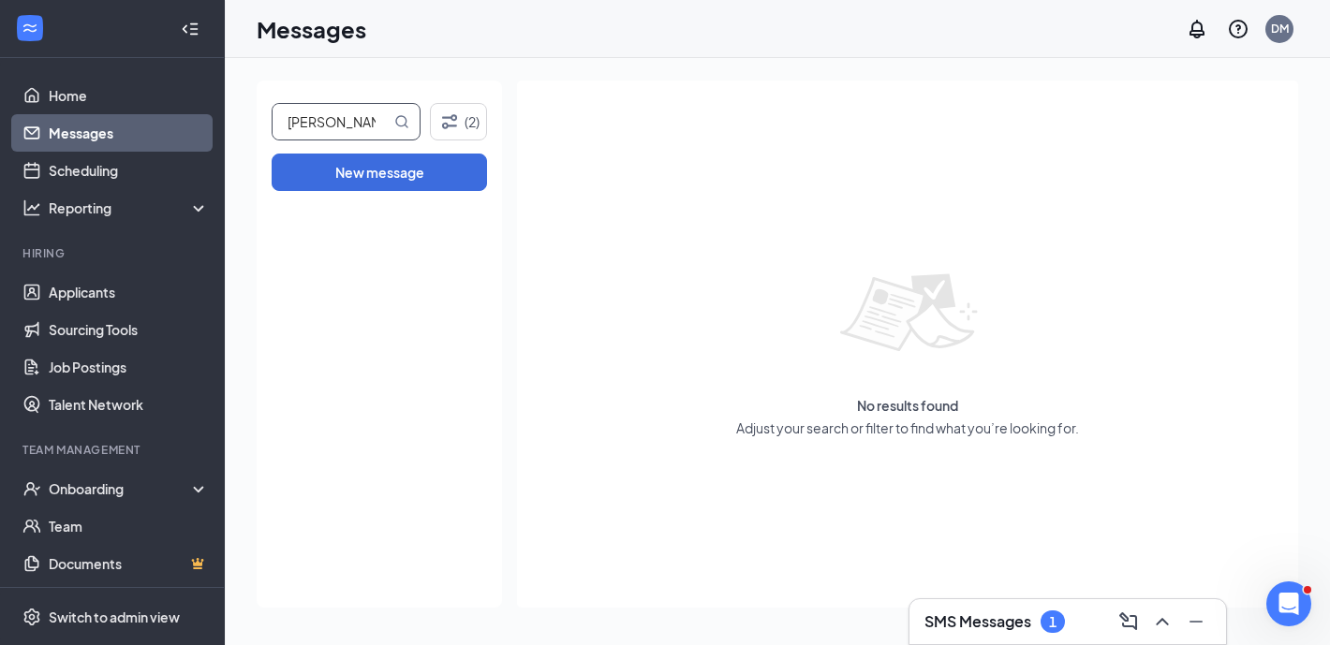
type input "[PERSON_NAME]"
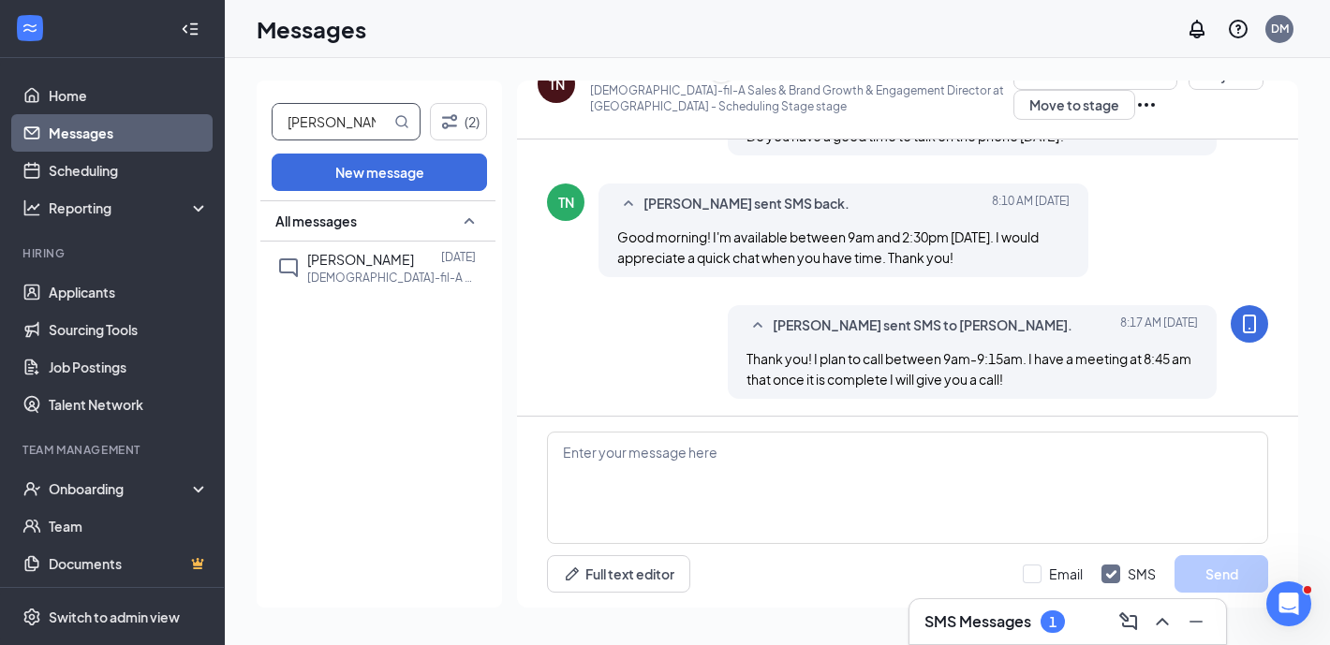
scroll to position [2114, 0]
click at [389, 264] on span "[PERSON_NAME]" at bounding box center [360, 259] width 107 height 17
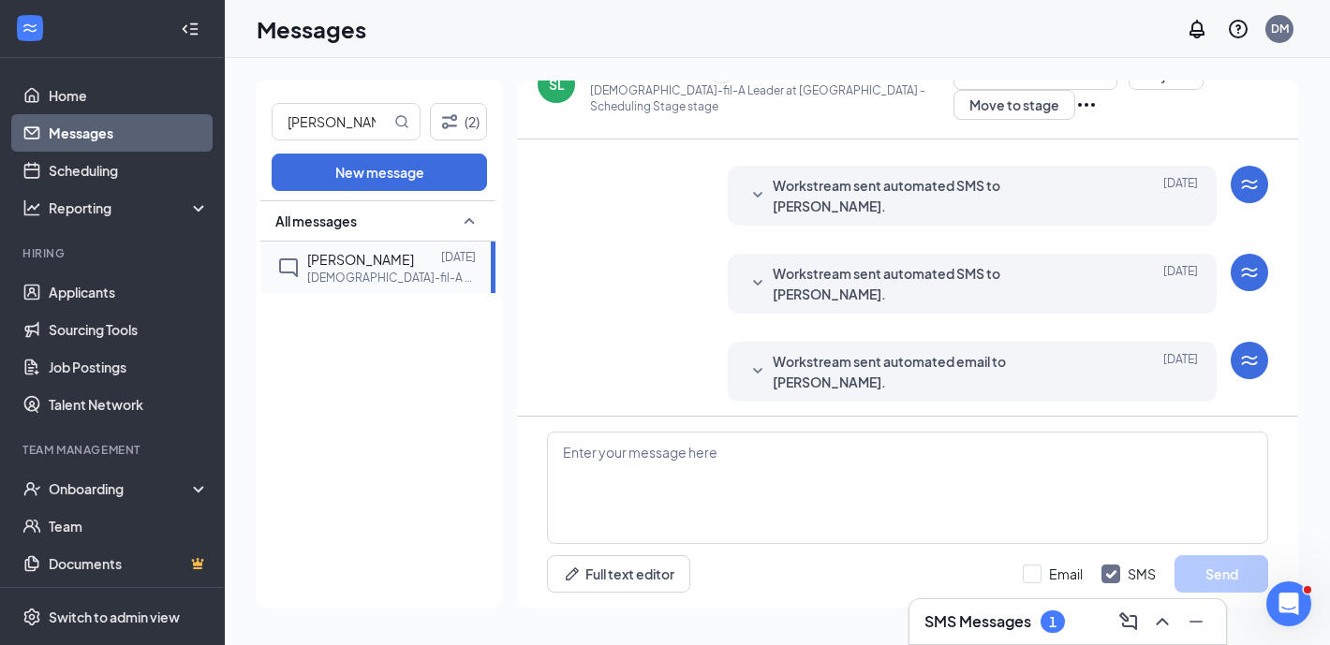
scroll to position [508, 0]
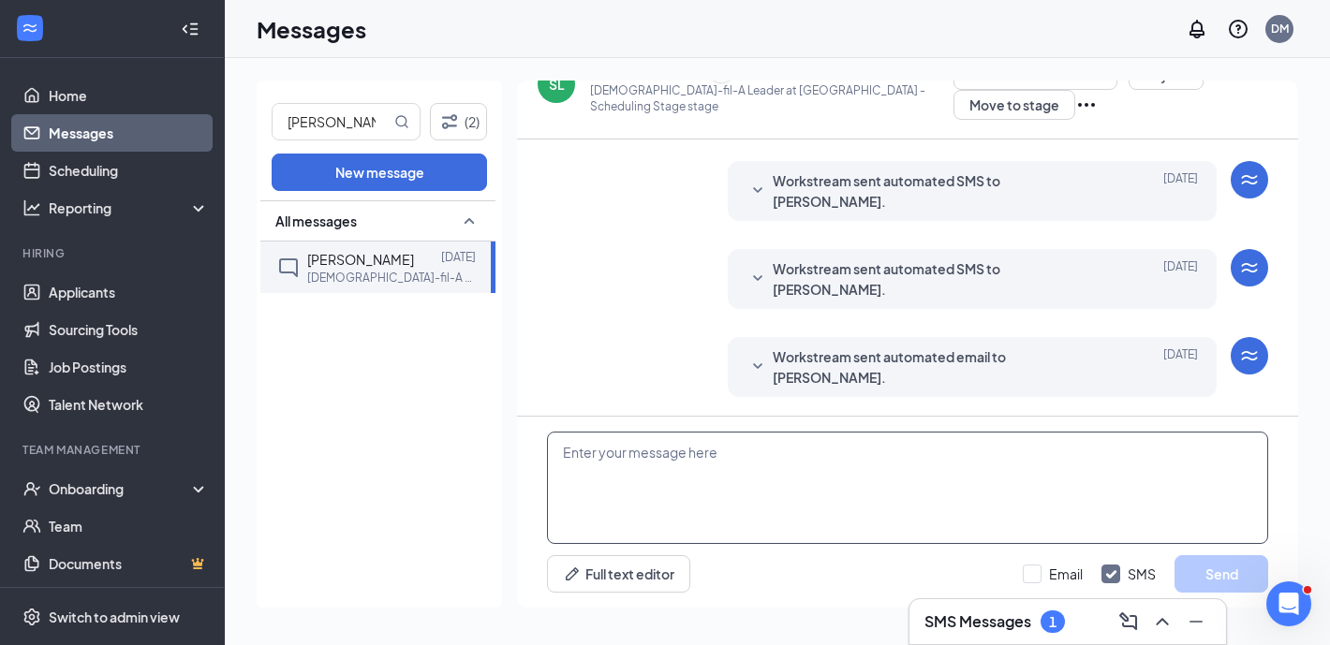
click at [756, 445] on textarea at bounding box center [907, 488] width 721 height 112
paste textarea "You are being considered for the final interview for the Assistant Manager/Dire…"
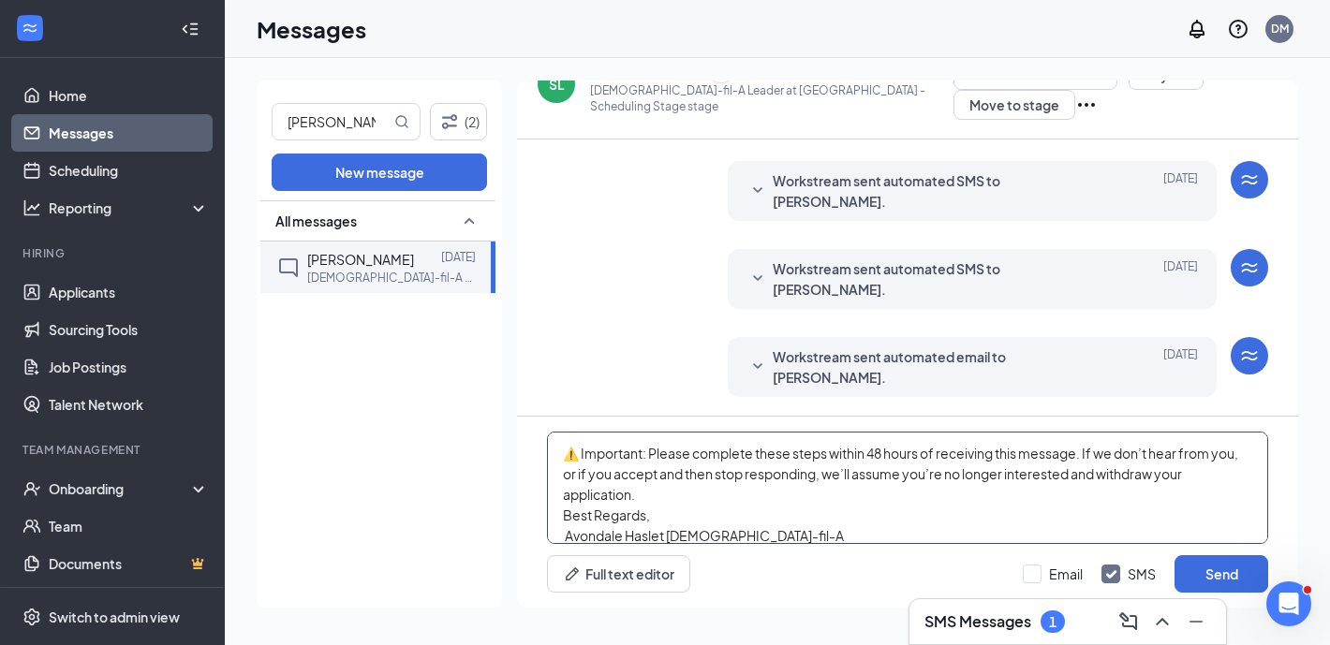
scroll to position [0, 0]
click at [559, 443] on textarea "You are being considered for the final interview for the Assistant Manager/Dire…" at bounding box center [907, 488] width 721 height 112
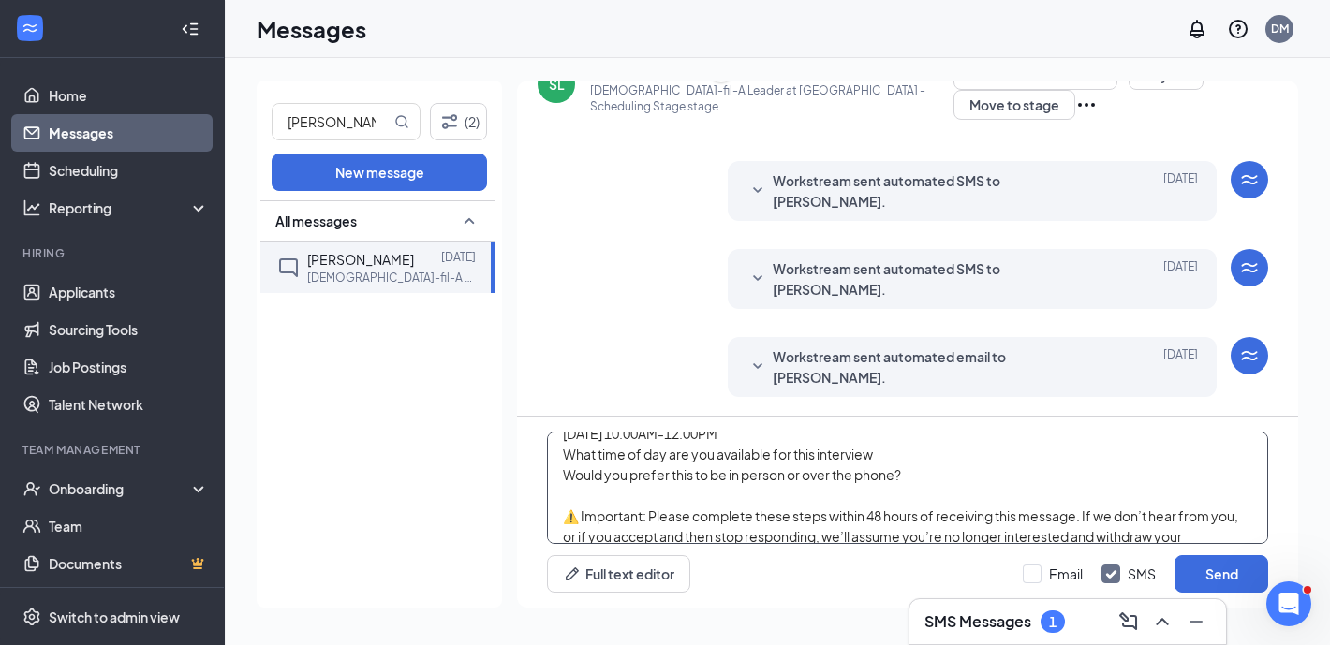
scroll to position [155, 0]
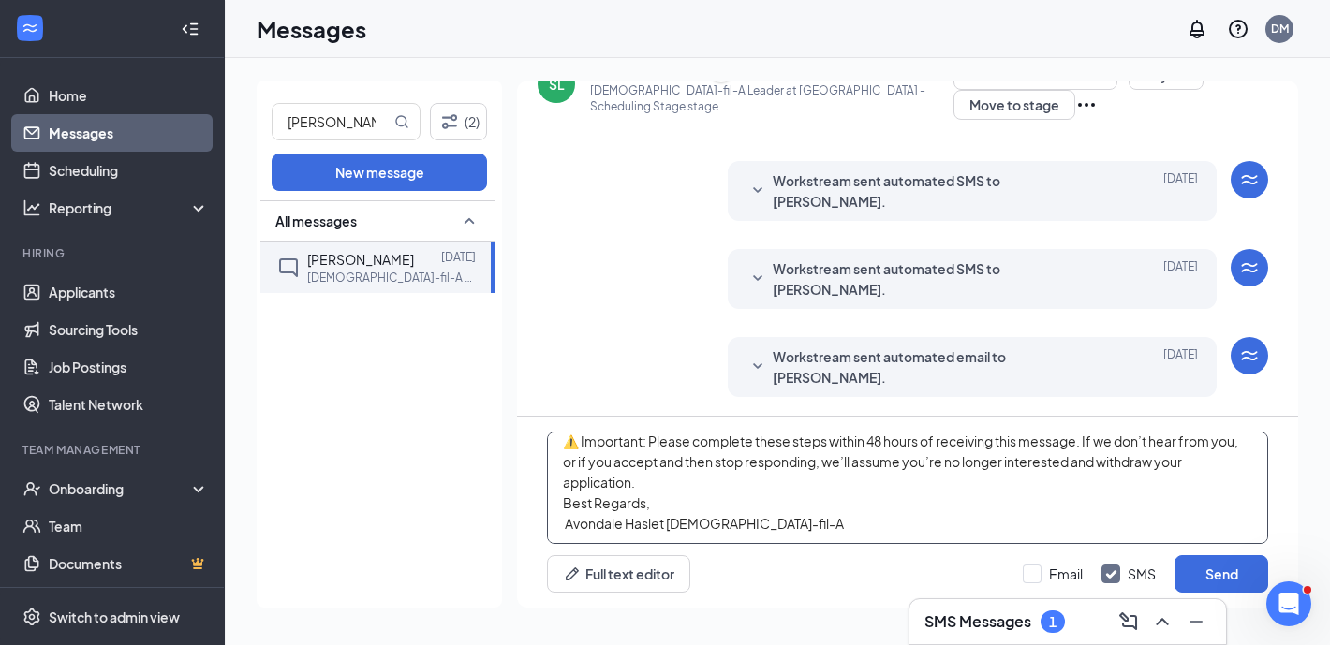
drag, startPoint x: 563, startPoint y: 447, endPoint x: 942, endPoint y: 544, distance: 391.6
click at [942, 544] on div "[PERSON_NAME], You are being considered for the final interview for the Assista…" at bounding box center [907, 512] width 781 height 191
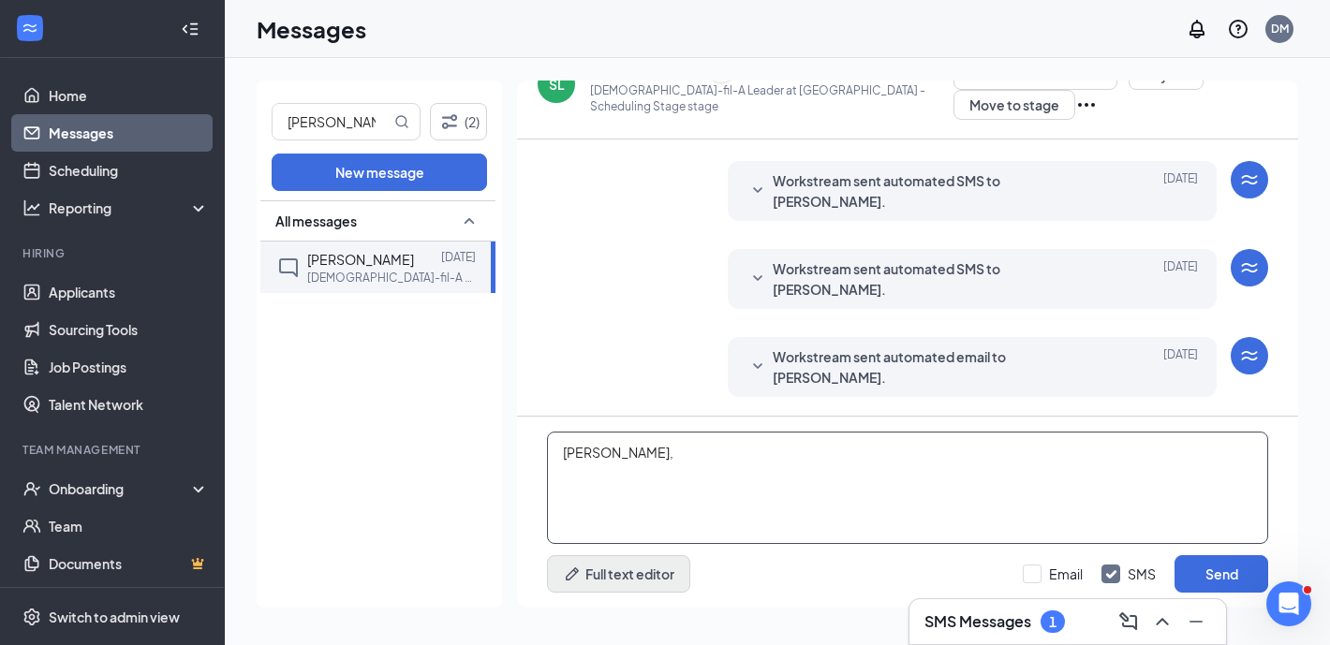
scroll to position [0, 0]
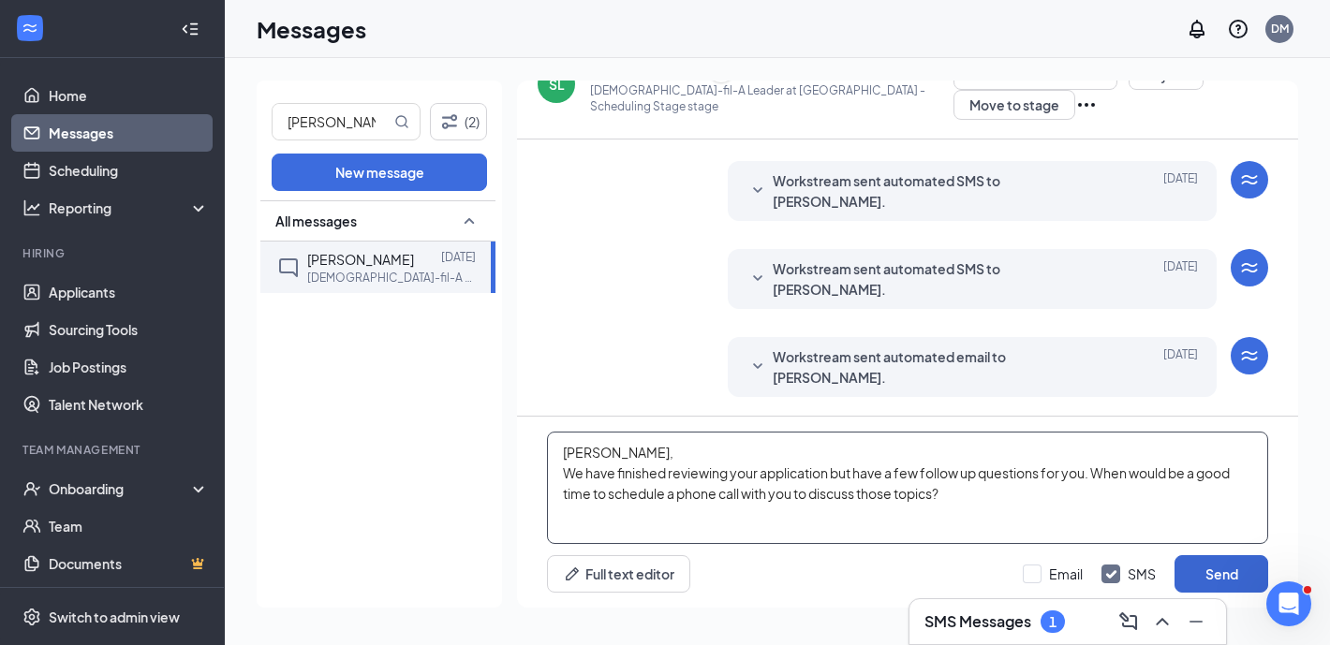
type textarea "[PERSON_NAME], We have finished reviewing your application but have a few follo…"
click at [1204, 574] on button "Send" at bounding box center [1221, 573] width 94 height 37
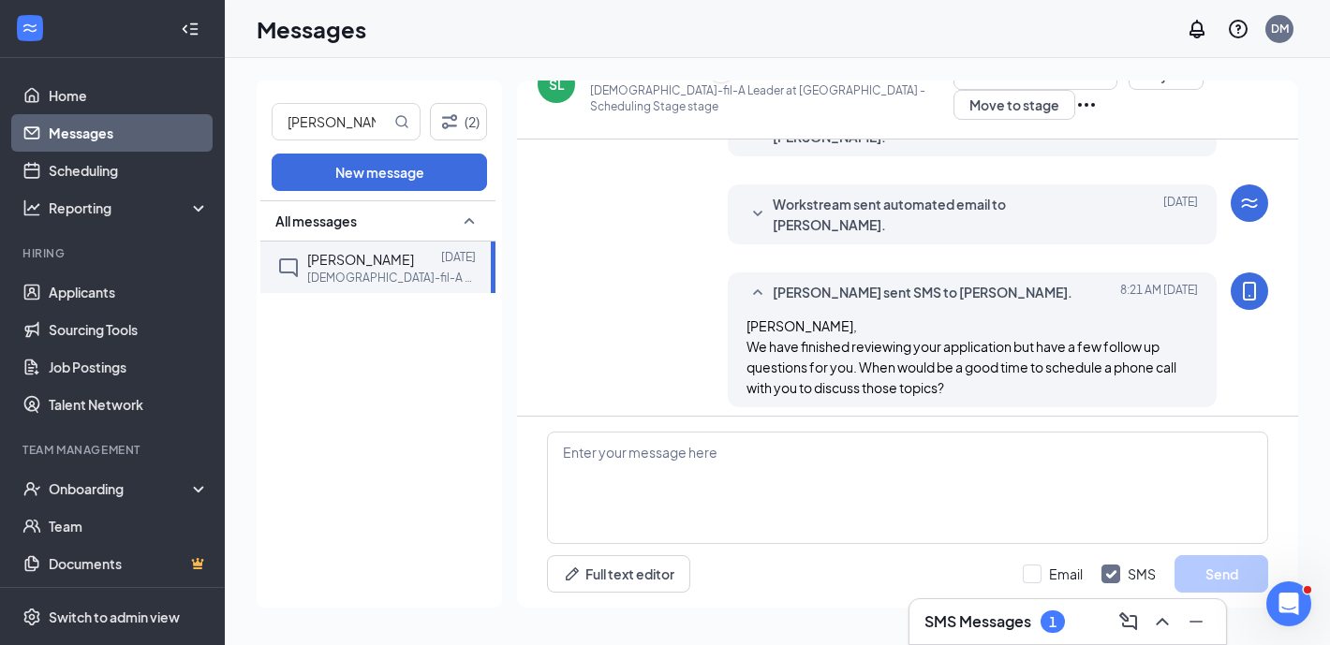
scroll to position [671, 0]
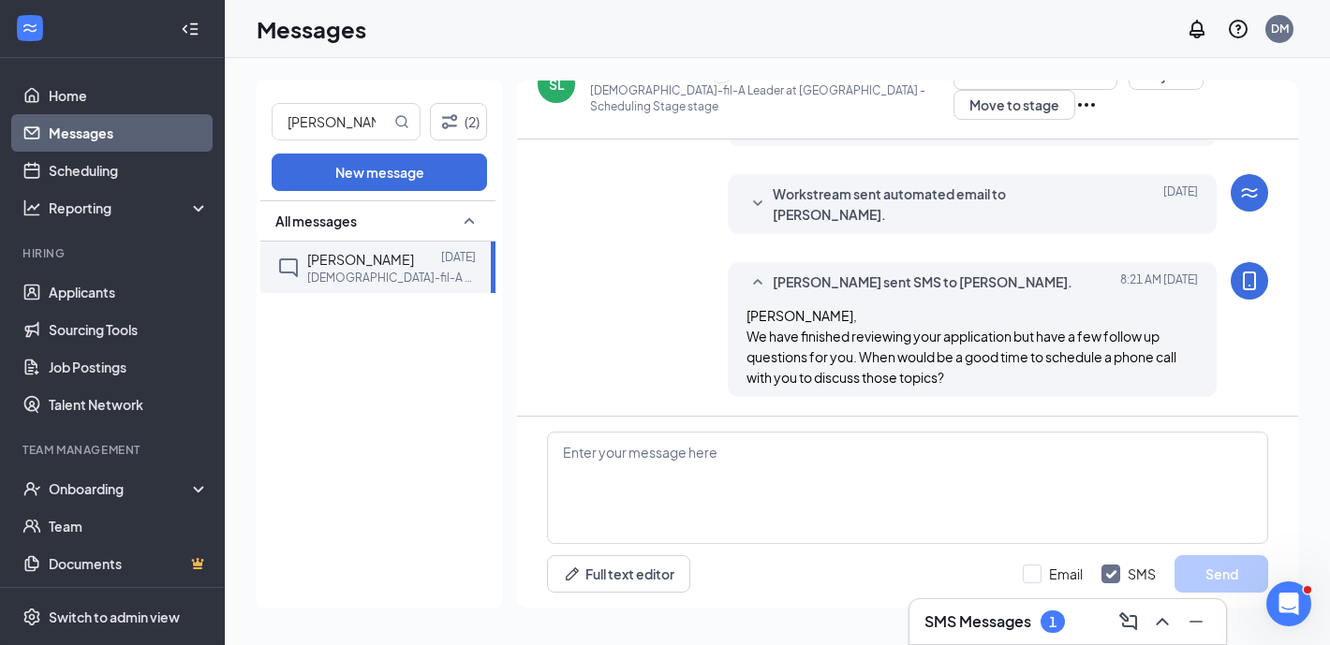
drag, startPoint x: 335, startPoint y: 124, endPoint x: 263, endPoint y: 124, distance: 72.1
click at [263, 124] on div "[PERSON_NAME] (2) New message All messages [PERSON_NAME] [DATE] [DEMOGRAPHIC_DA…" at bounding box center [379, 344] width 245 height 527
click at [336, 126] on input "text" at bounding box center [332, 122] width 118 height 36
click at [363, 268] on span "[PERSON_NAME]" at bounding box center [360, 259] width 107 height 17
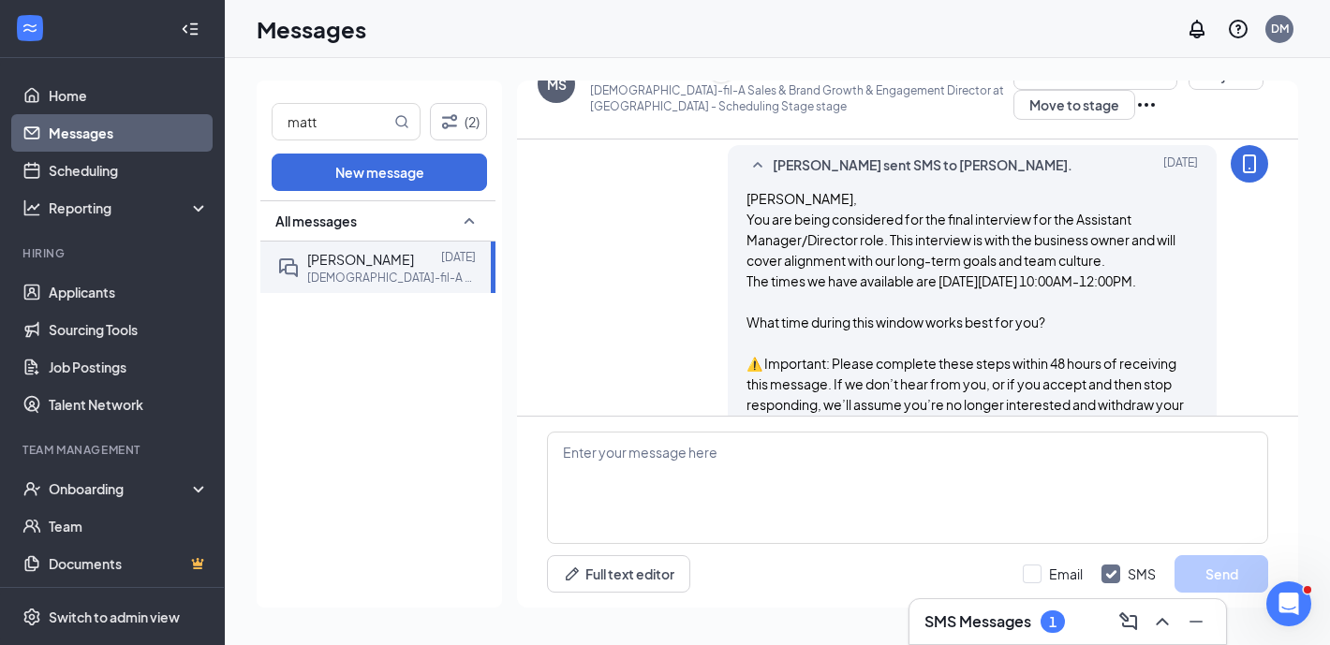
scroll to position [1136, 0]
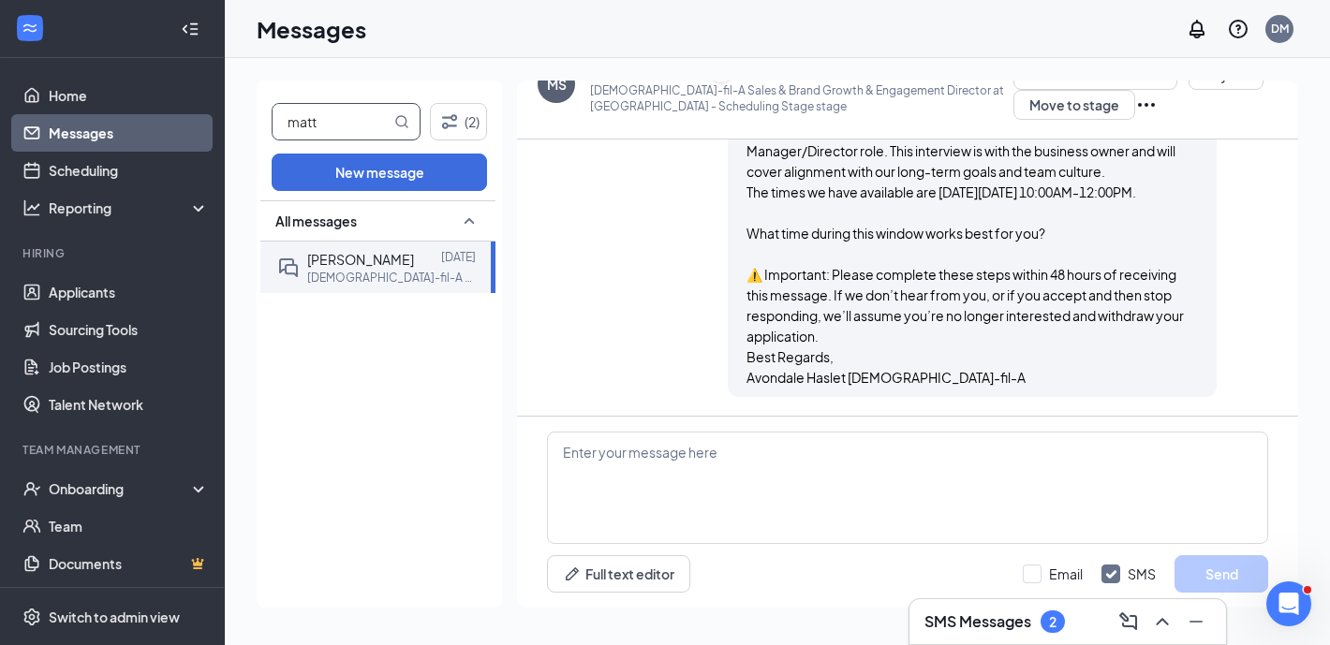
click at [339, 121] on input "matt" at bounding box center [332, 122] width 118 height 36
type input "m"
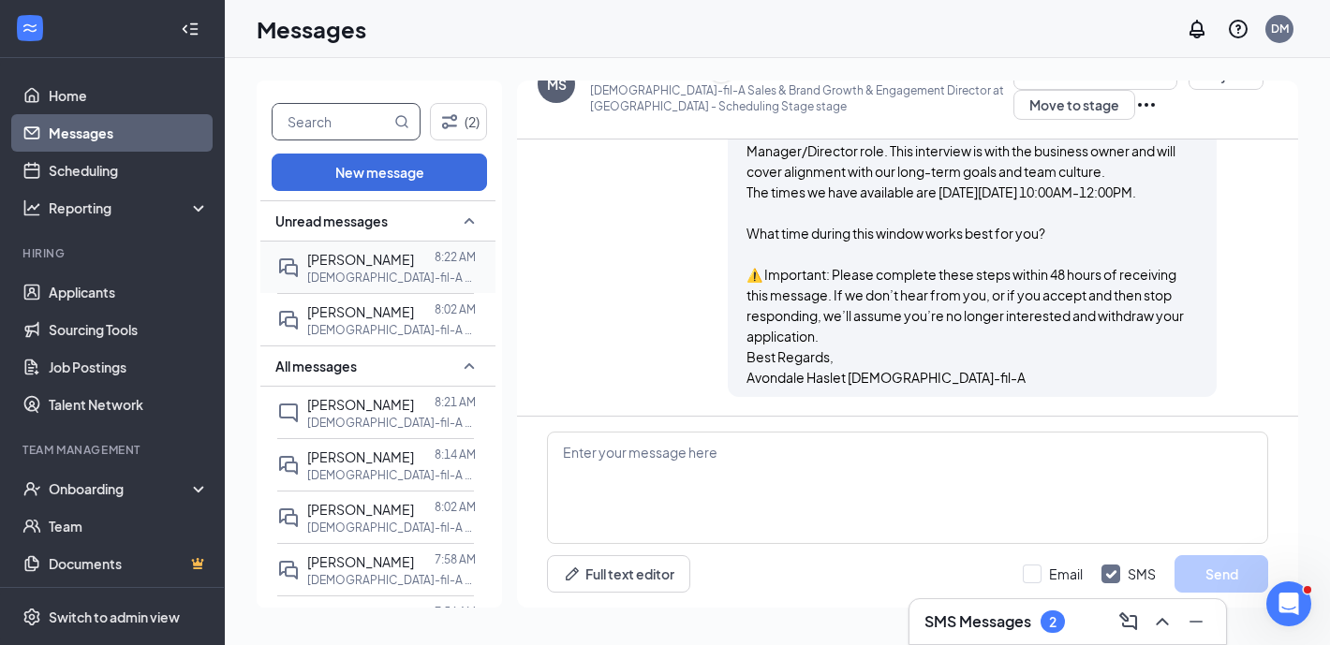
click at [385, 272] on p "[DEMOGRAPHIC_DATA]-fil-A Sales & Brand Growth & Engagement Director at [GEOGRAP…" at bounding box center [391, 278] width 169 height 16
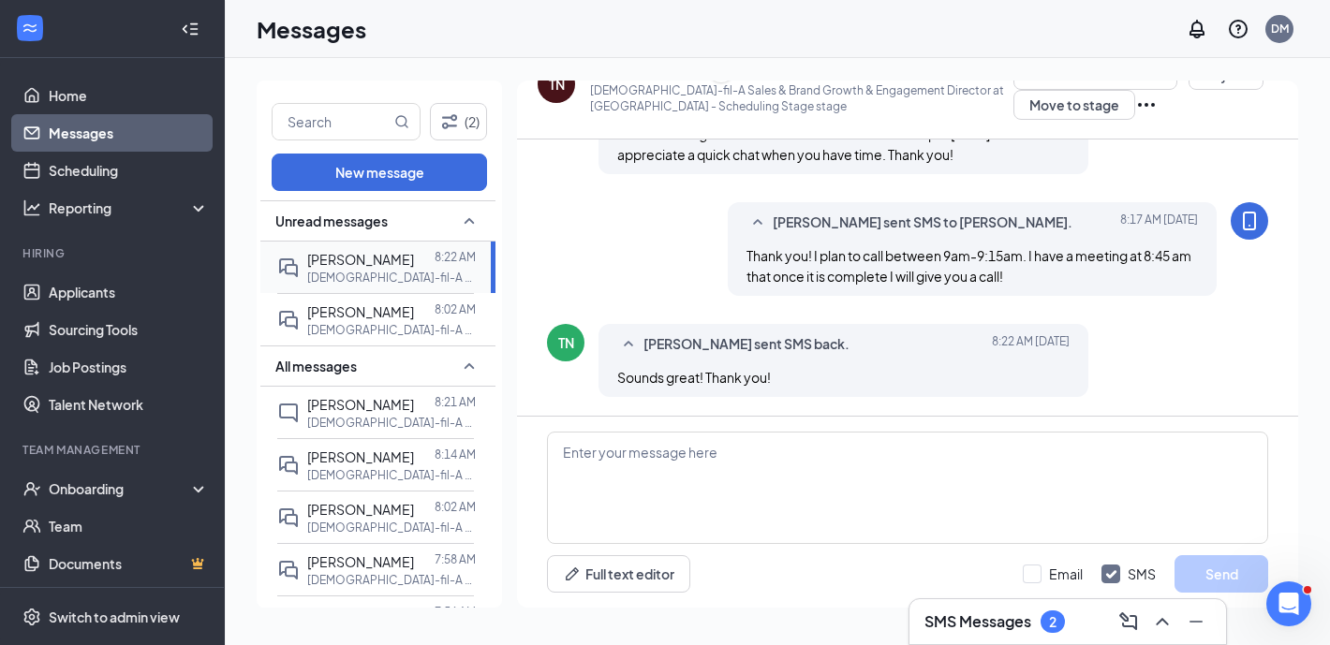
scroll to position [1866, 0]
click at [104, 291] on link "Applicants" at bounding box center [129, 291] width 160 height 37
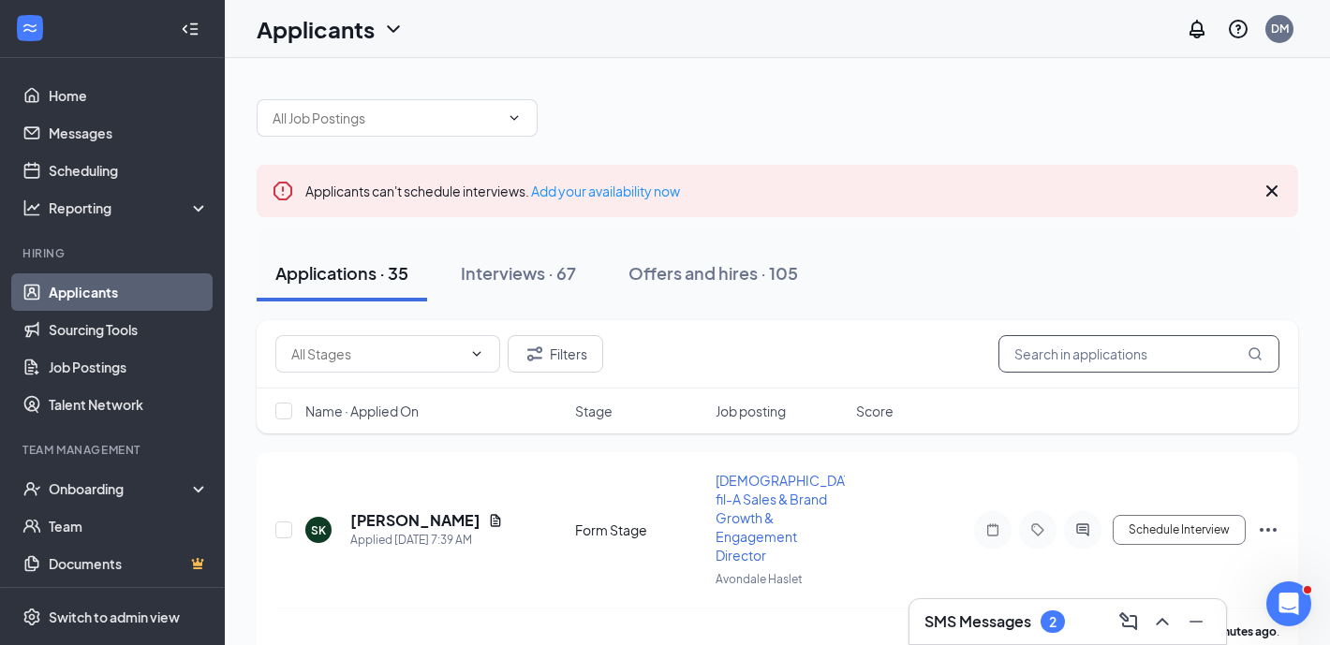
click at [1152, 358] on input "text" at bounding box center [1138, 353] width 281 height 37
type input "[PERSON_NAME]"
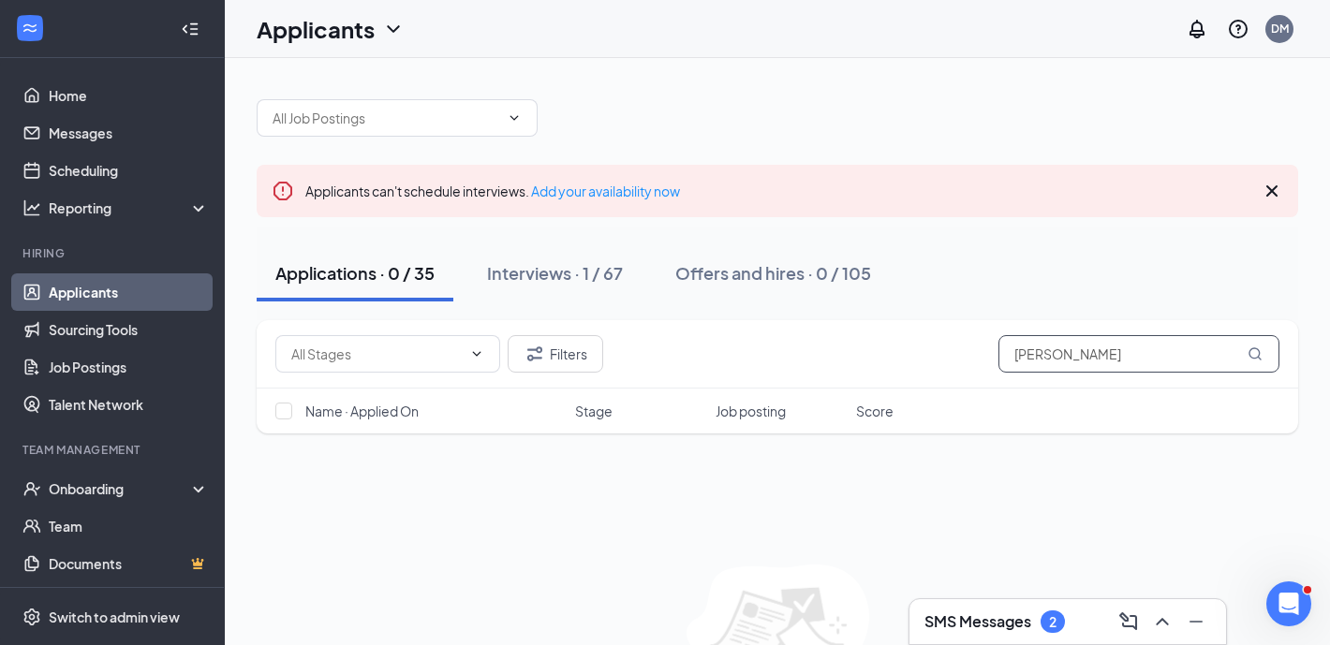
scroll to position [8, 0]
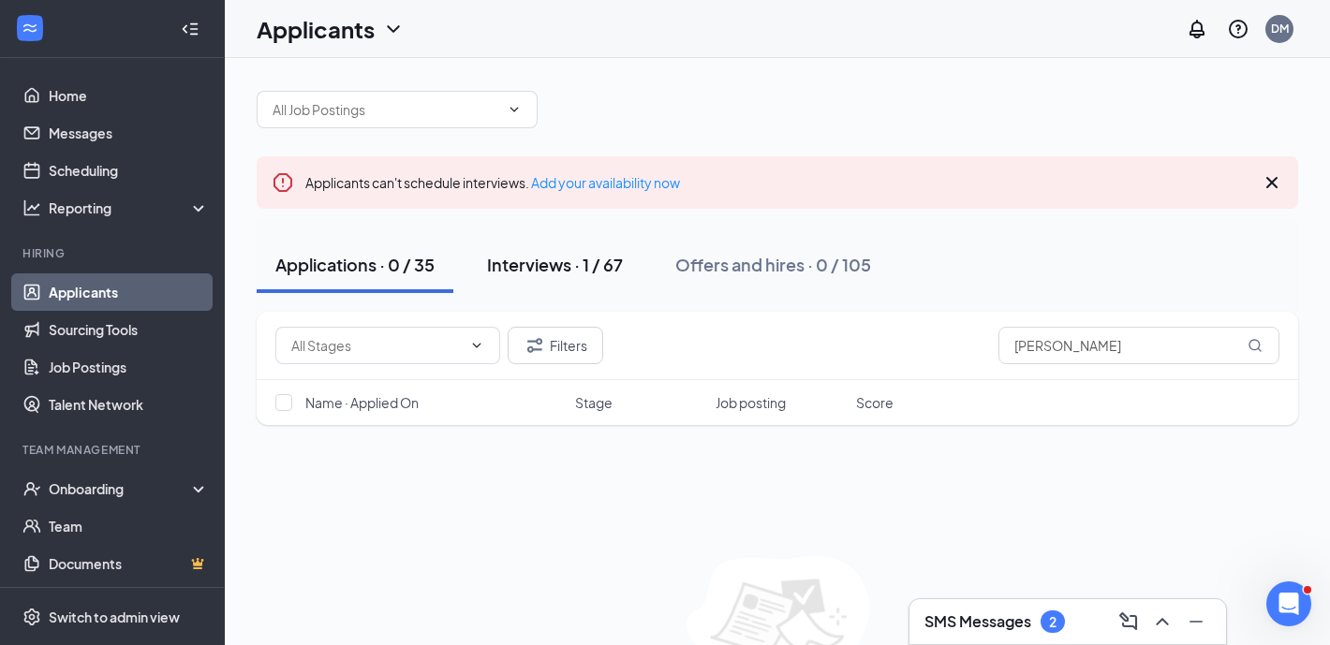
click at [555, 279] on button "Interviews · 1 / 67" at bounding box center [554, 265] width 173 height 56
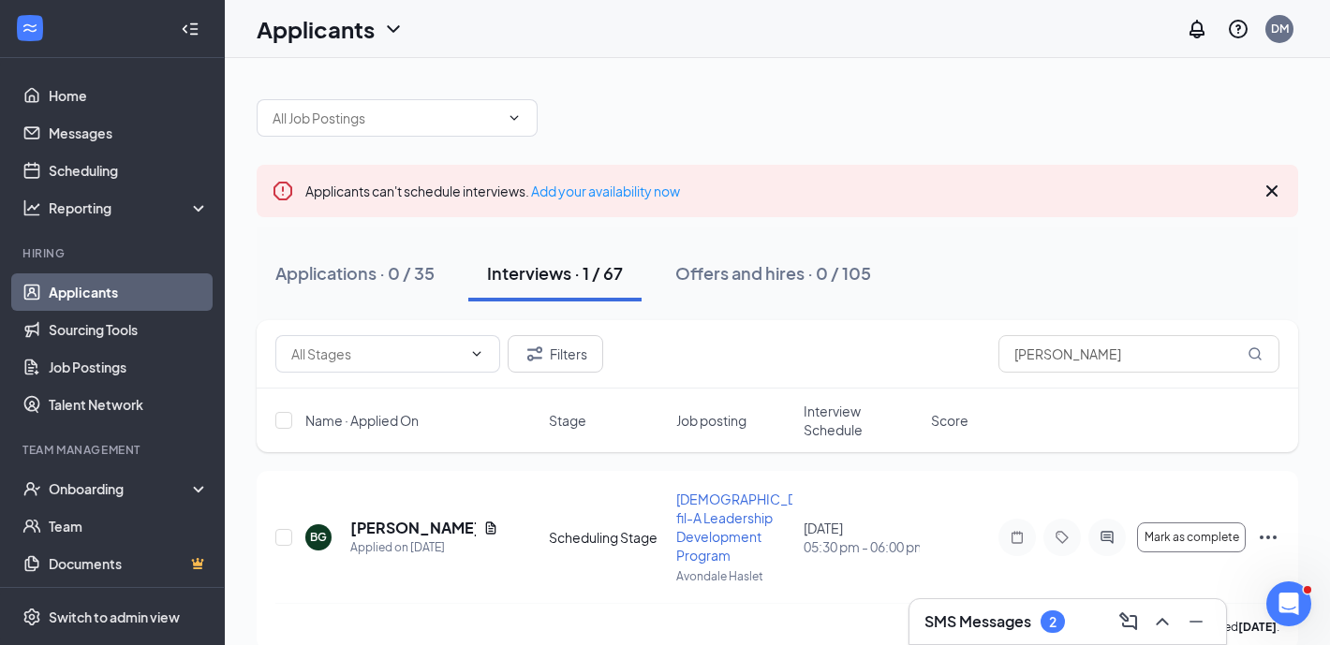
scroll to position [27, 0]
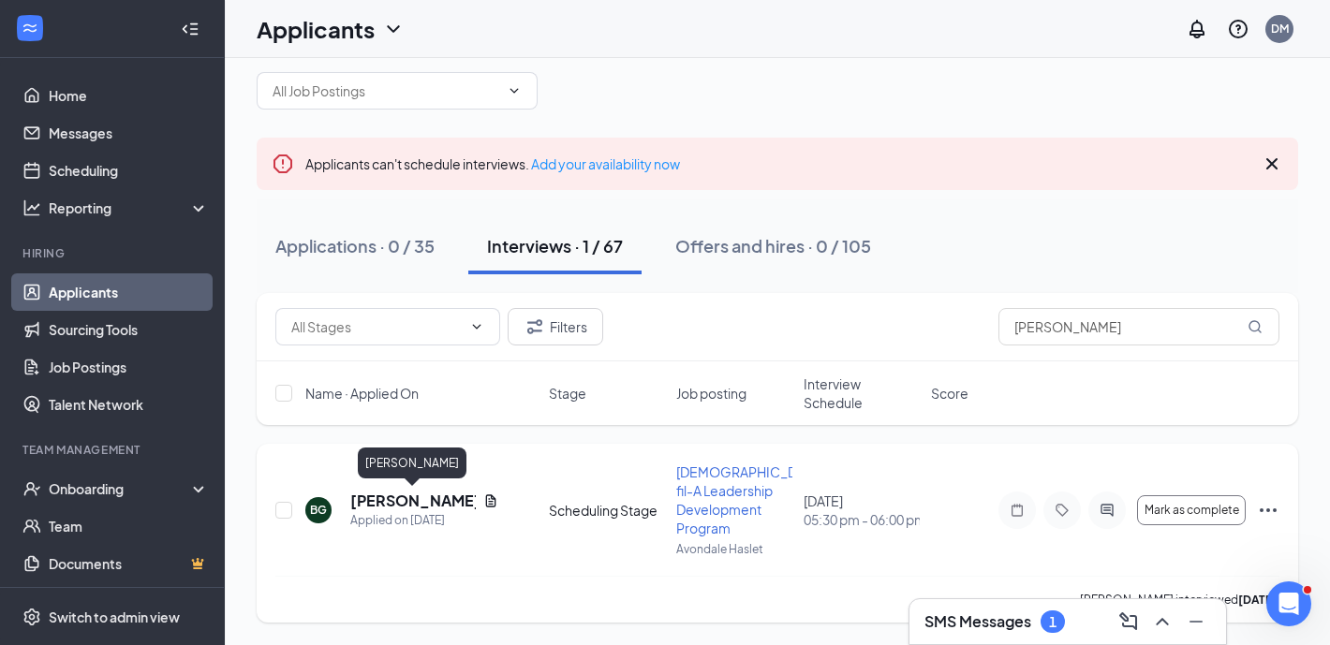
click at [404, 503] on h5 "[PERSON_NAME]" at bounding box center [412, 501] width 125 height 21
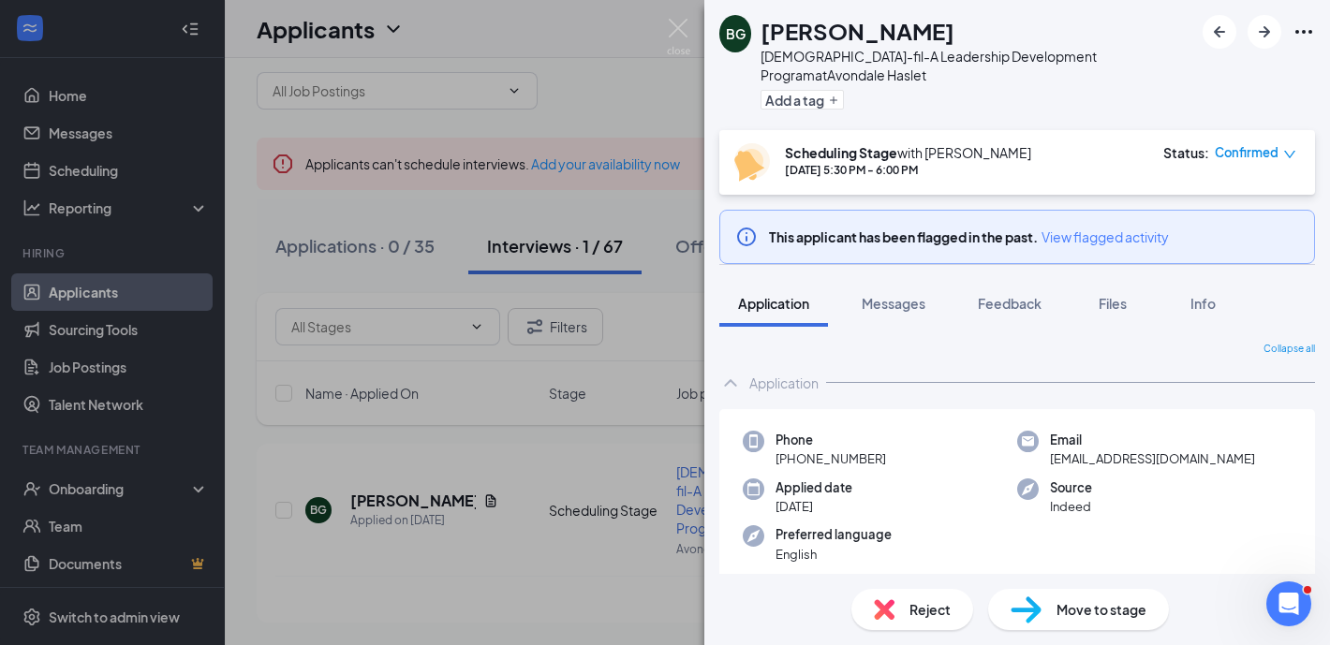
scroll to position [62, 0]
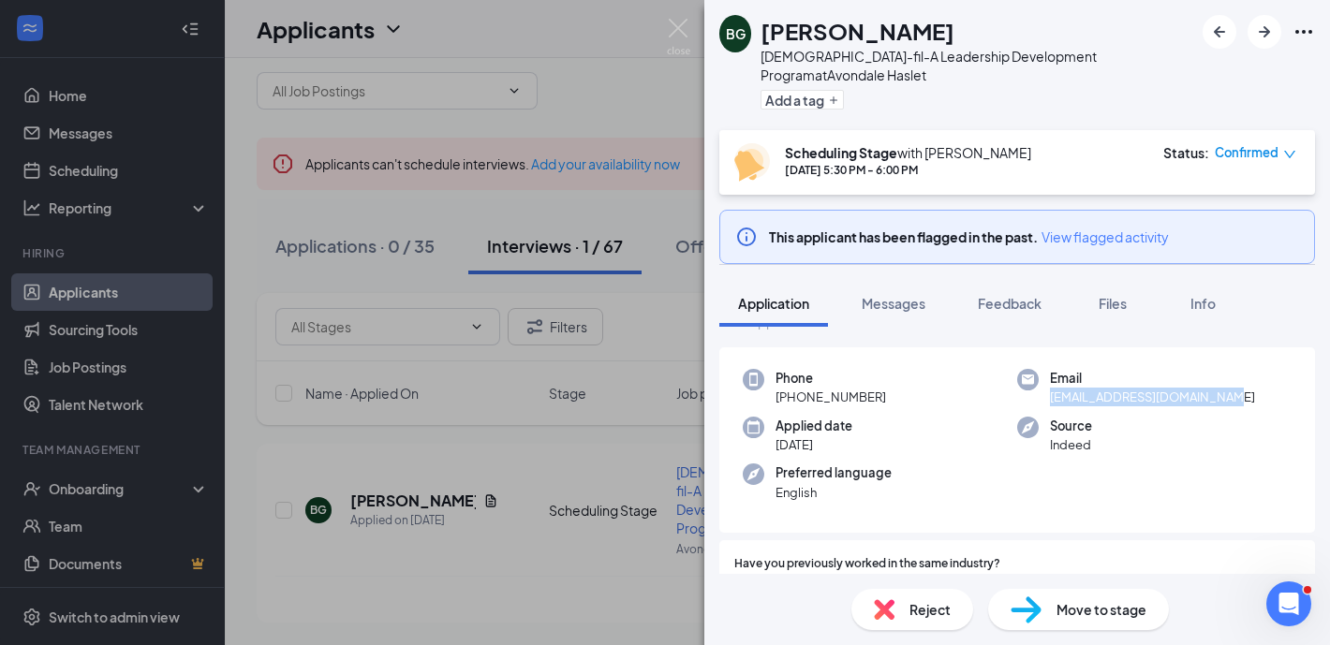
drag, startPoint x: 1230, startPoint y: 375, endPoint x: 1046, endPoint y: 376, distance: 184.5
click at [1046, 376] on div "Email [EMAIL_ADDRESS][DOMAIN_NAME]" at bounding box center [1154, 388] width 274 height 38
copy span "[EMAIL_ADDRESS][DOMAIN_NAME]"
click at [887, 303] on button "Messages" at bounding box center [893, 303] width 101 height 47
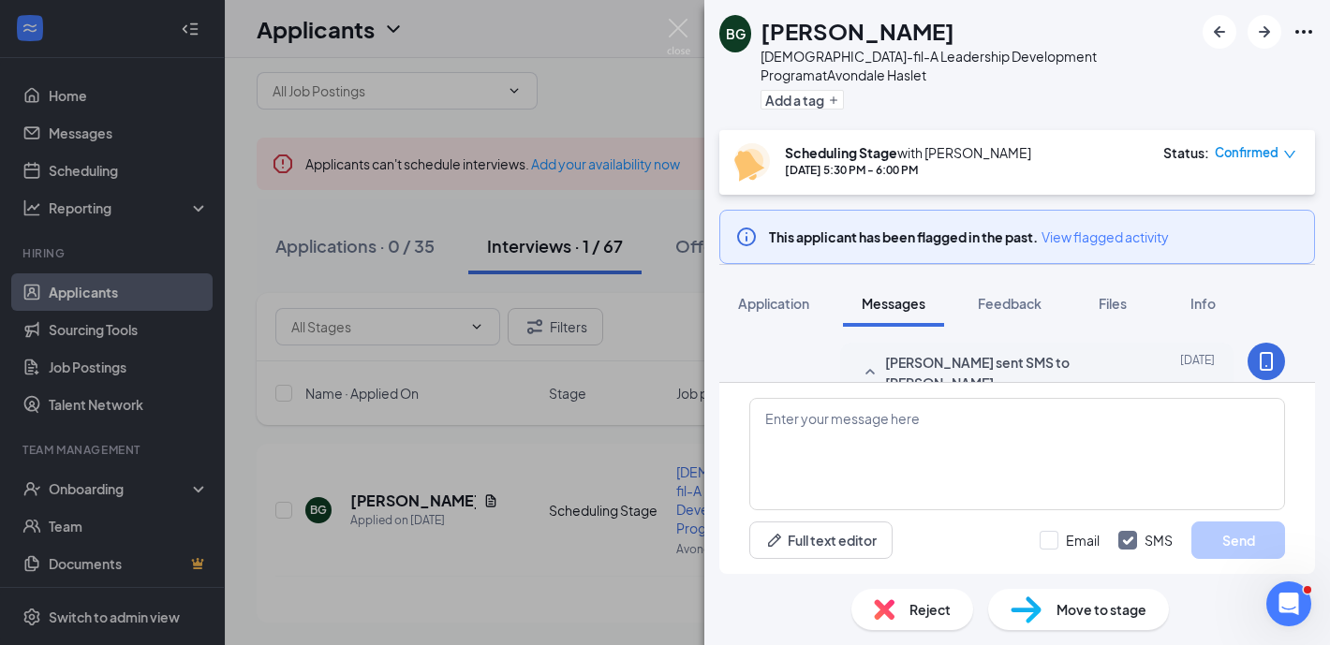
scroll to position [814, 0]
drag, startPoint x: 680, startPoint y: 23, endPoint x: 187, endPoint y: 184, distance: 518.2
click at [680, 23] on img at bounding box center [678, 37] width 23 height 37
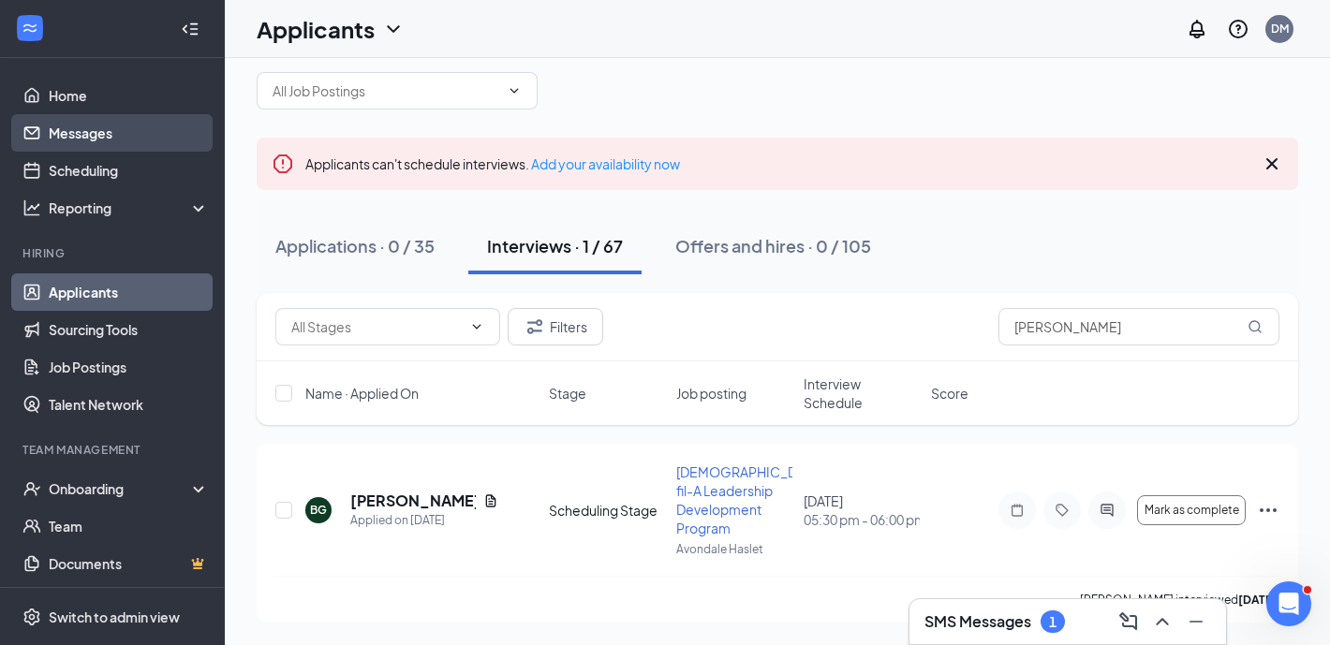
click at [148, 143] on link "Messages" at bounding box center [129, 132] width 160 height 37
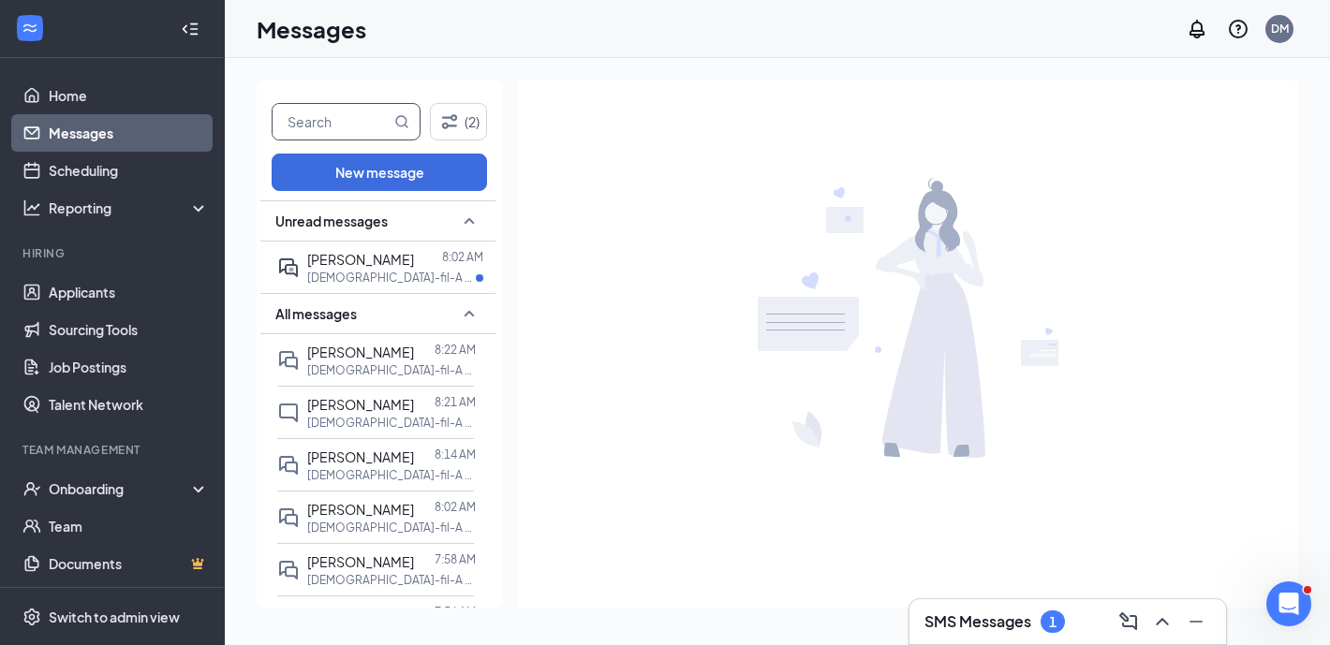
click at [346, 115] on input "text" at bounding box center [332, 122] width 118 height 36
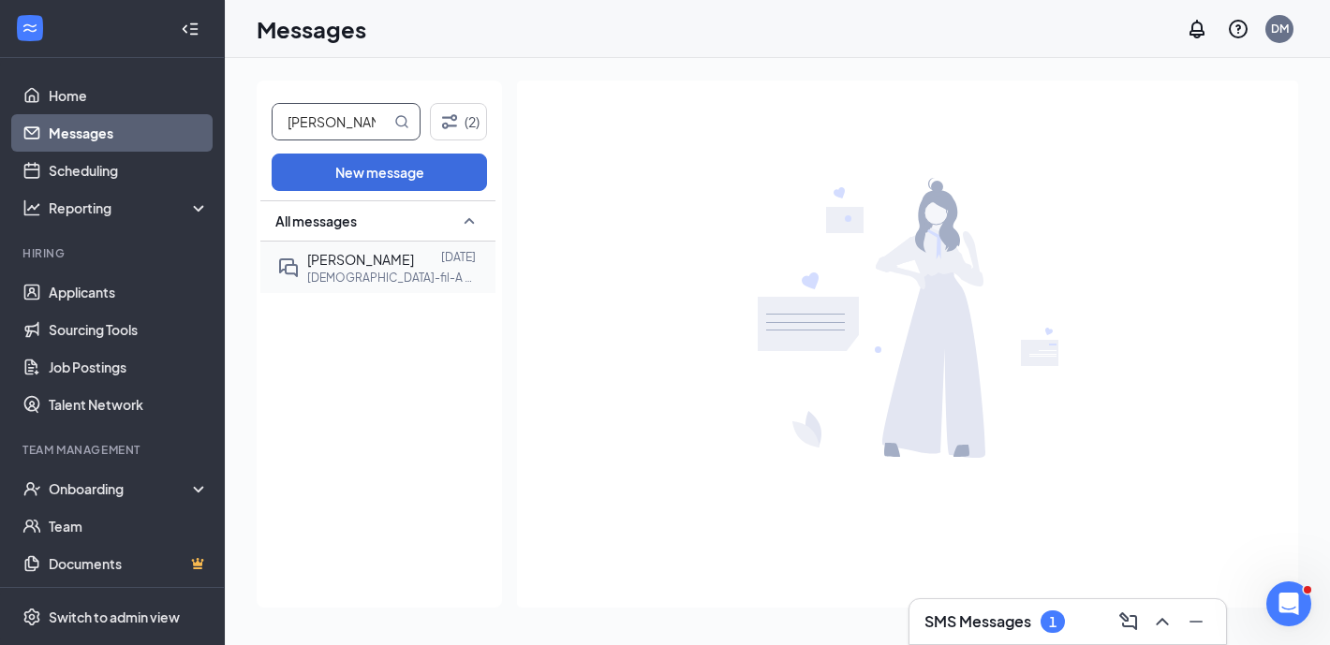
click at [357, 271] on p "[DEMOGRAPHIC_DATA]-fil-A Leadership Development Program at [GEOGRAPHIC_DATA]" at bounding box center [391, 278] width 169 height 16
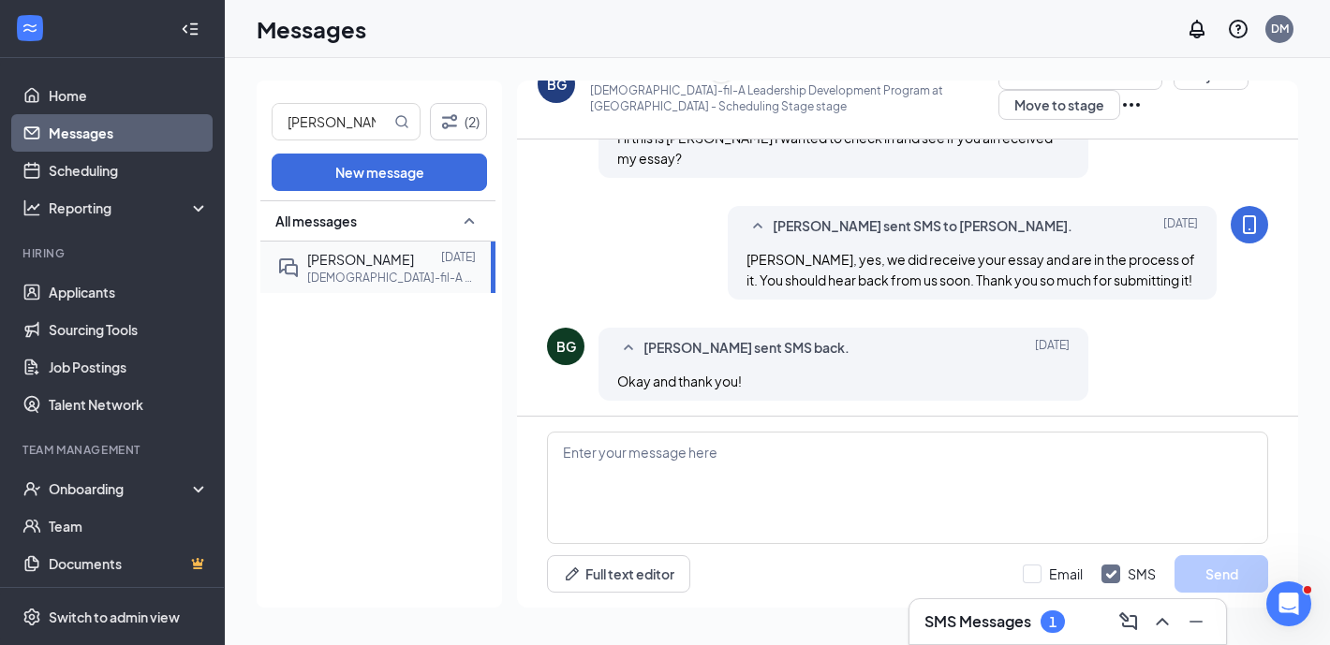
scroll to position [737, 0]
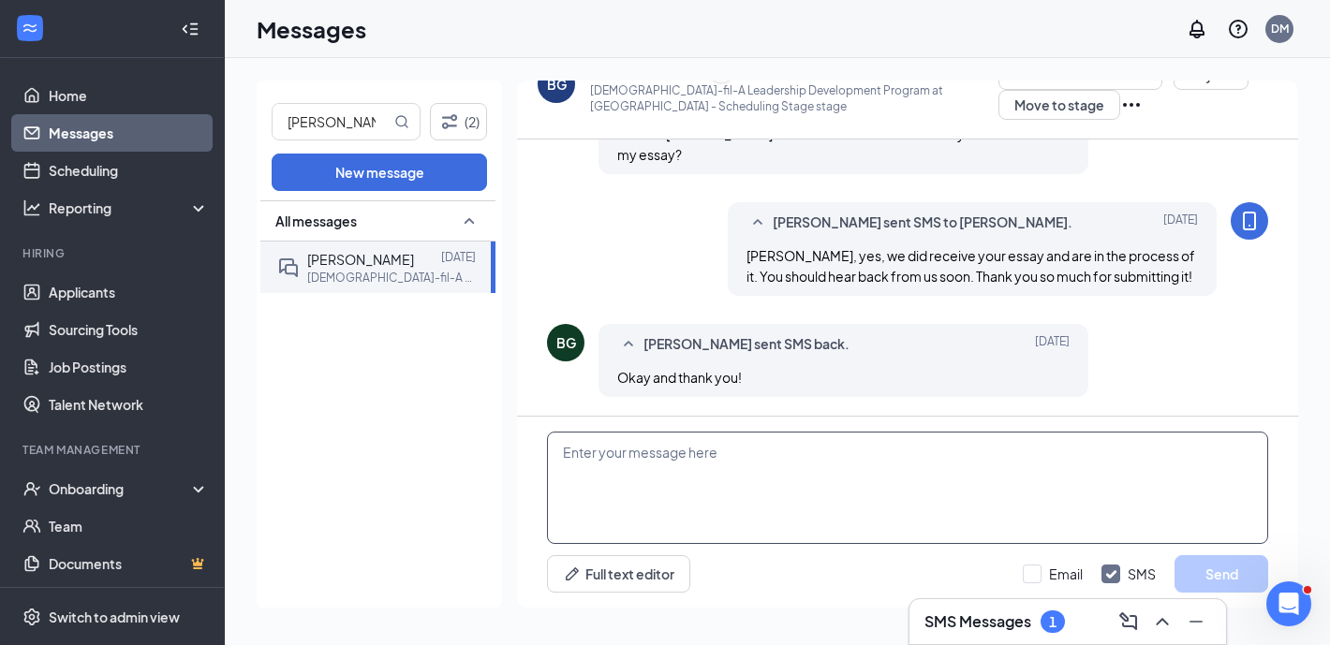
click at [723, 464] on textarea at bounding box center [907, 488] width 721 height 112
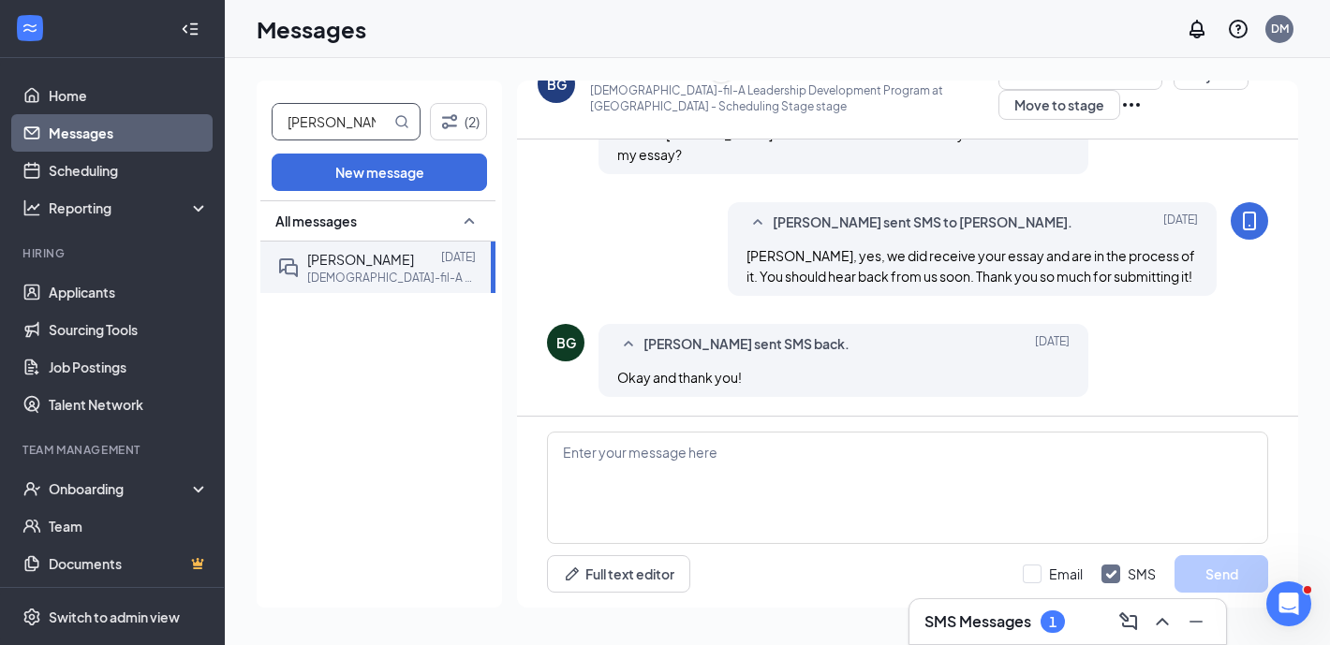
click at [358, 118] on input "[PERSON_NAME]" at bounding box center [332, 122] width 118 height 36
drag, startPoint x: 358, startPoint y: 118, endPoint x: 287, endPoint y: 118, distance: 71.2
click at [287, 118] on input "[PERSON_NAME]" at bounding box center [332, 122] width 118 height 36
type input "[PERSON_NAME]"
click at [355, 271] on p "[DEMOGRAPHIC_DATA]-fil-A Food Safety Leader at [GEOGRAPHIC_DATA]" at bounding box center [391, 278] width 169 height 16
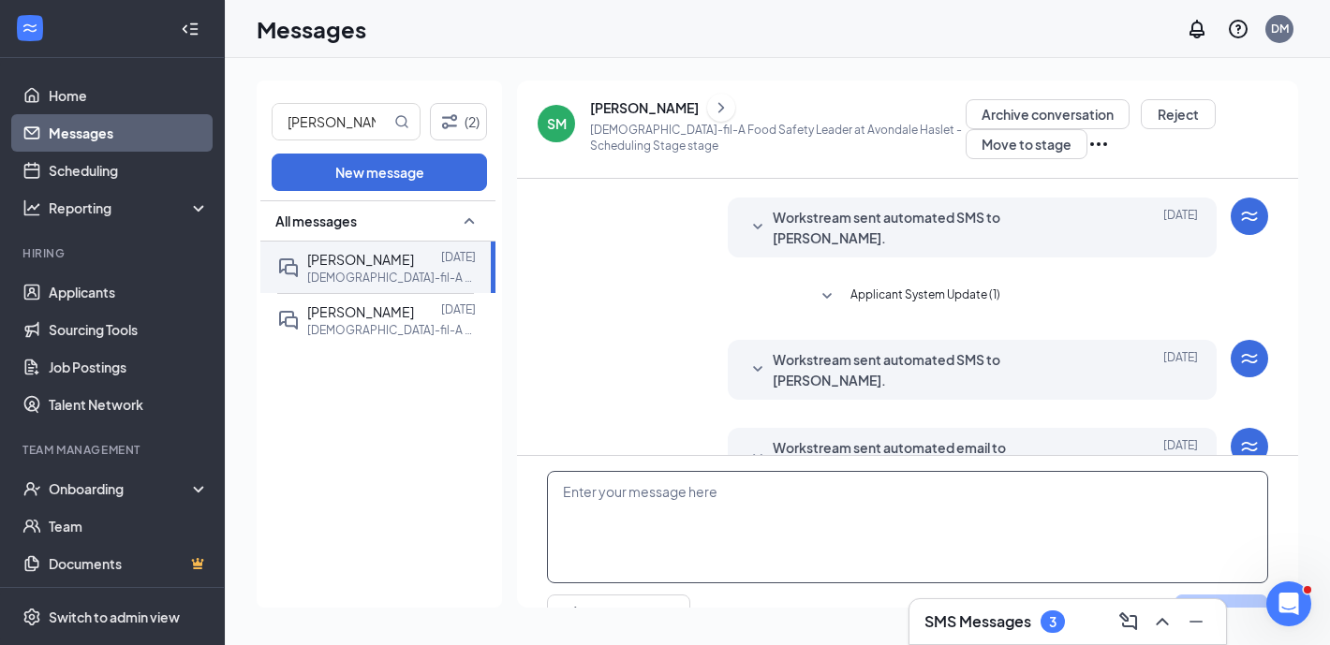
scroll to position [39, 0]
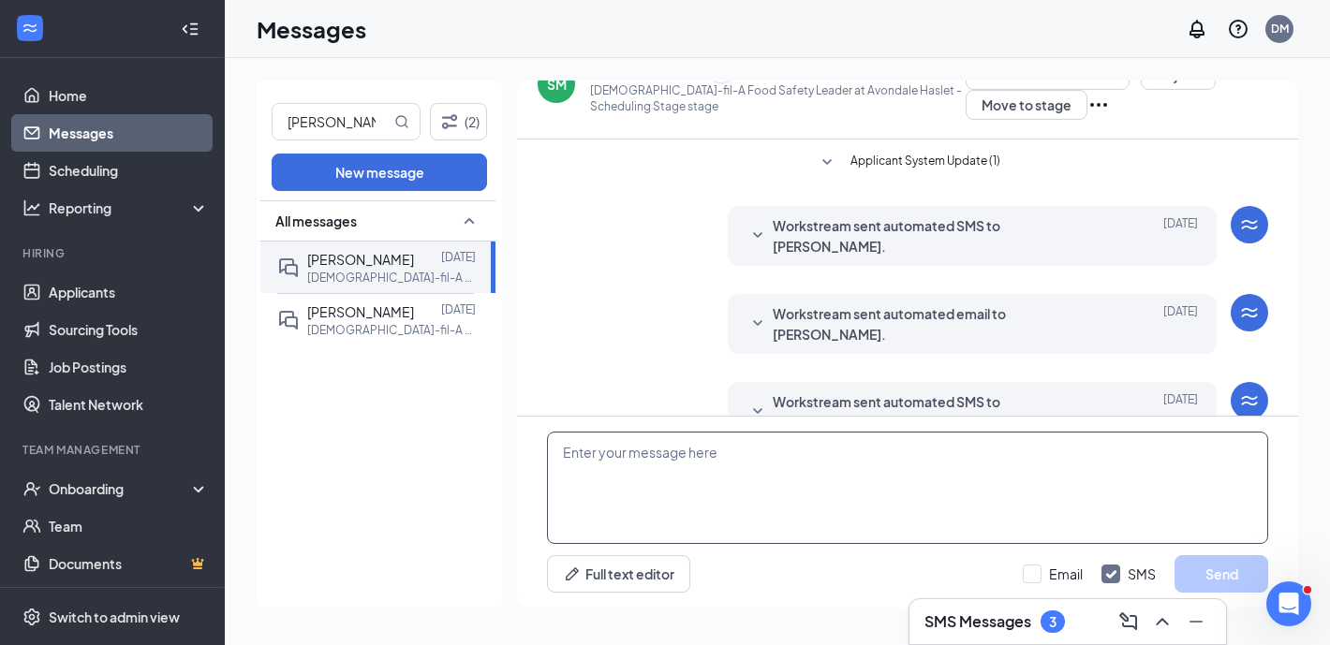
click at [679, 492] on textarea at bounding box center [907, 488] width 721 height 112
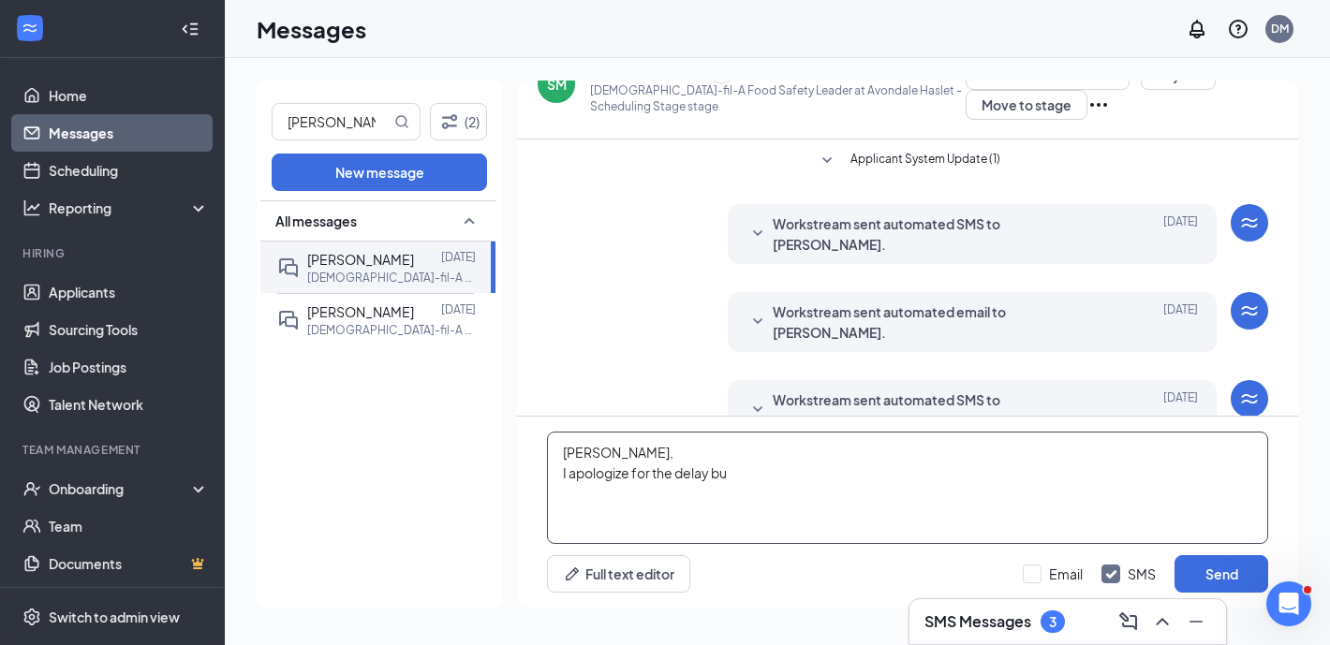
type textarea "[PERSON_NAME], I apologize for the delay but"
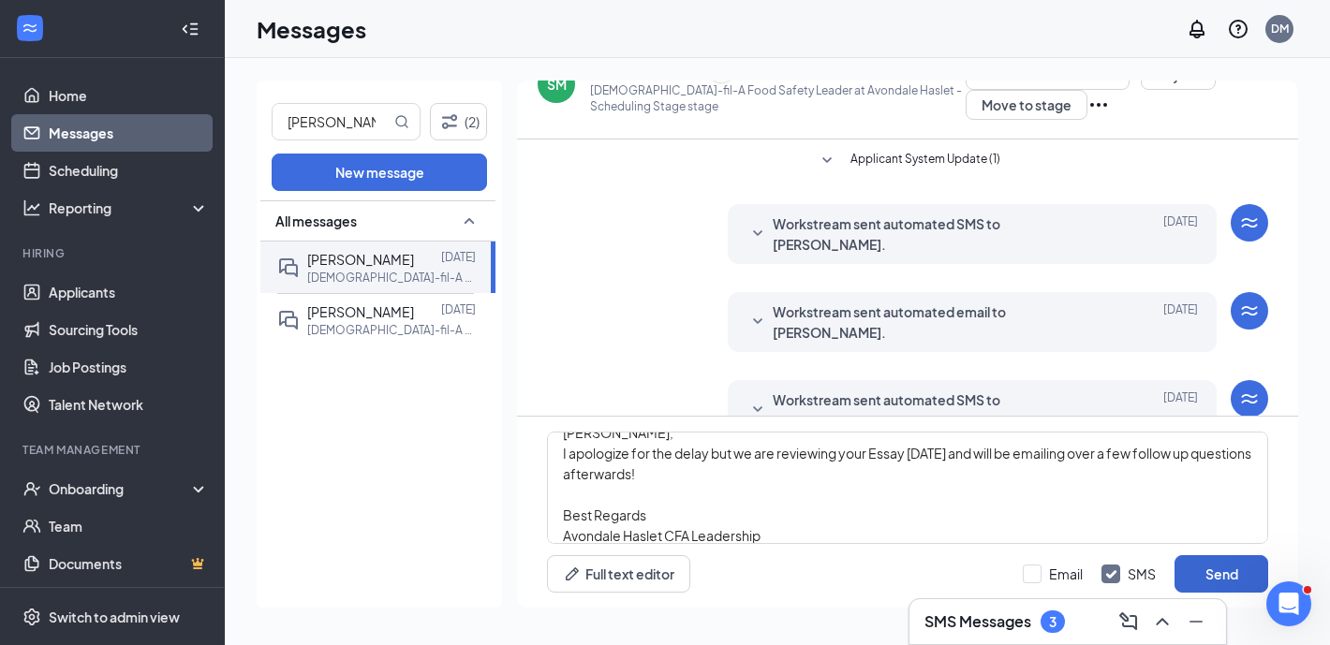
type textarea "Scott, I apologize for the delay but we are reviewing your Essay today and will…"
click at [1219, 582] on button "Send" at bounding box center [1221, 573] width 94 height 37
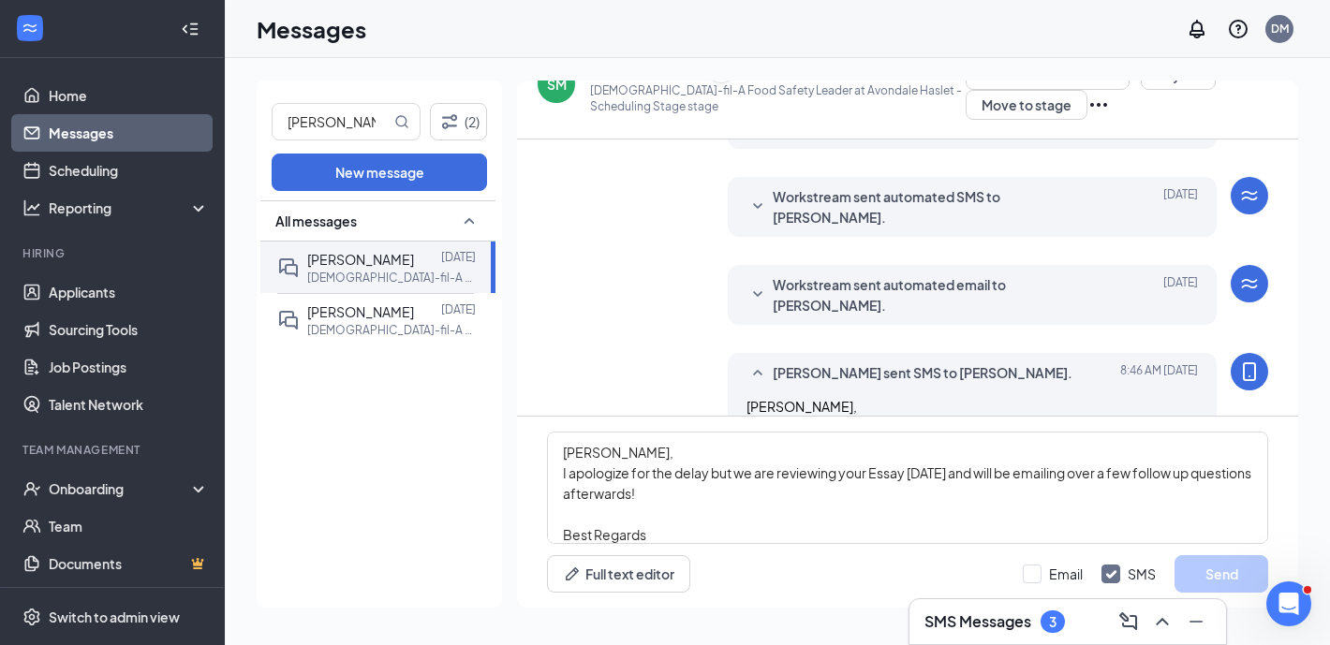
scroll to position [582, 0]
